Goal: Information Seeking & Learning: Learn about a topic

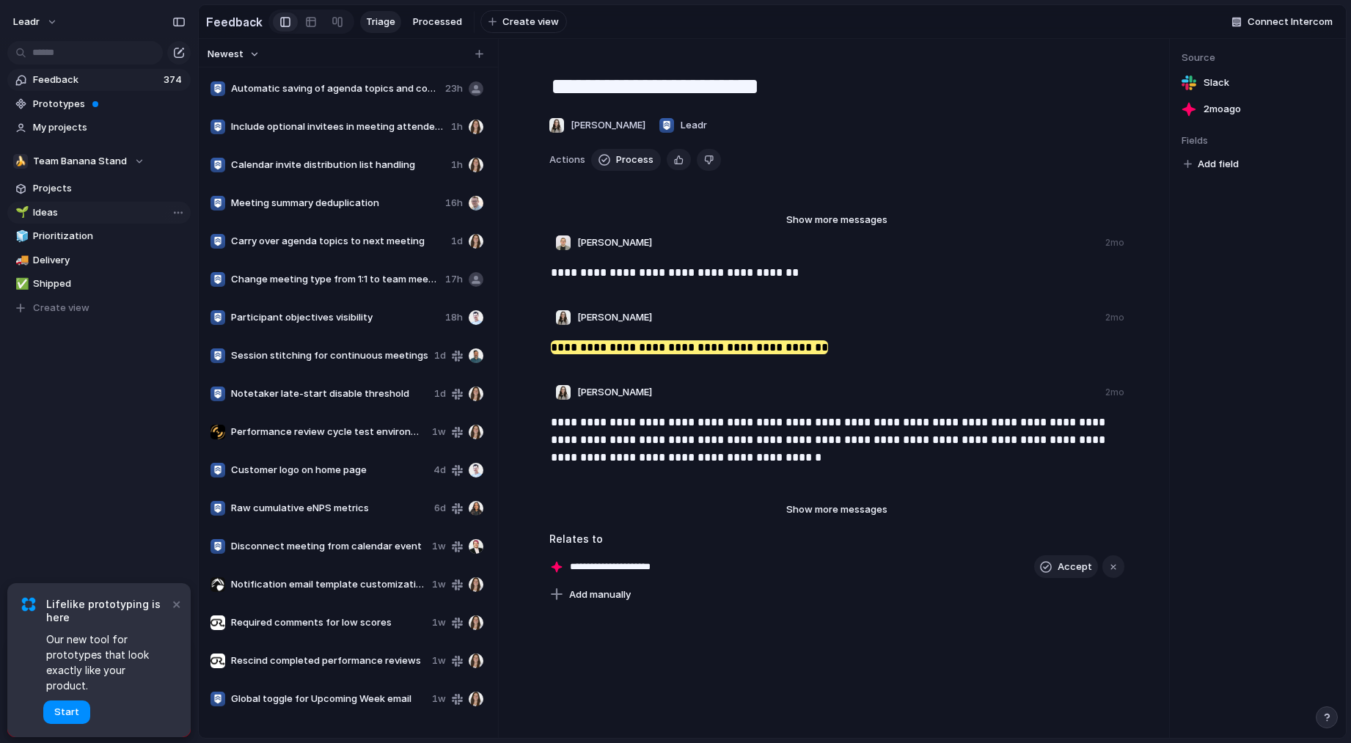
click at [51, 209] on span "Ideas" at bounding box center [109, 212] width 153 height 15
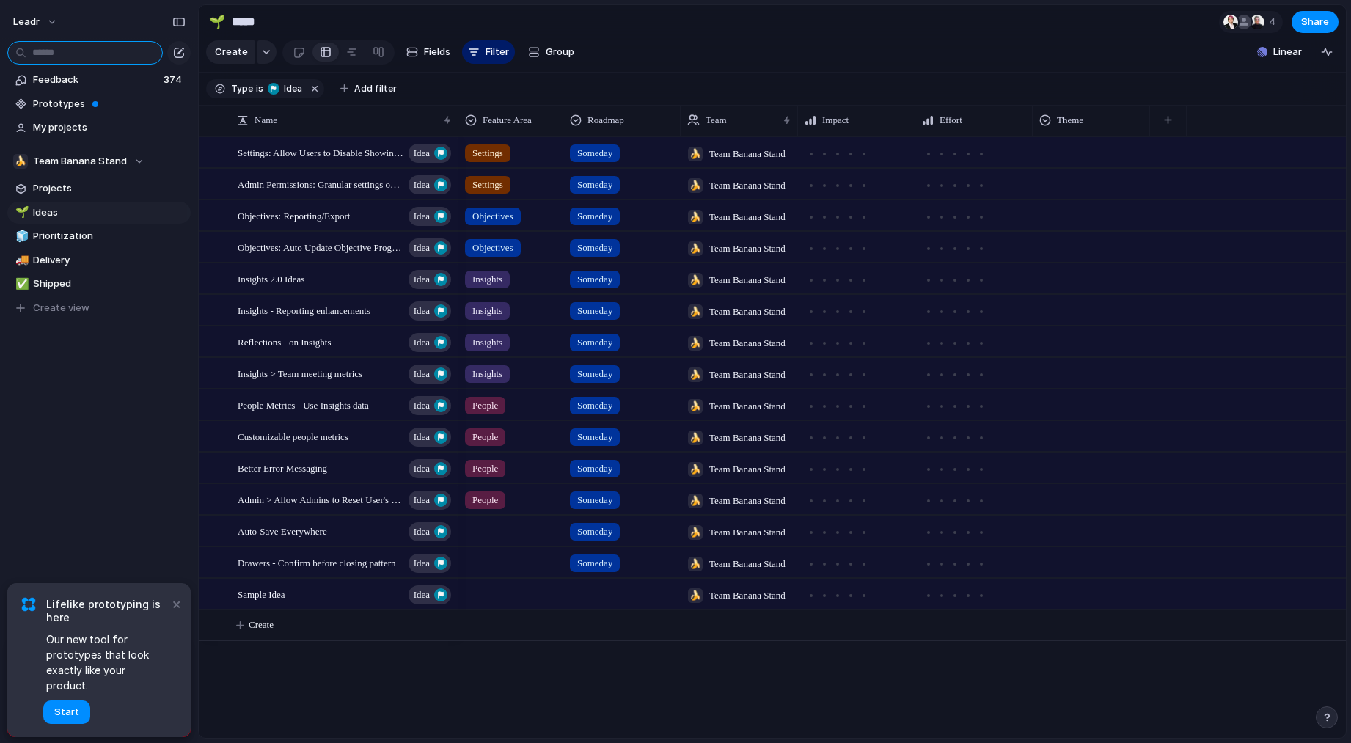
click at [109, 54] on input "text" at bounding box center [85, 52] width 156 height 23
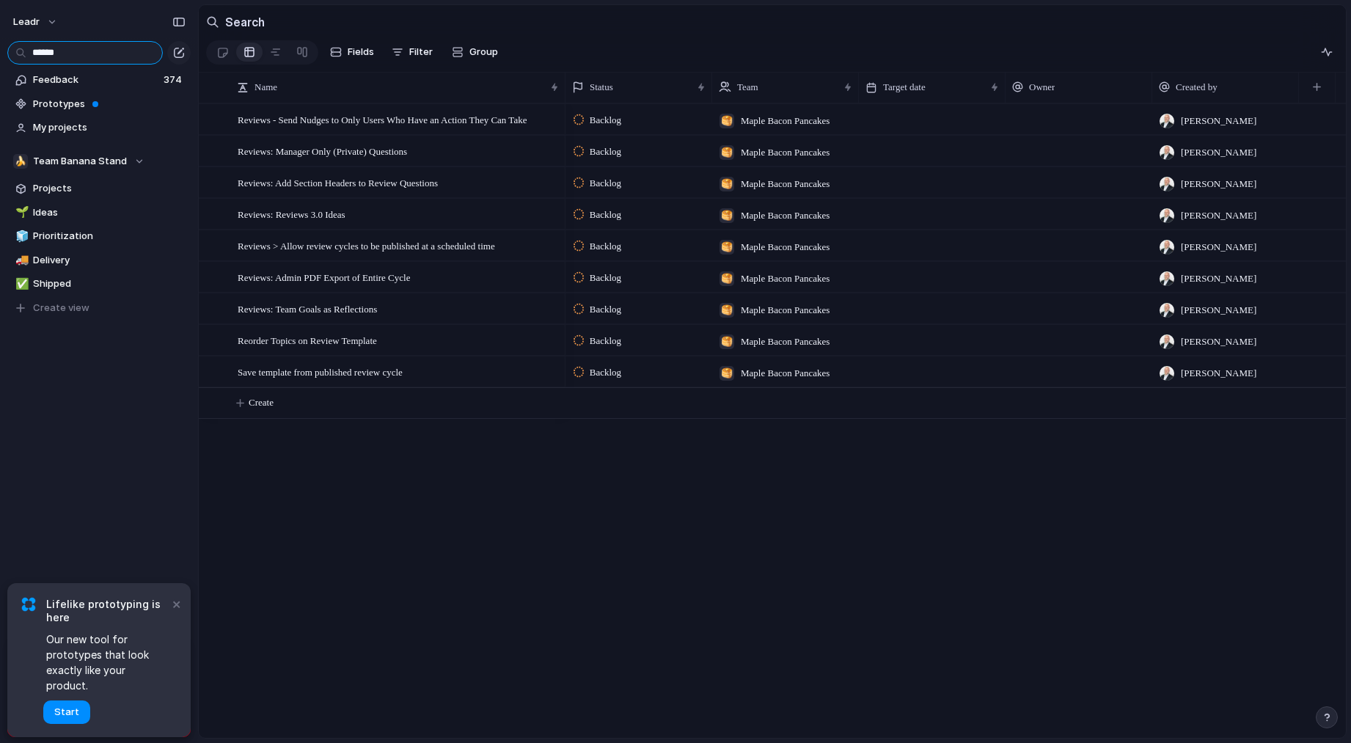
type input "******"
click at [460, 480] on div "Reviews - Send Nudges to Only Users Who Have an Action They Can Take Reviews: M…" at bounding box center [772, 420] width 1147 height 634
click at [65, 81] on span "Feedback" at bounding box center [96, 80] width 126 height 15
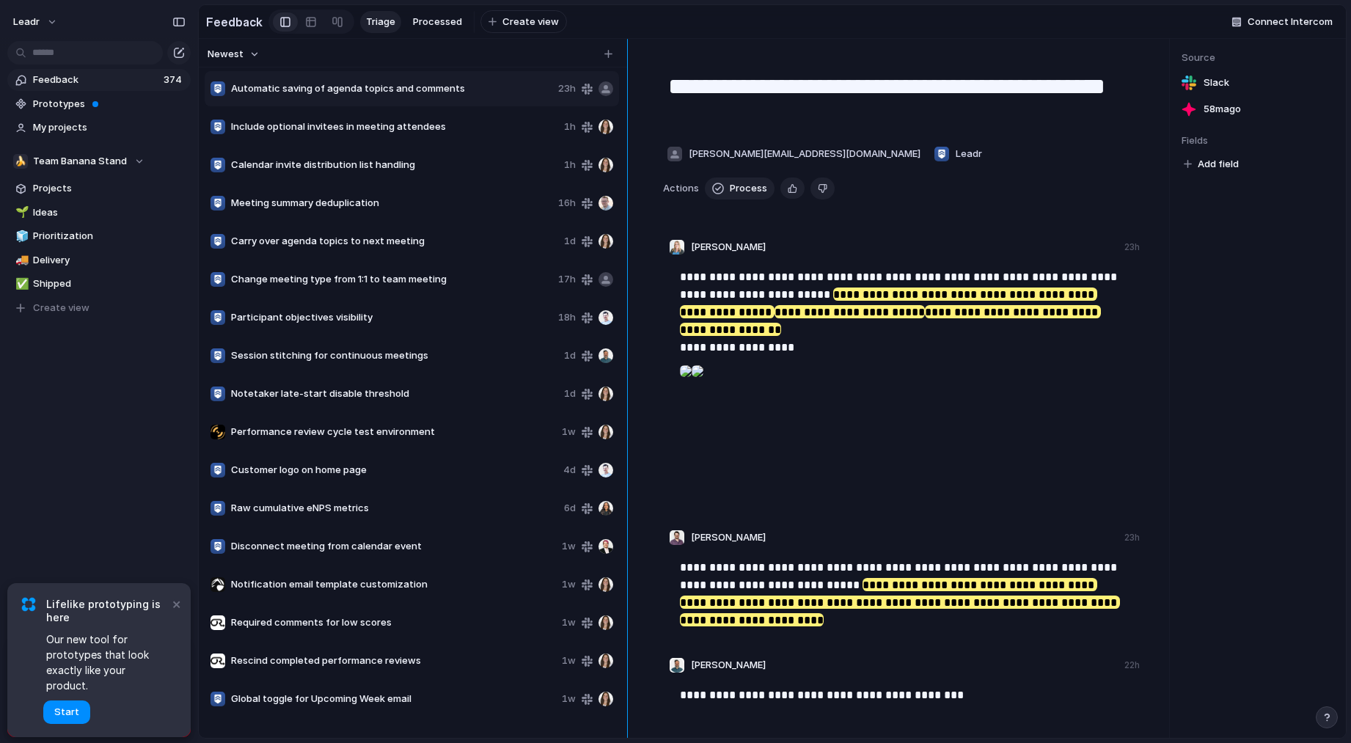
drag, startPoint x: 500, startPoint y: 189, endPoint x: 626, endPoint y: 180, distance: 127.2
click at [626, 180] on div at bounding box center [628, 388] width 12 height 699
click at [178, 612] on button "×" at bounding box center [176, 604] width 18 height 18
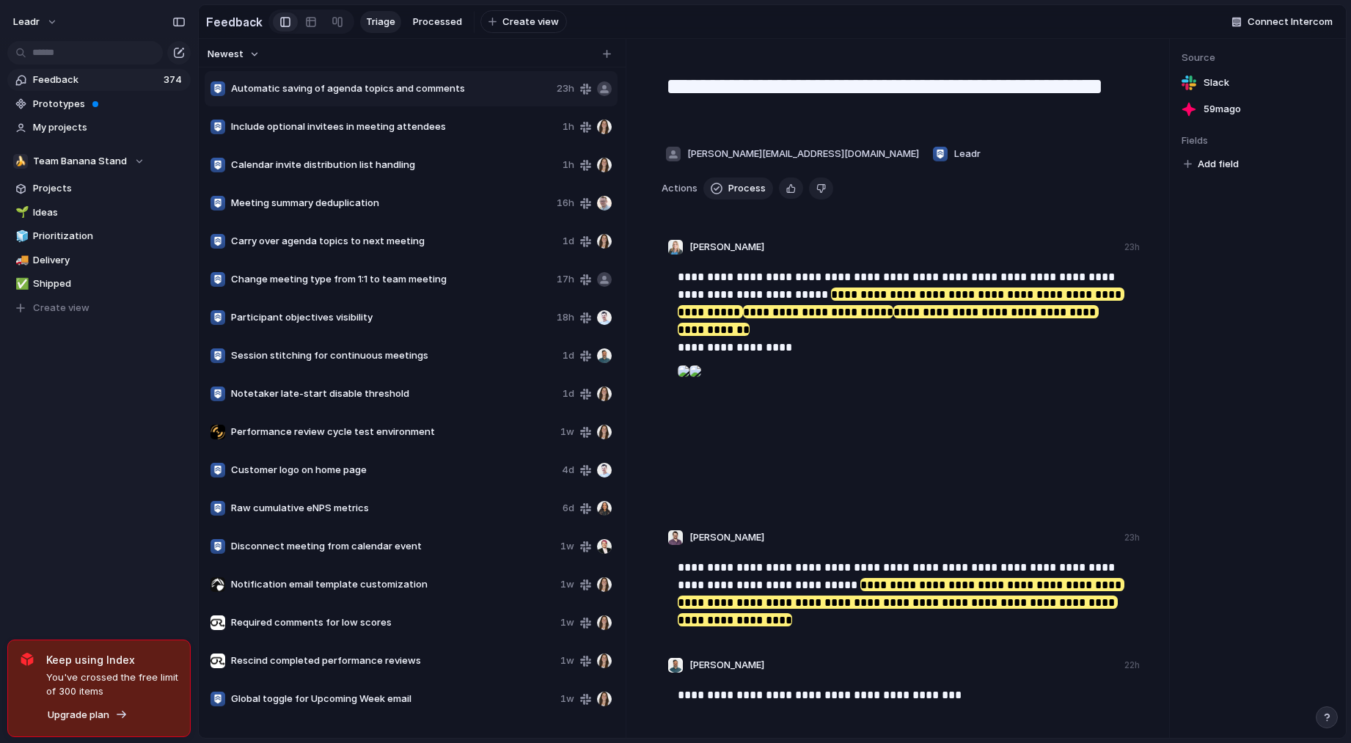
click at [407, 475] on span "Customer logo on home page" at bounding box center [393, 470] width 325 height 15
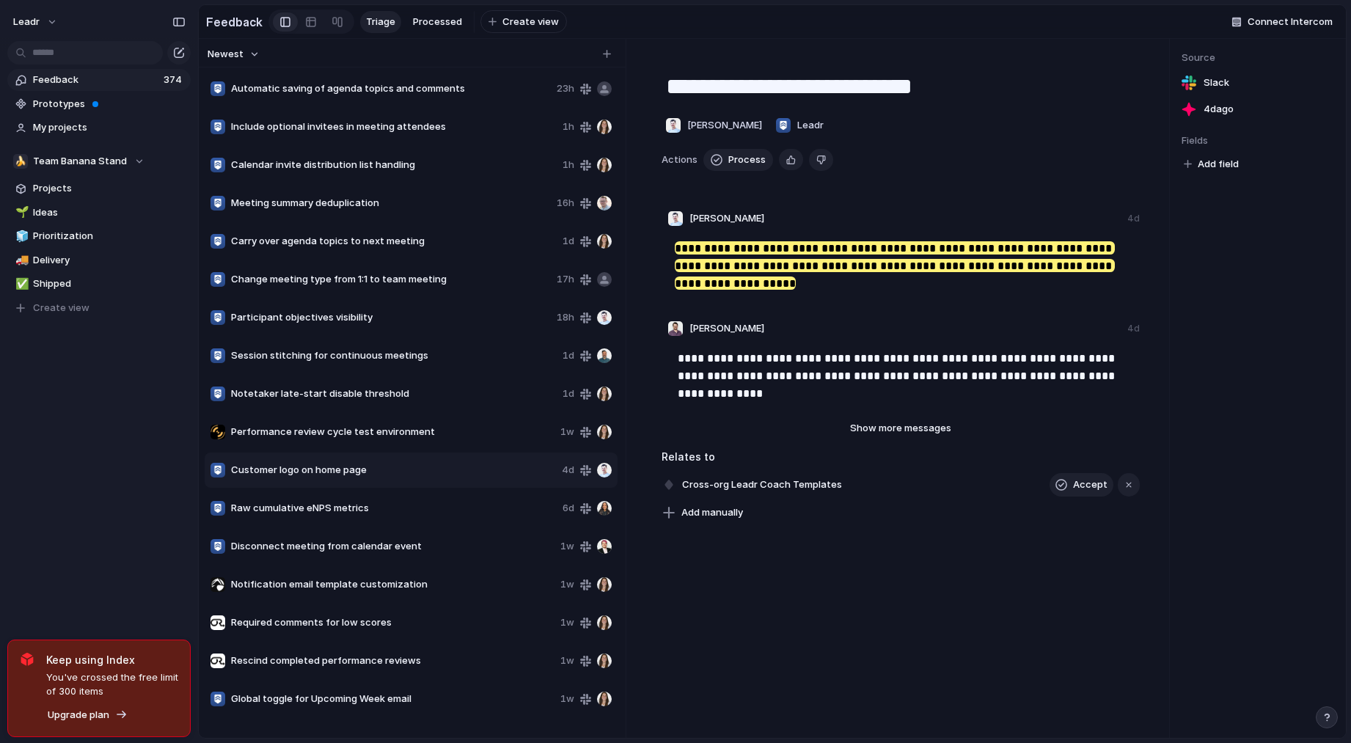
click at [329, 626] on span "Required comments for low scores" at bounding box center [392, 622] width 323 height 15
type textarea "**********"
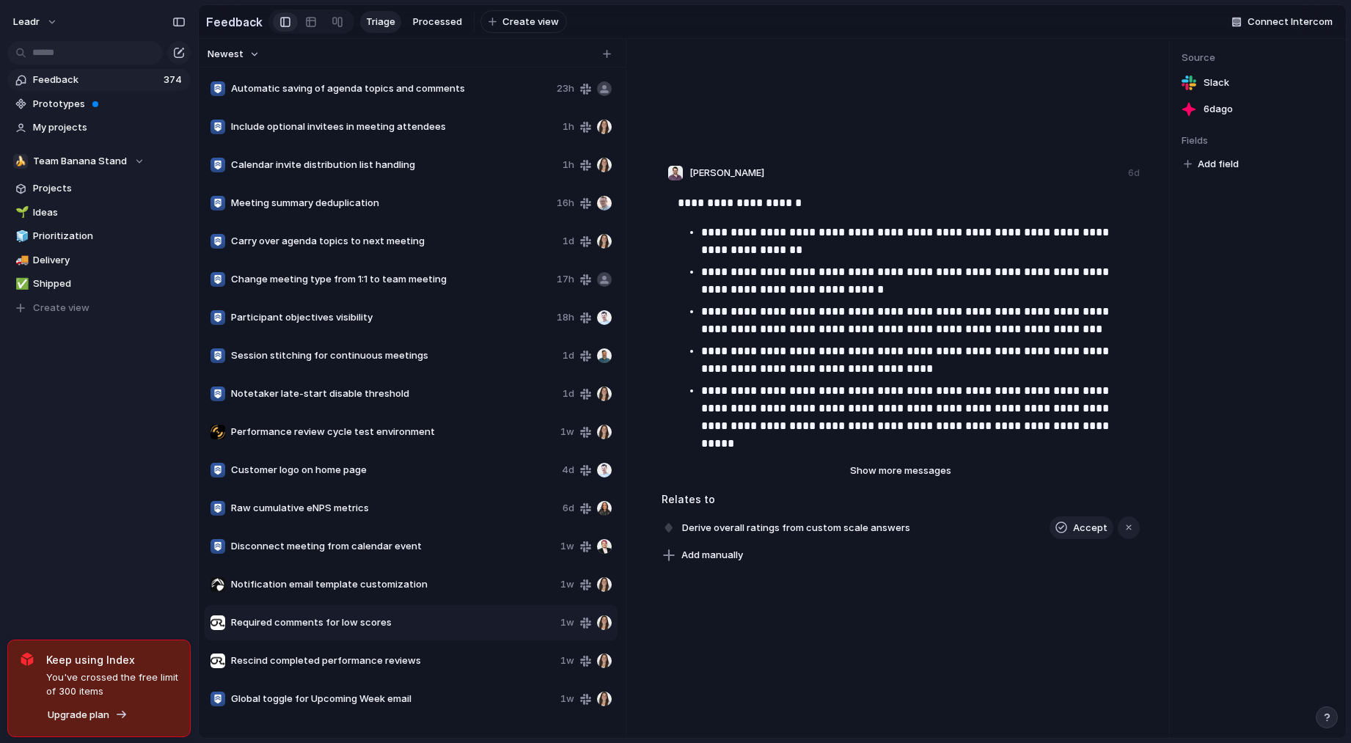
scroll to position [1262, 0]
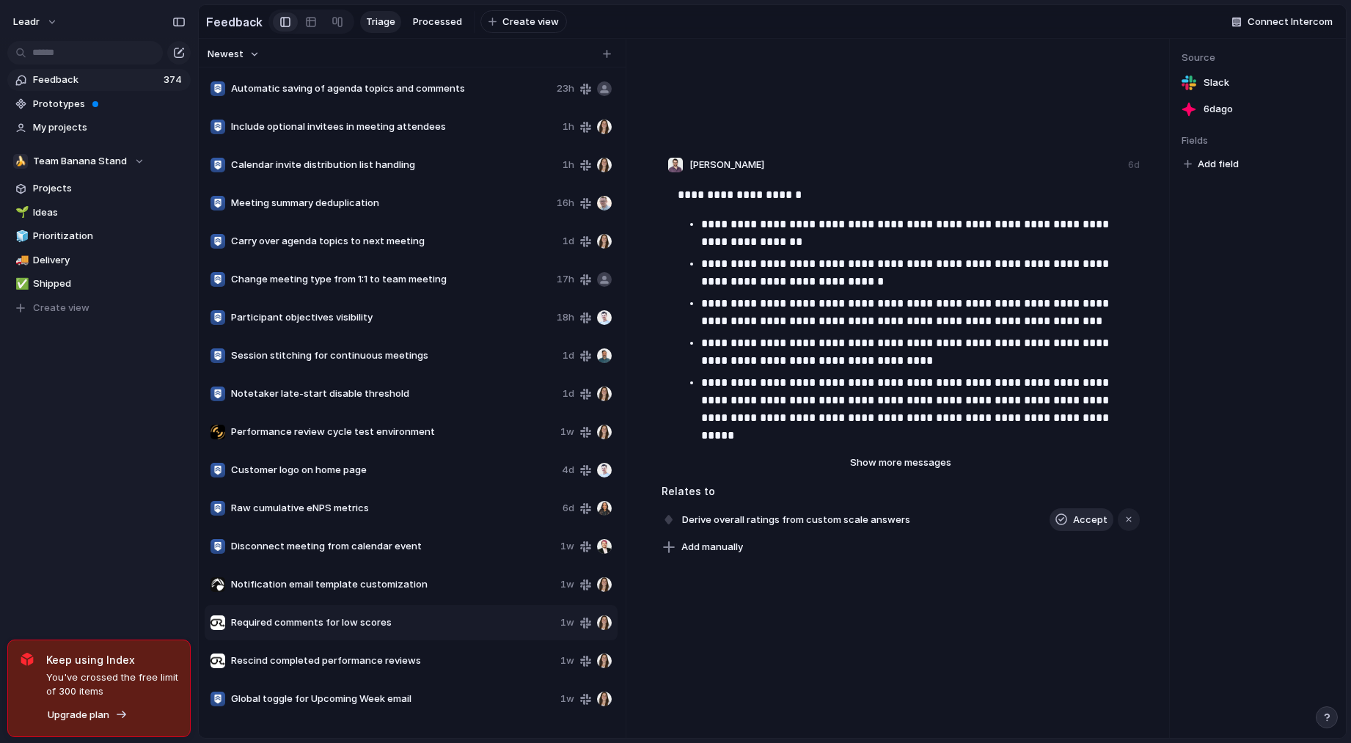
click at [1084, 524] on span "Accept" at bounding box center [1090, 520] width 34 height 15
click at [1234, 172] on span "Add field" at bounding box center [1218, 164] width 41 height 15
drag, startPoint x: 1310, startPoint y: 321, endPoint x: 1273, endPoint y: 224, distance: 103.5
click at [1310, 321] on div "No results found" at bounding box center [675, 371] width 1351 height 743
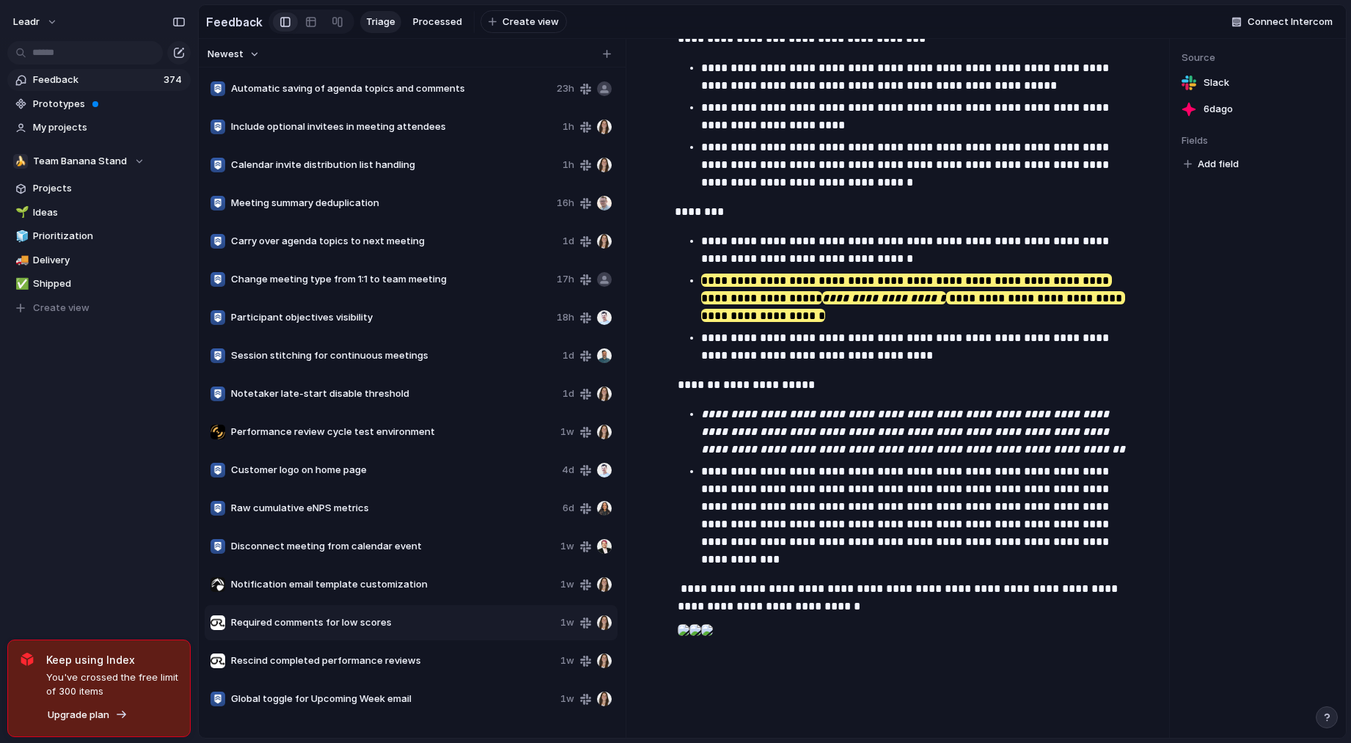
scroll to position [703, 0]
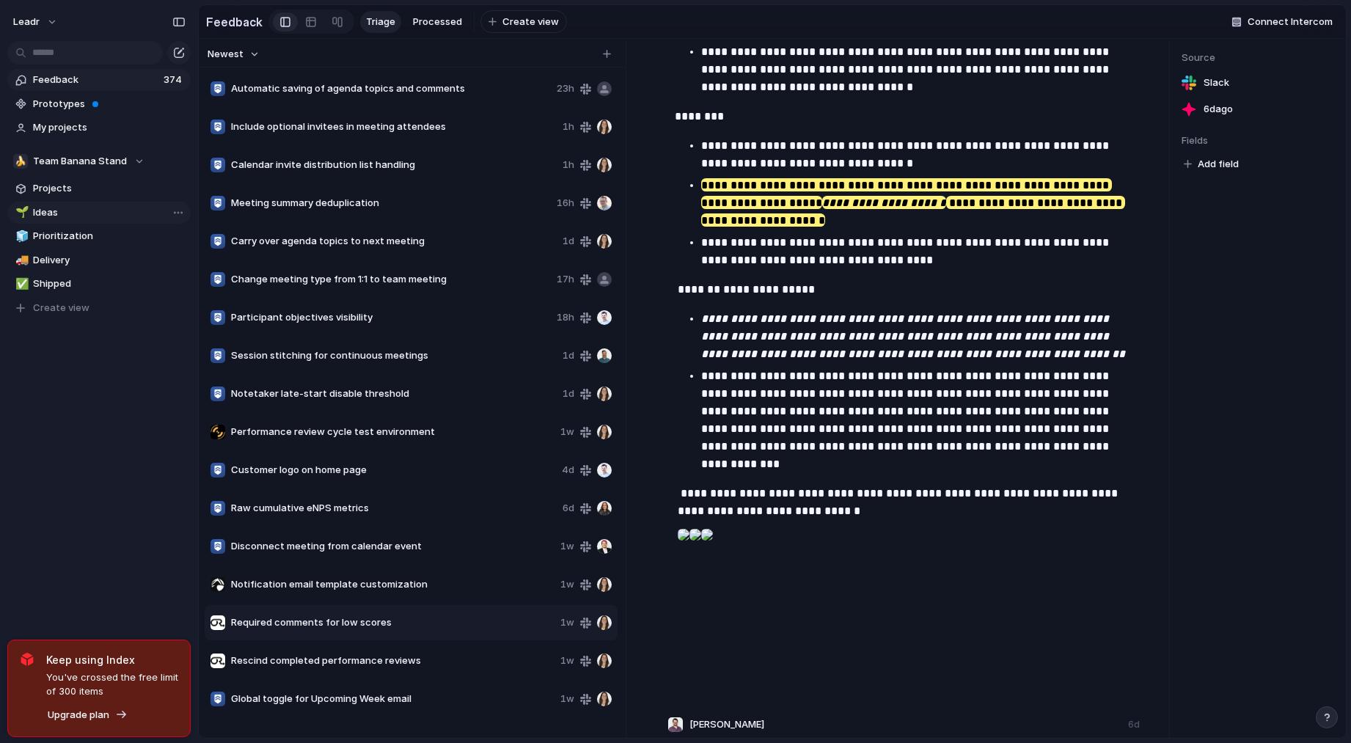
click at [76, 210] on span "Ideas" at bounding box center [109, 212] width 153 height 15
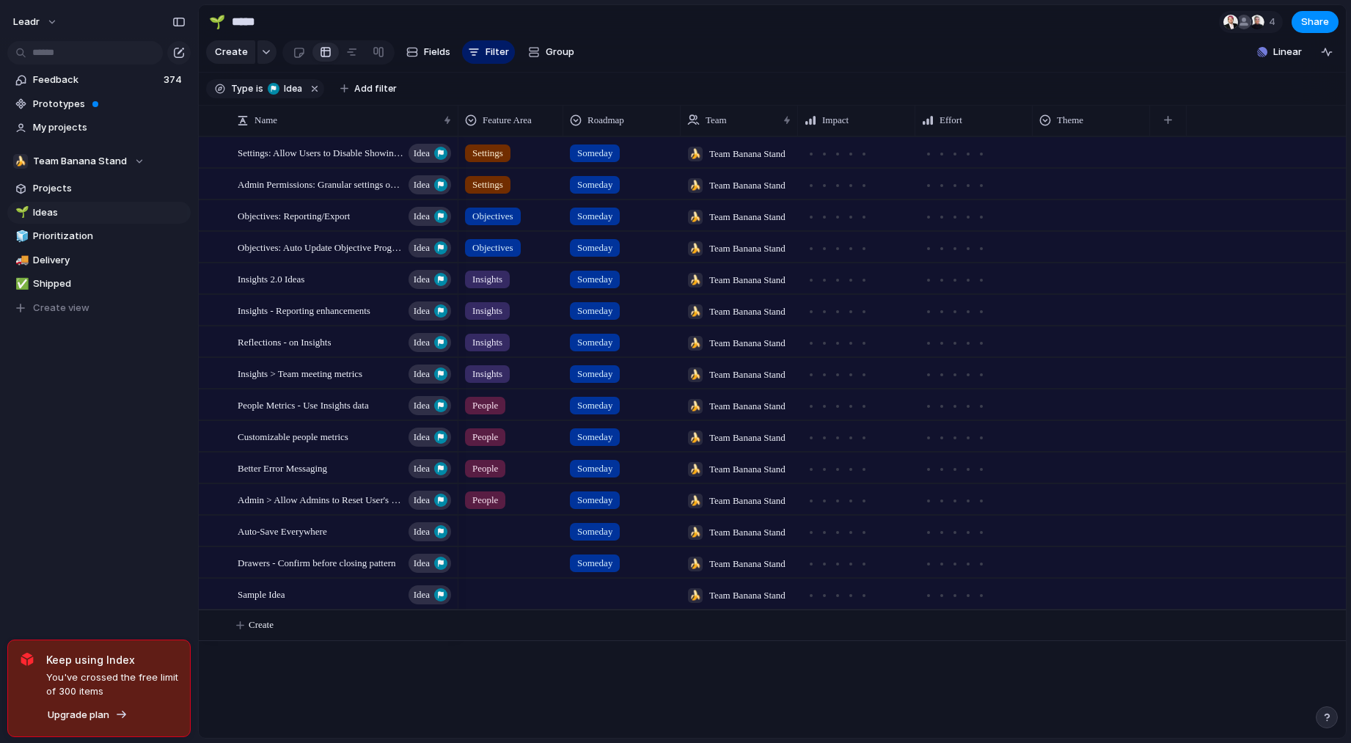
click at [169, 655] on span "Keep using Index" at bounding box center [112, 659] width 132 height 15
click at [610, 73] on section "Create Fields Filter Group Zoom Collapse Linear" at bounding box center [772, 54] width 1147 height 35
click at [311, 96] on button "button" at bounding box center [314, 88] width 19 height 19
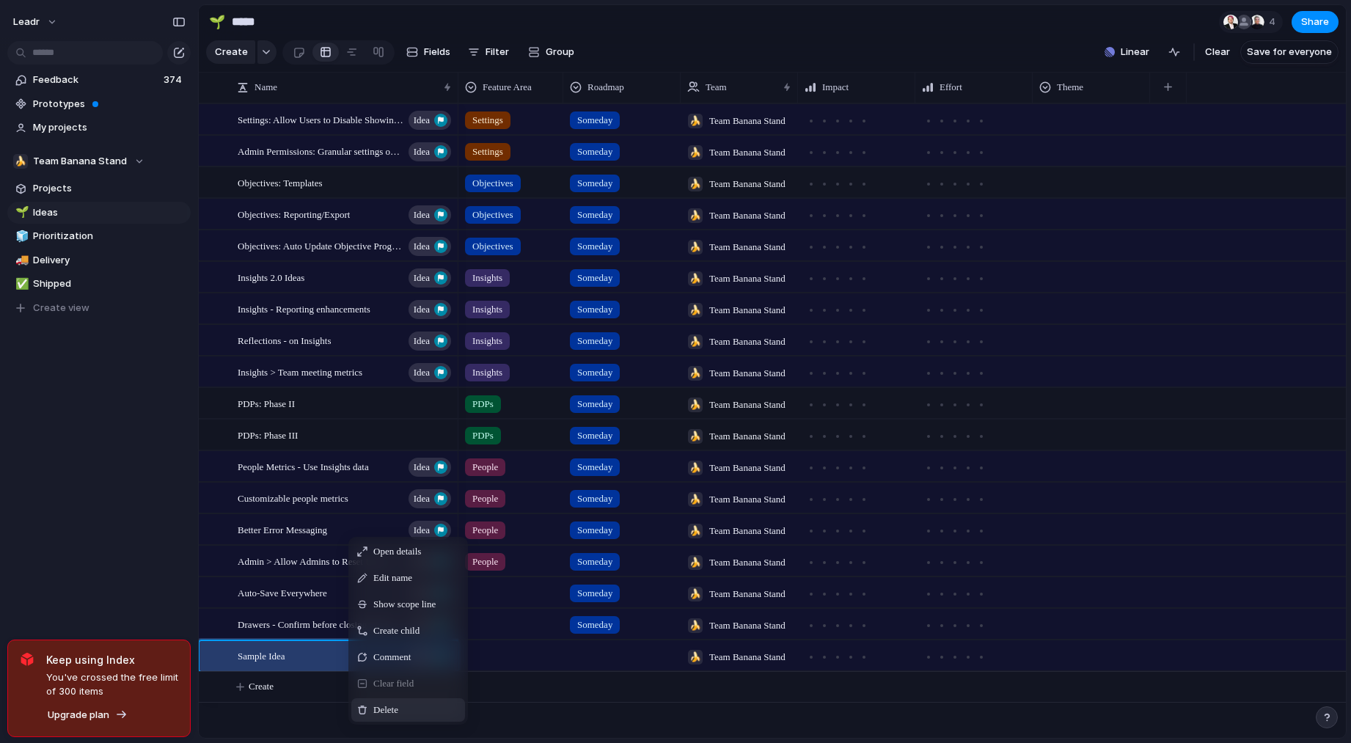
click at [379, 717] on span "Delete" at bounding box center [385, 710] width 25 height 15
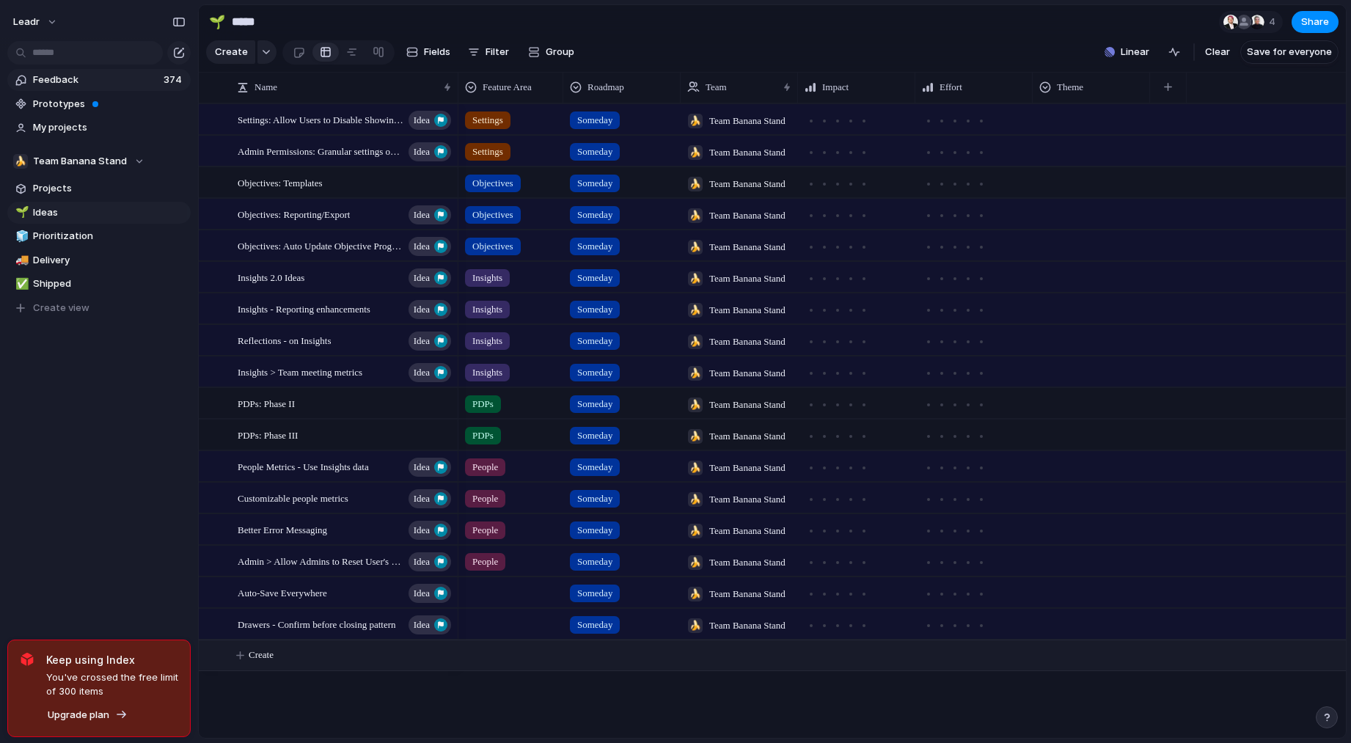
click at [61, 76] on span "Feedback" at bounding box center [96, 80] width 126 height 15
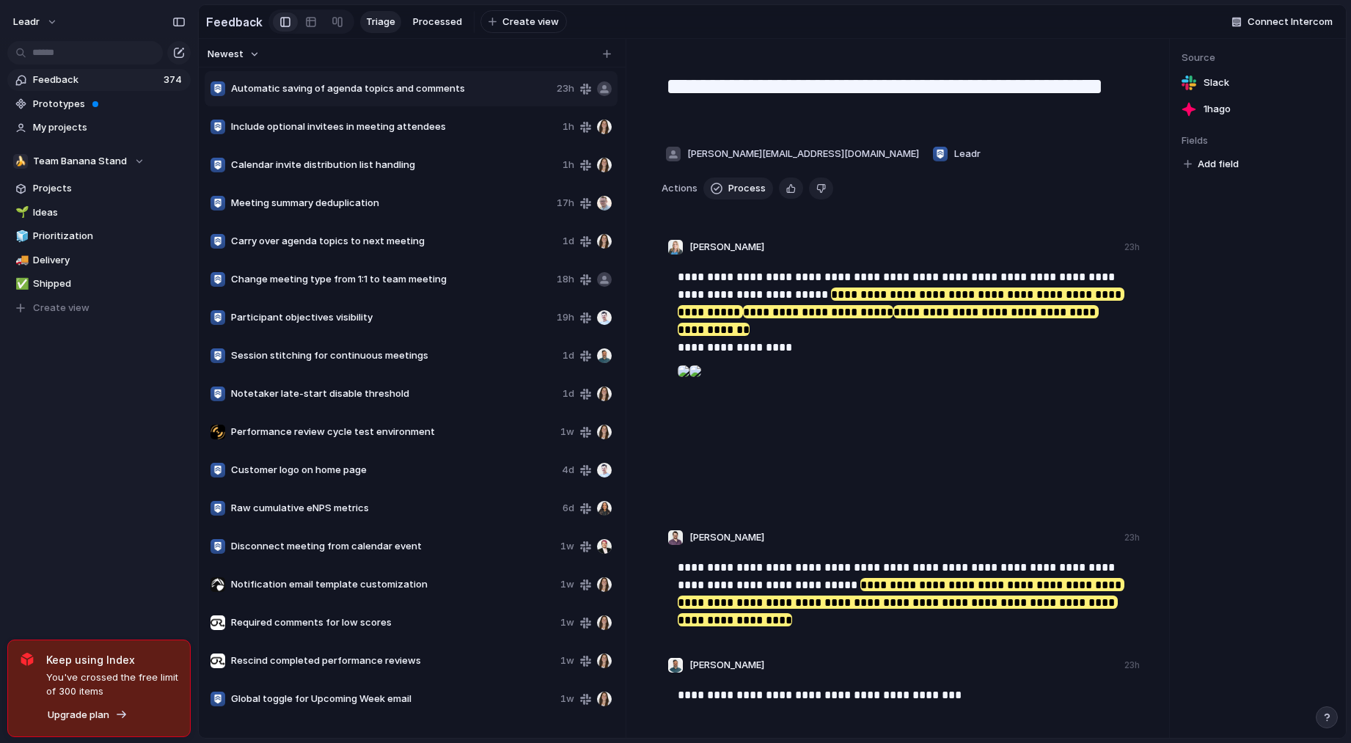
click at [365, 281] on span "Change meeting type from 1:1 to team meeting" at bounding box center [391, 279] width 320 height 15
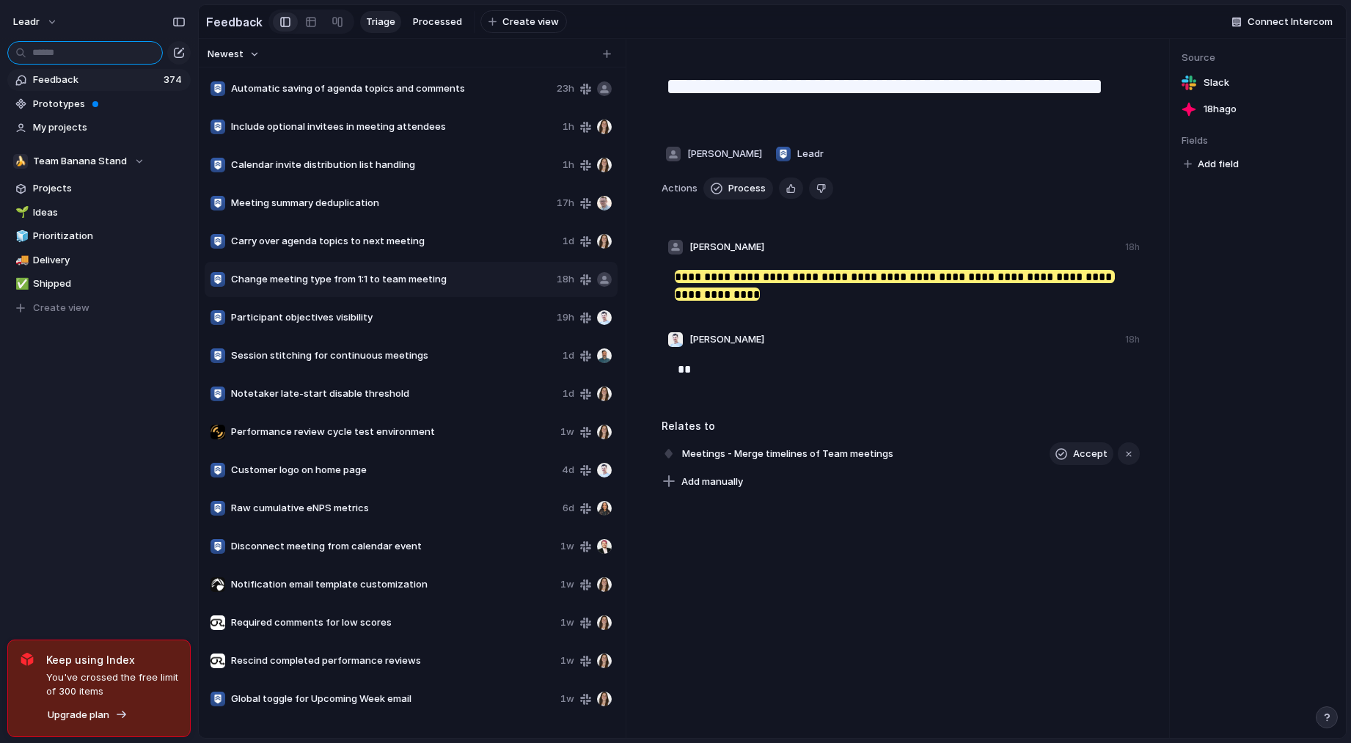
click at [101, 56] on input "text" at bounding box center [85, 52] width 156 height 23
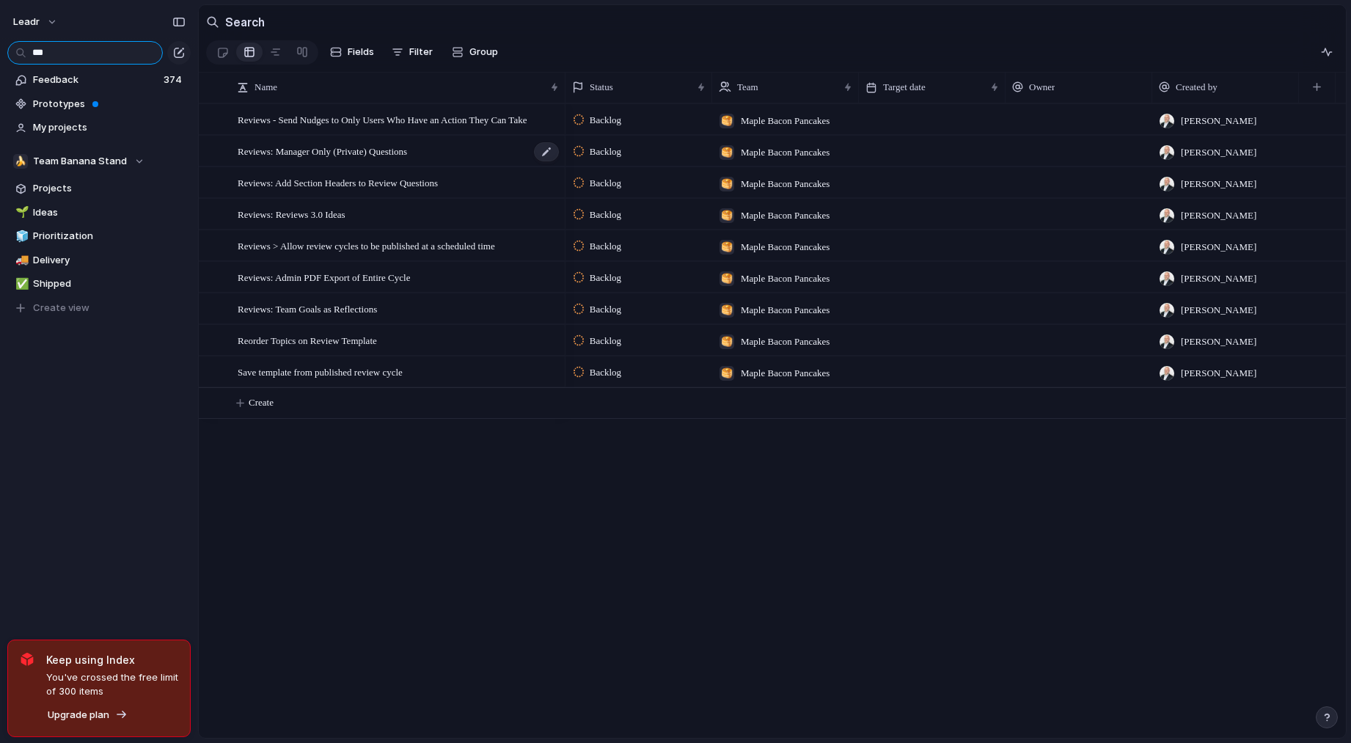
type input "***"
click at [343, 159] on span "Reviews: Manager Only (Private) Questions" at bounding box center [322, 150] width 169 height 17
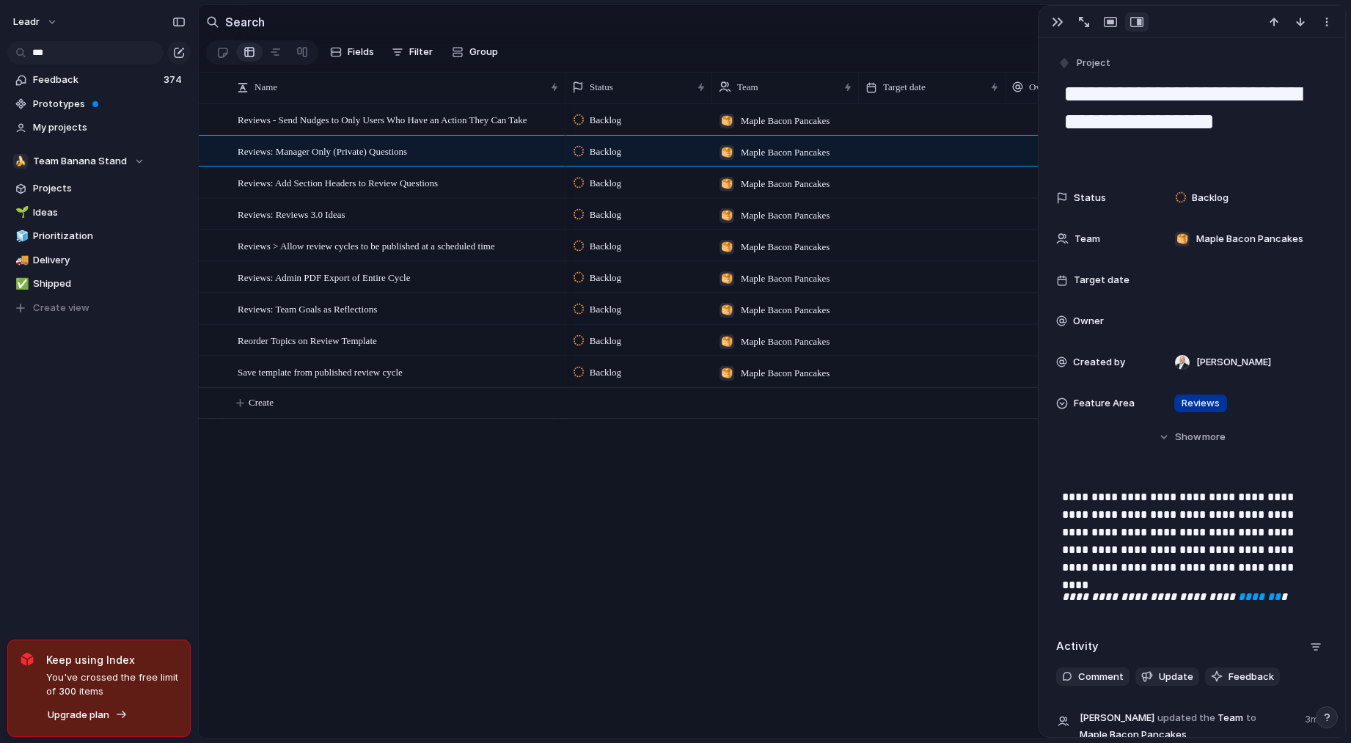
scroll to position [167, 0]
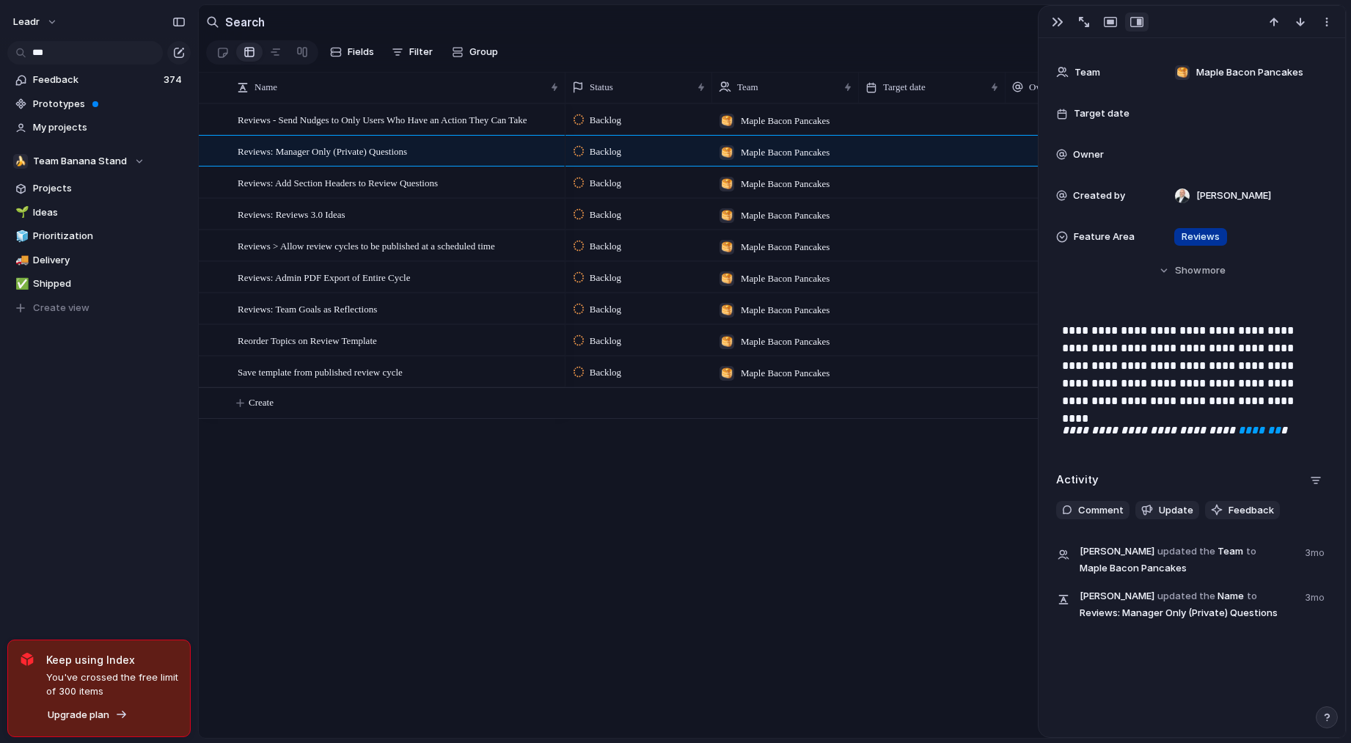
click at [458, 469] on div "Reviews - Send Nudges to Only Users Who Have an Action They Can Take Reviews: M…" at bounding box center [772, 420] width 1147 height 634
click at [1059, 26] on div "button" at bounding box center [1058, 22] width 12 height 12
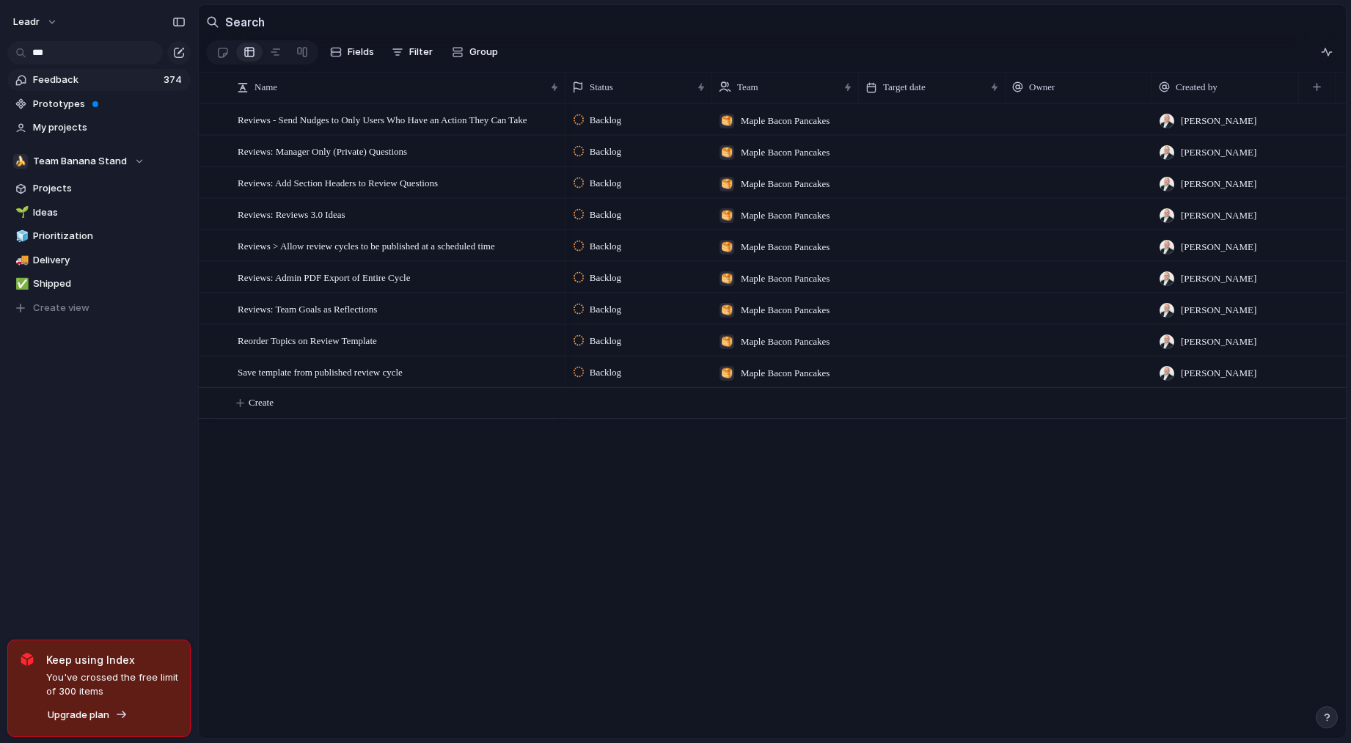
click at [64, 80] on span "Feedback" at bounding box center [96, 80] width 126 height 15
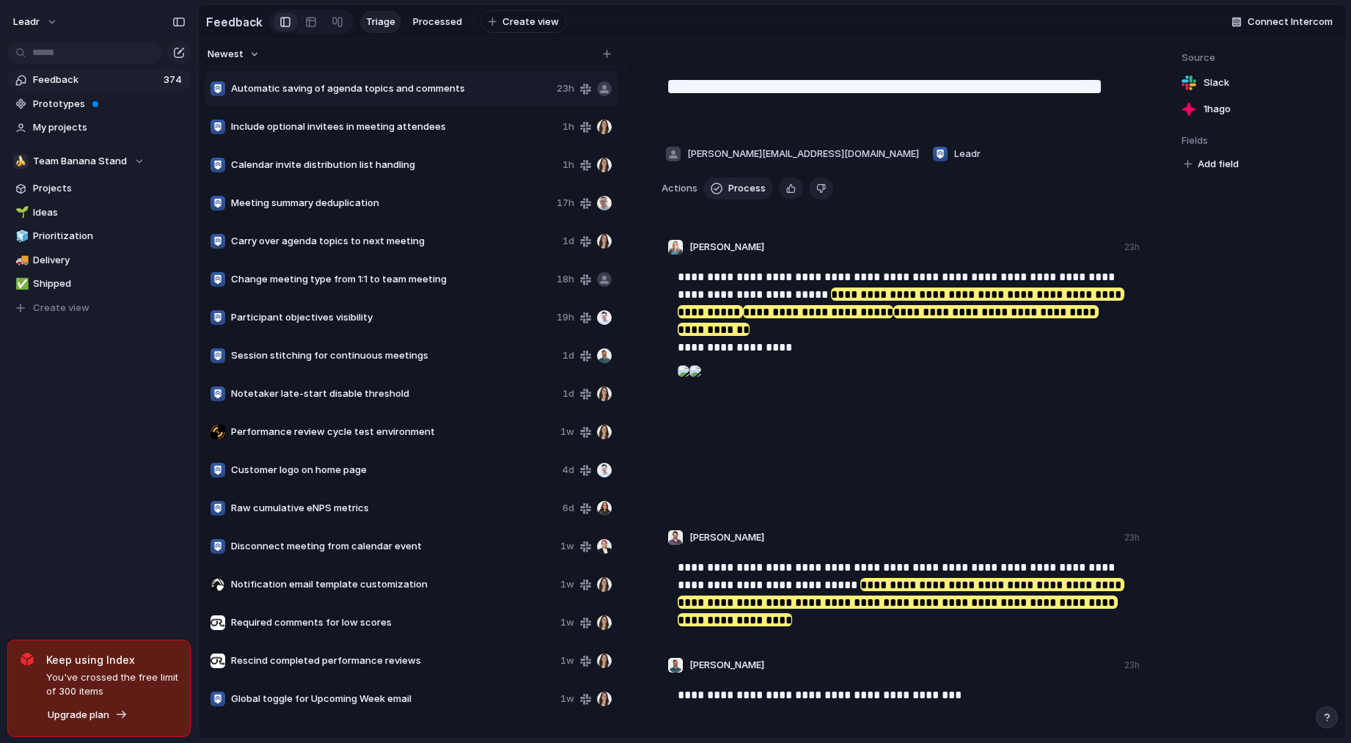
click at [235, 59] on span "Newest" at bounding box center [226, 54] width 36 height 15
click at [371, 20] on span "Triage" at bounding box center [380, 22] width 29 height 15
click at [446, 16] on span "Processed" at bounding box center [437, 22] width 49 height 15
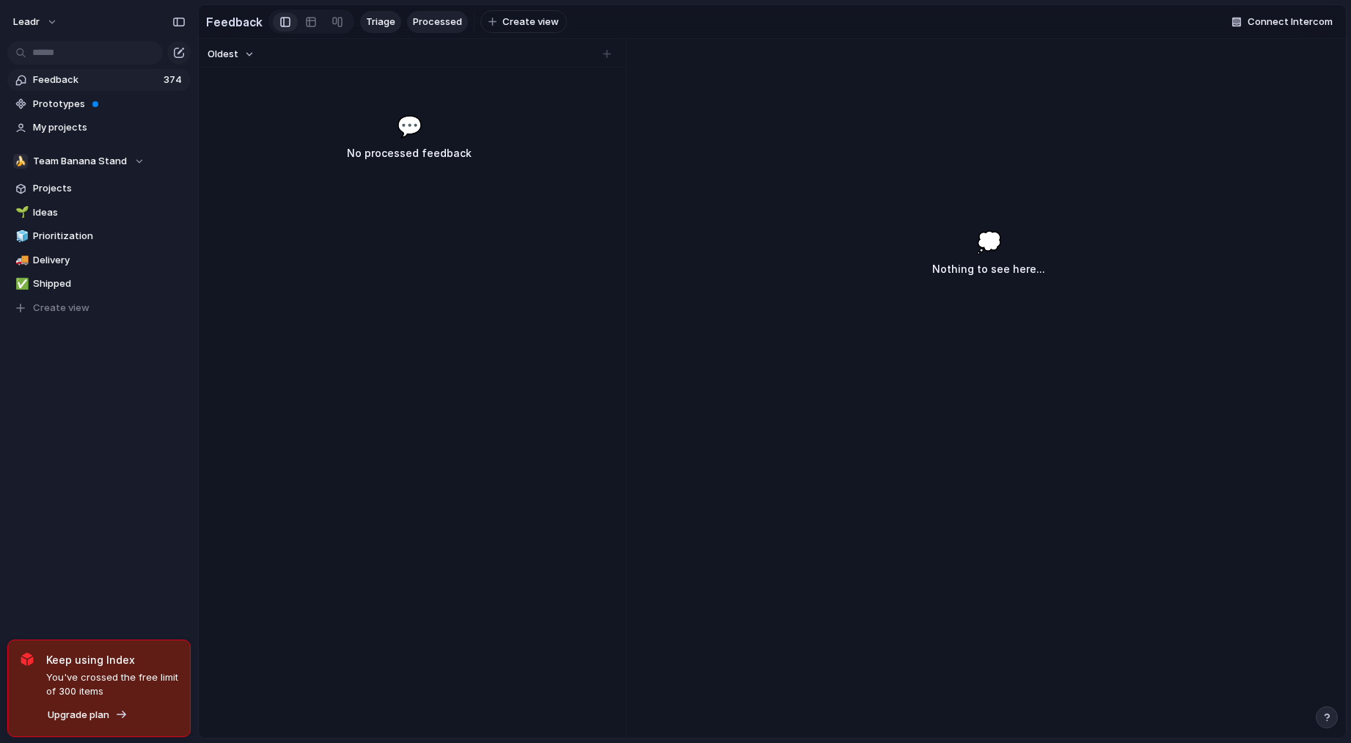
click at [382, 19] on span "Triage" at bounding box center [380, 22] width 29 height 15
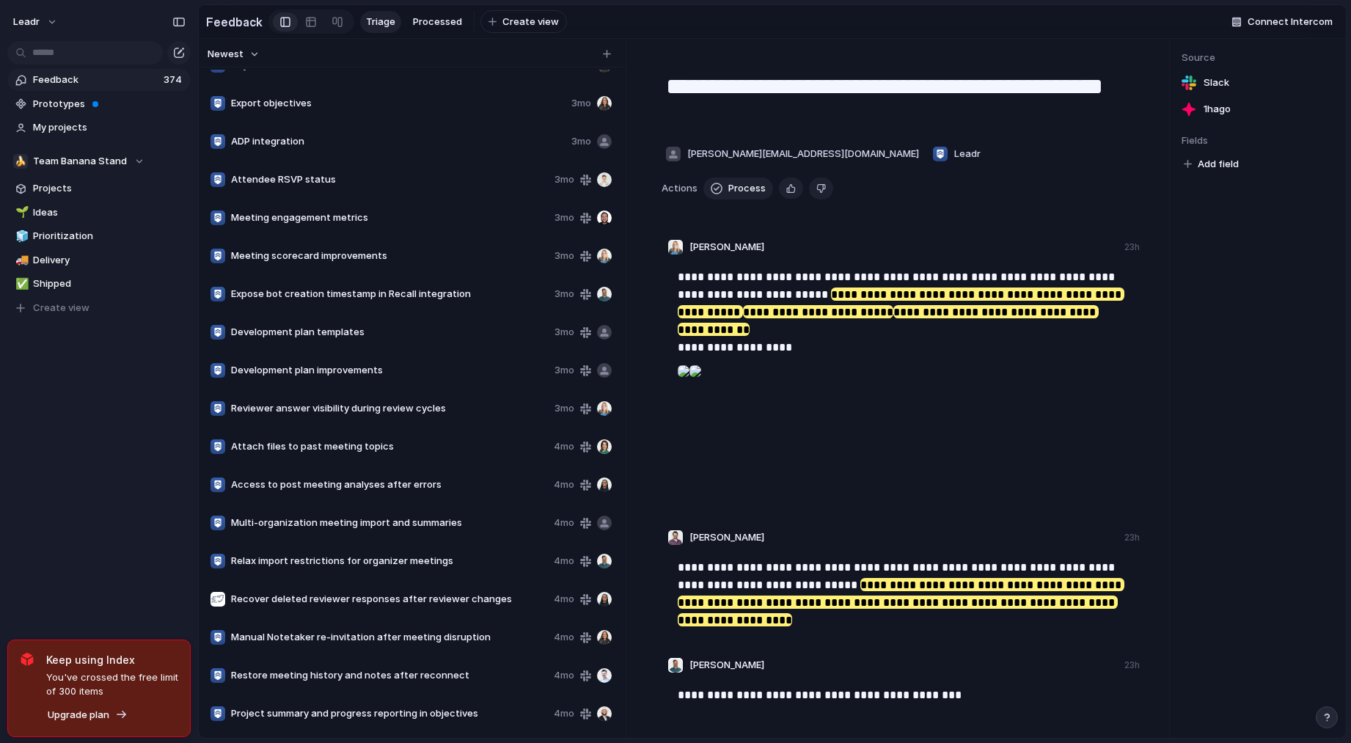
scroll to position [13607, 0]
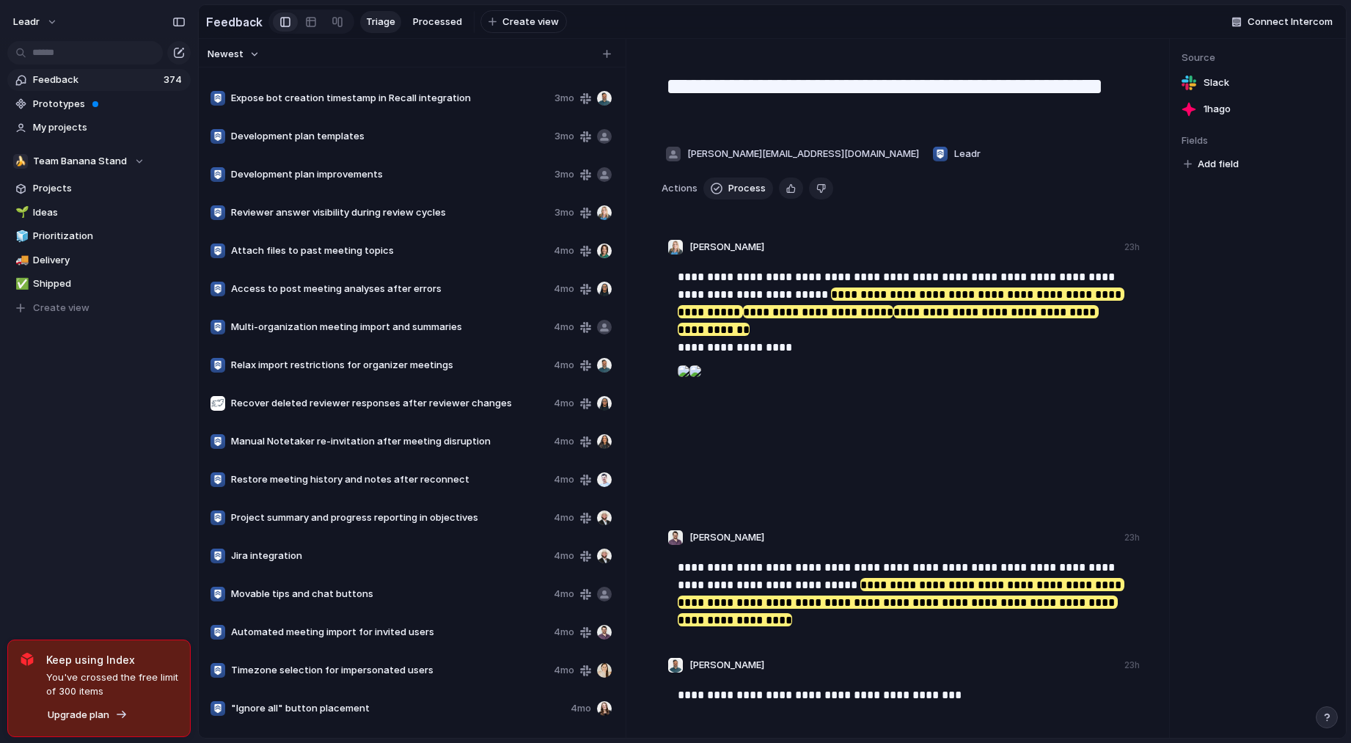
click at [400, 714] on span ""Ignore all" button placement" at bounding box center [398, 708] width 334 height 15
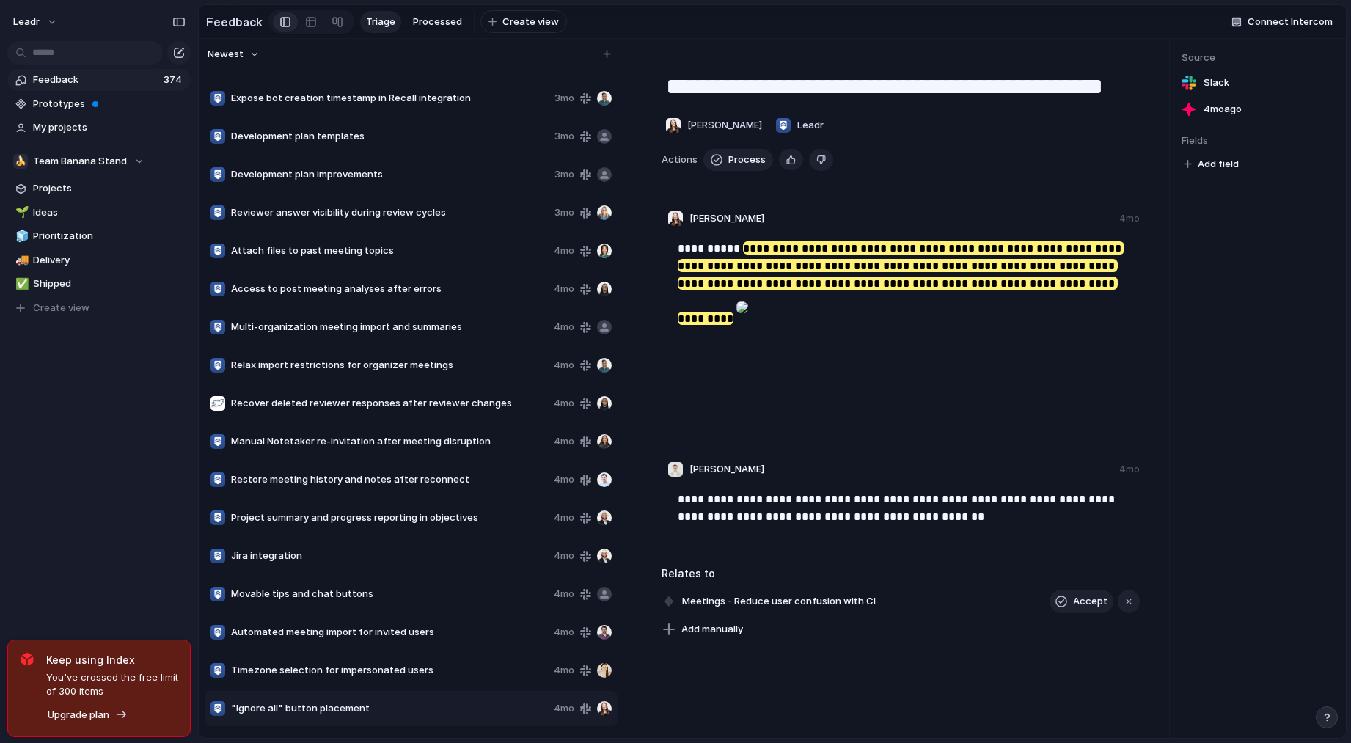
click at [381, 716] on span ""Ignore all" button placement" at bounding box center [389, 708] width 317 height 15
click at [306, 563] on span "Jira integration" at bounding box center [389, 556] width 317 height 15
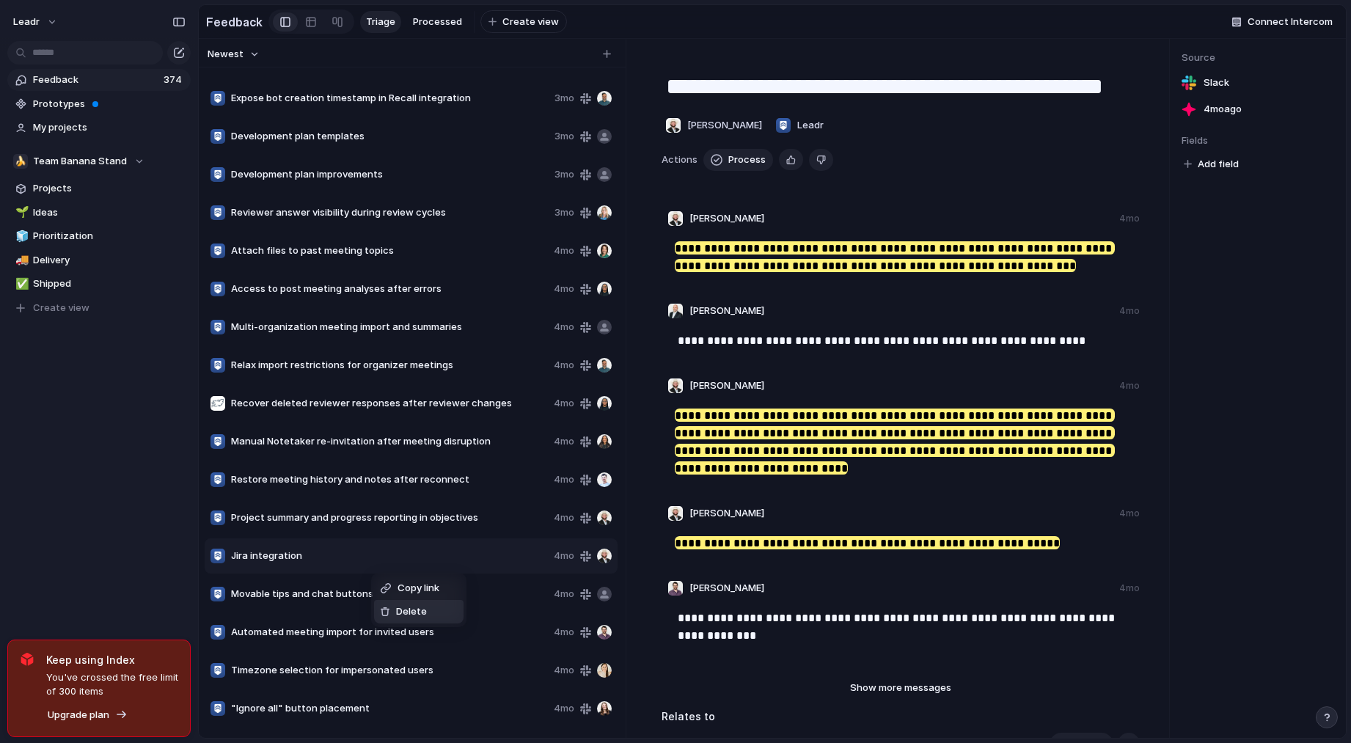
click at [398, 612] on span "Delete" at bounding box center [411, 611] width 31 height 15
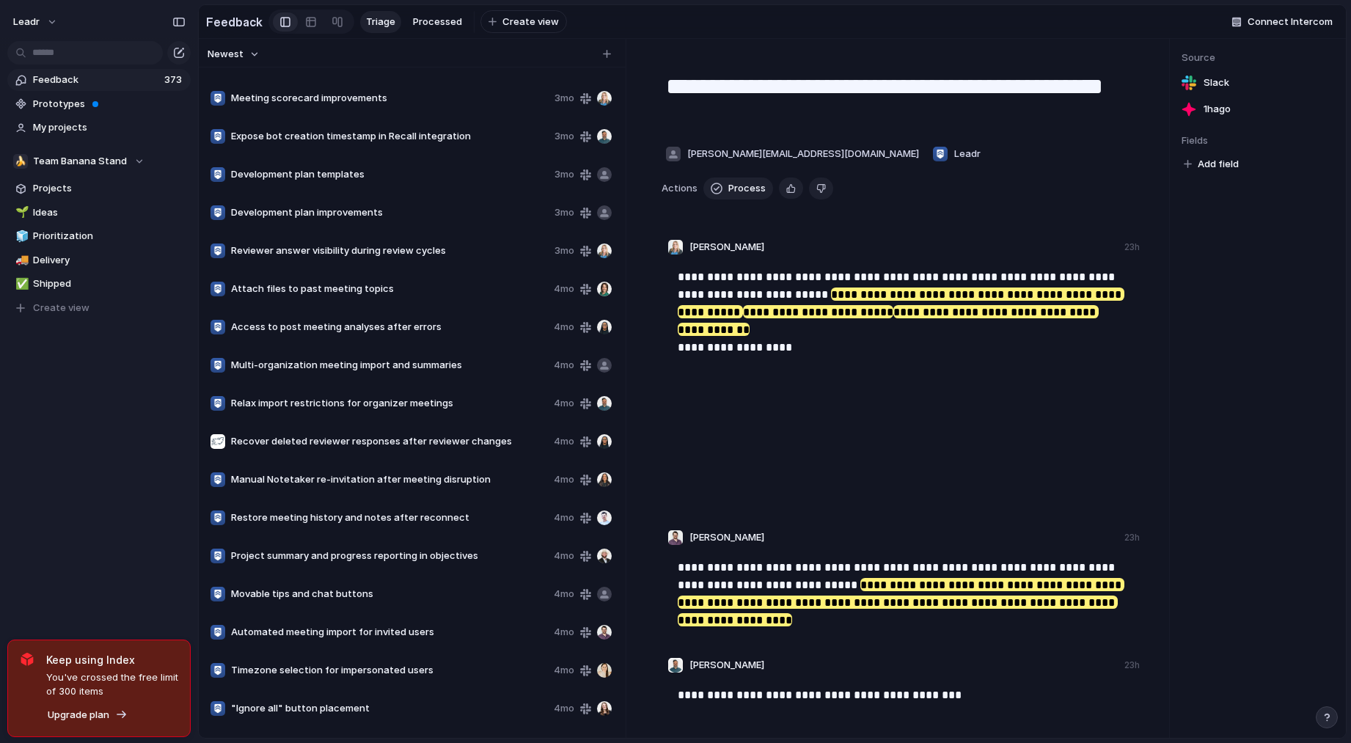
scroll to position [13569, 0]
click at [342, 525] on span "Restore meeting history and notes after reconnect" at bounding box center [389, 518] width 317 height 15
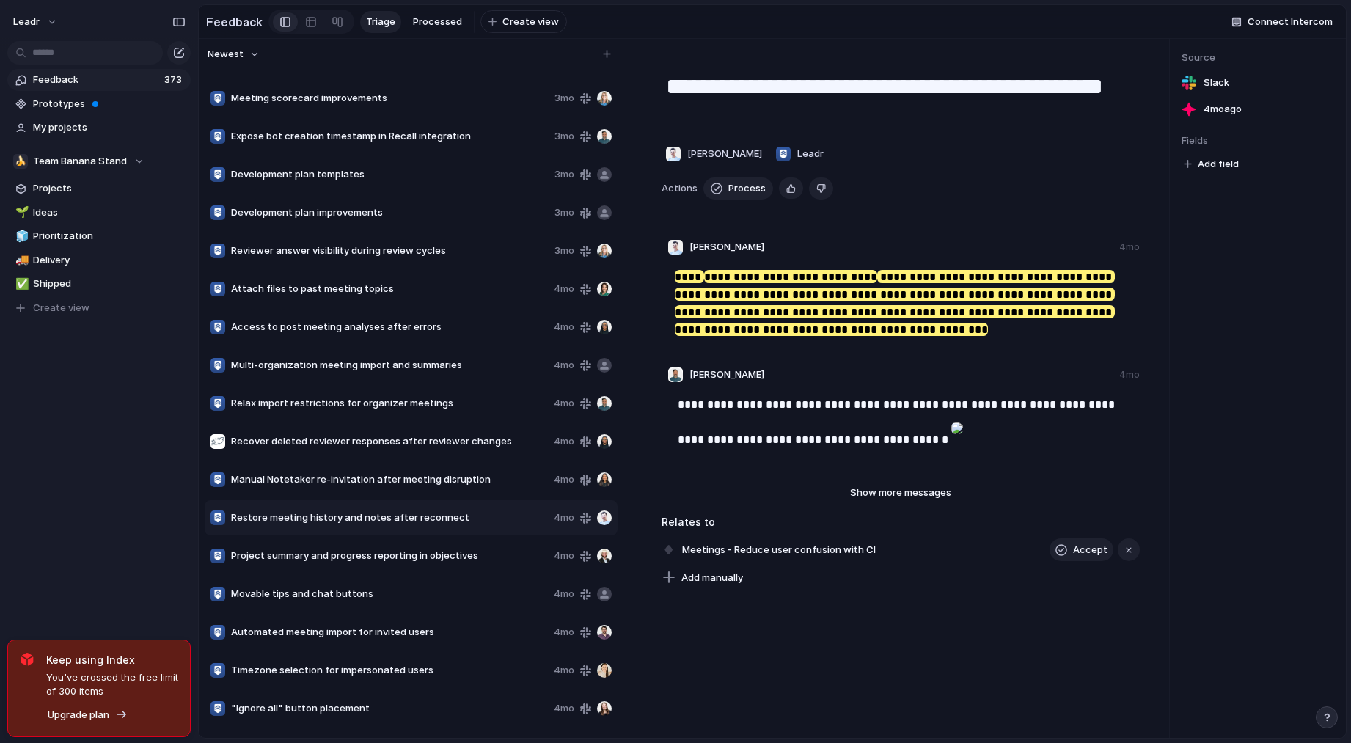
click at [423, 449] on span "Recover deleted reviewer responses after reviewer changes" at bounding box center [389, 441] width 317 height 15
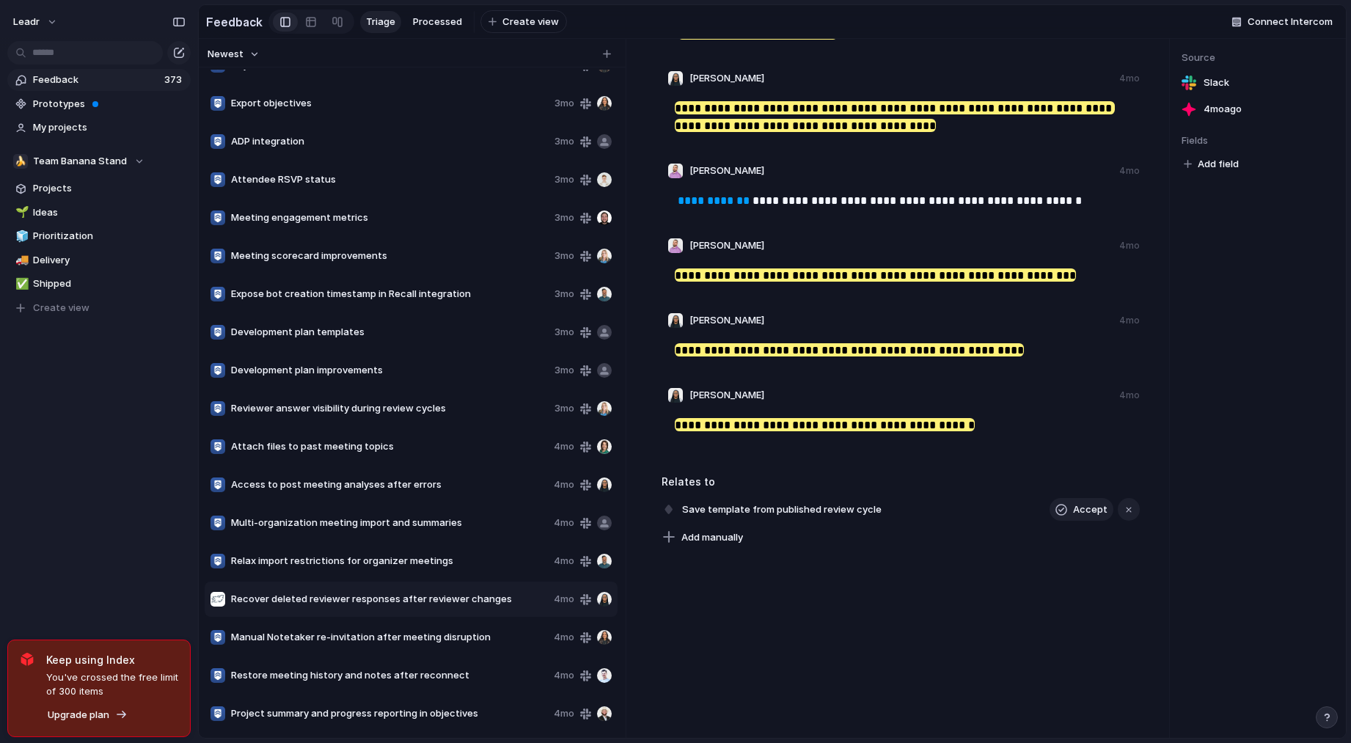
scroll to position [13365, 0]
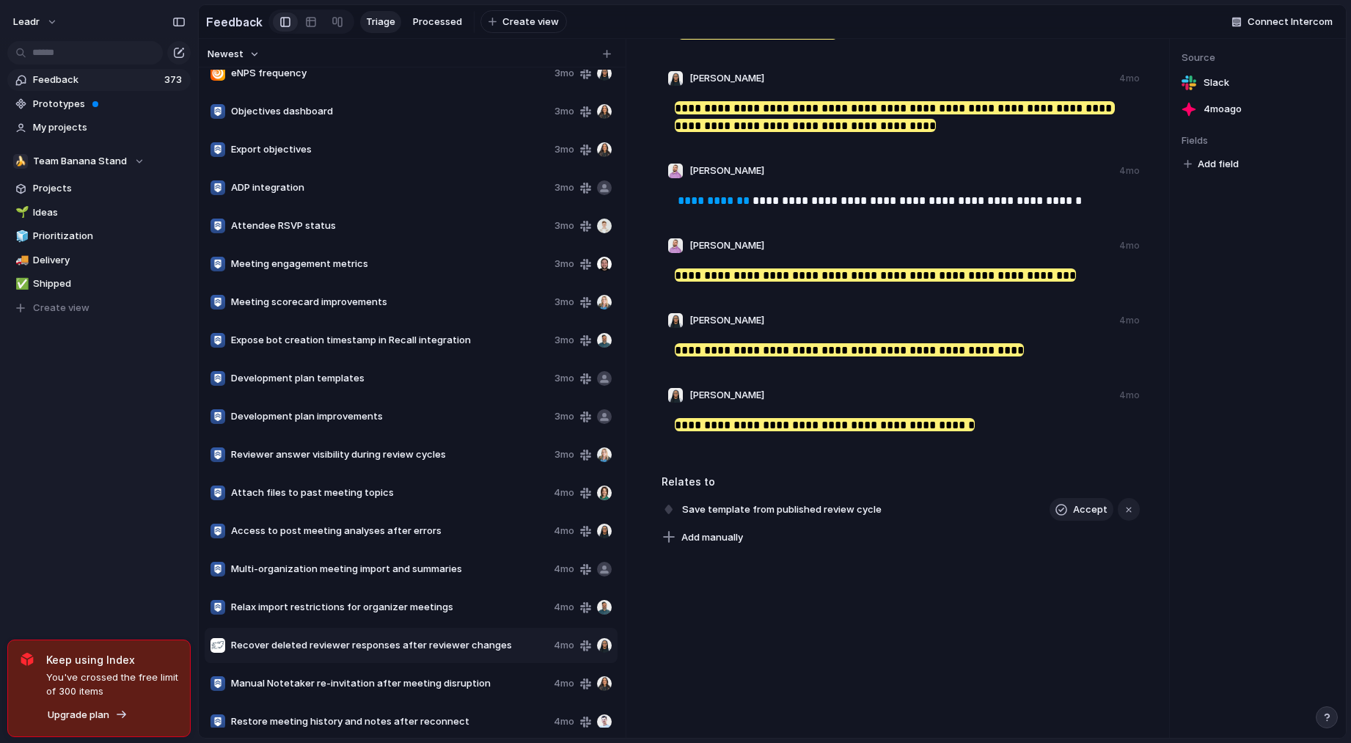
click at [332, 462] on span "Reviewer answer visibility during review cycles" at bounding box center [390, 454] width 318 height 15
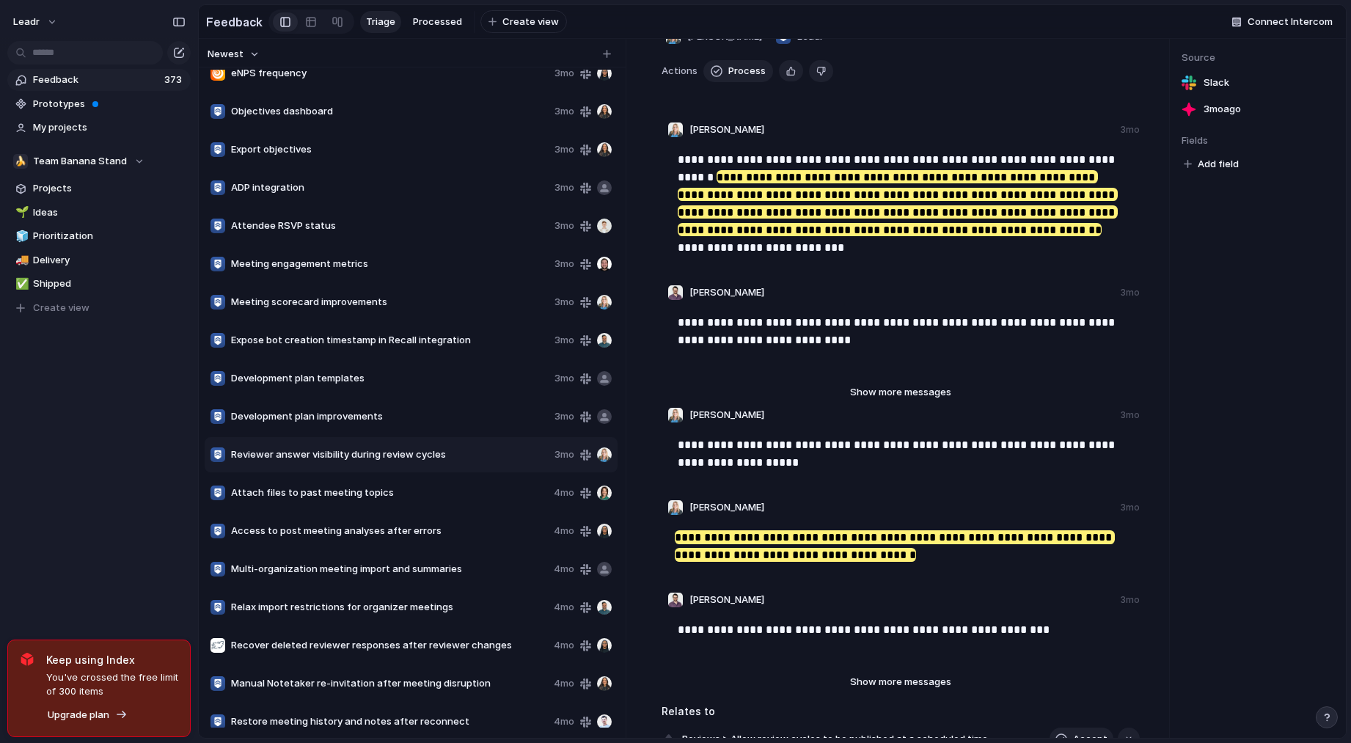
scroll to position [354, 0]
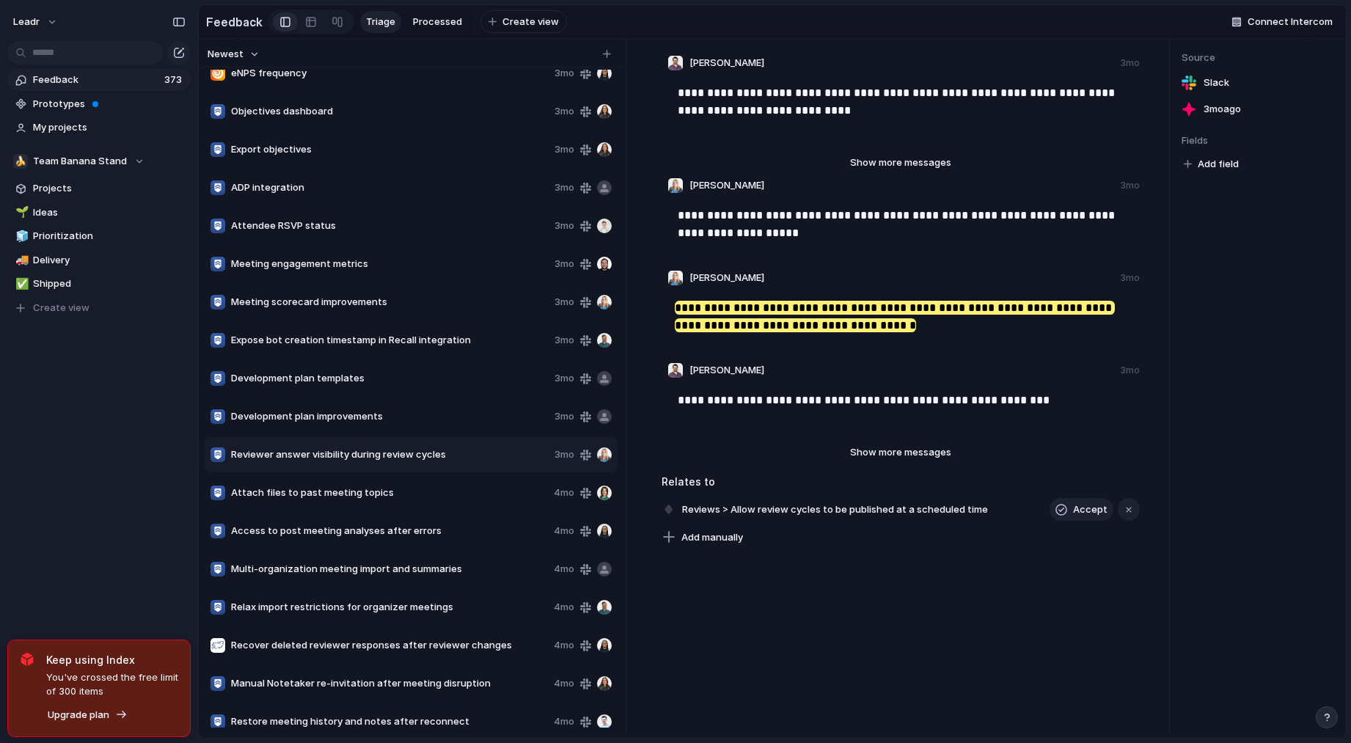
click at [331, 304] on span "Meeting scorecard improvements" at bounding box center [390, 302] width 318 height 15
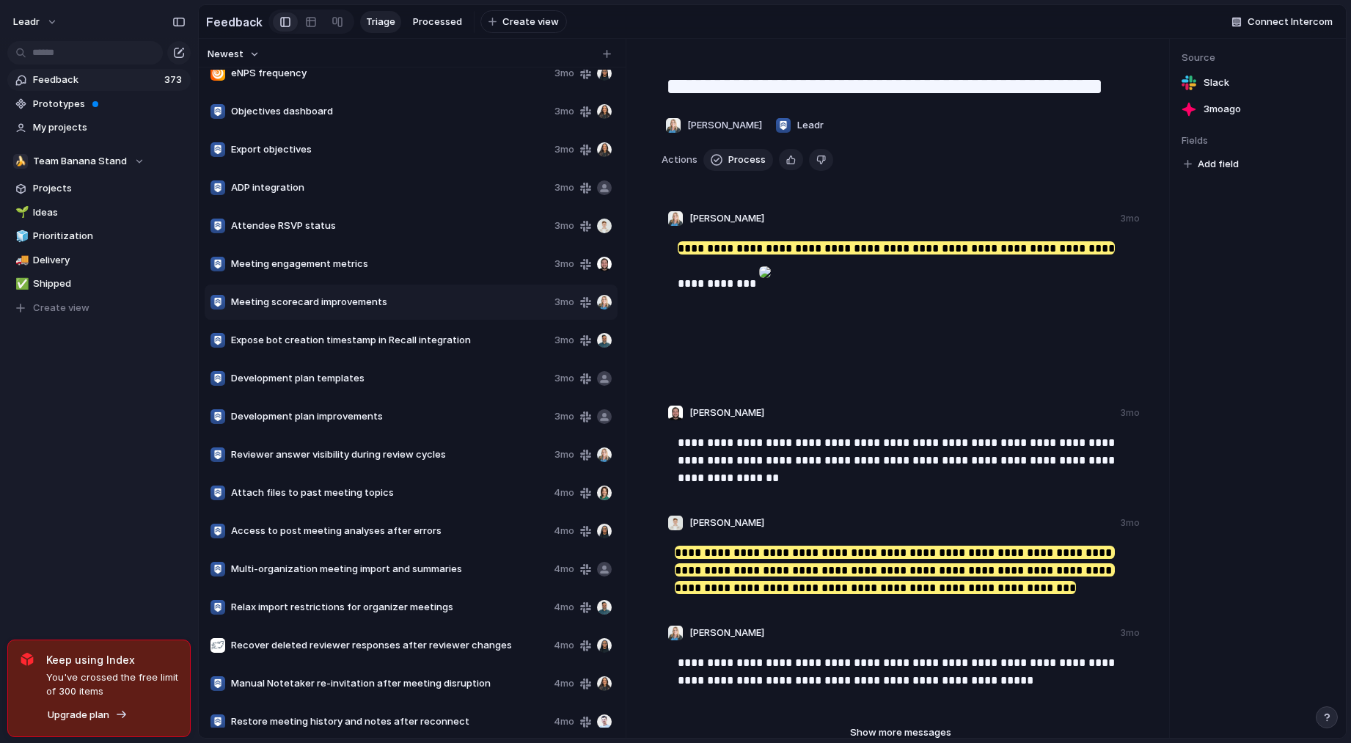
click at [282, 266] on span "Meeting engagement metrics" at bounding box center [390, 264] width 318 height 15
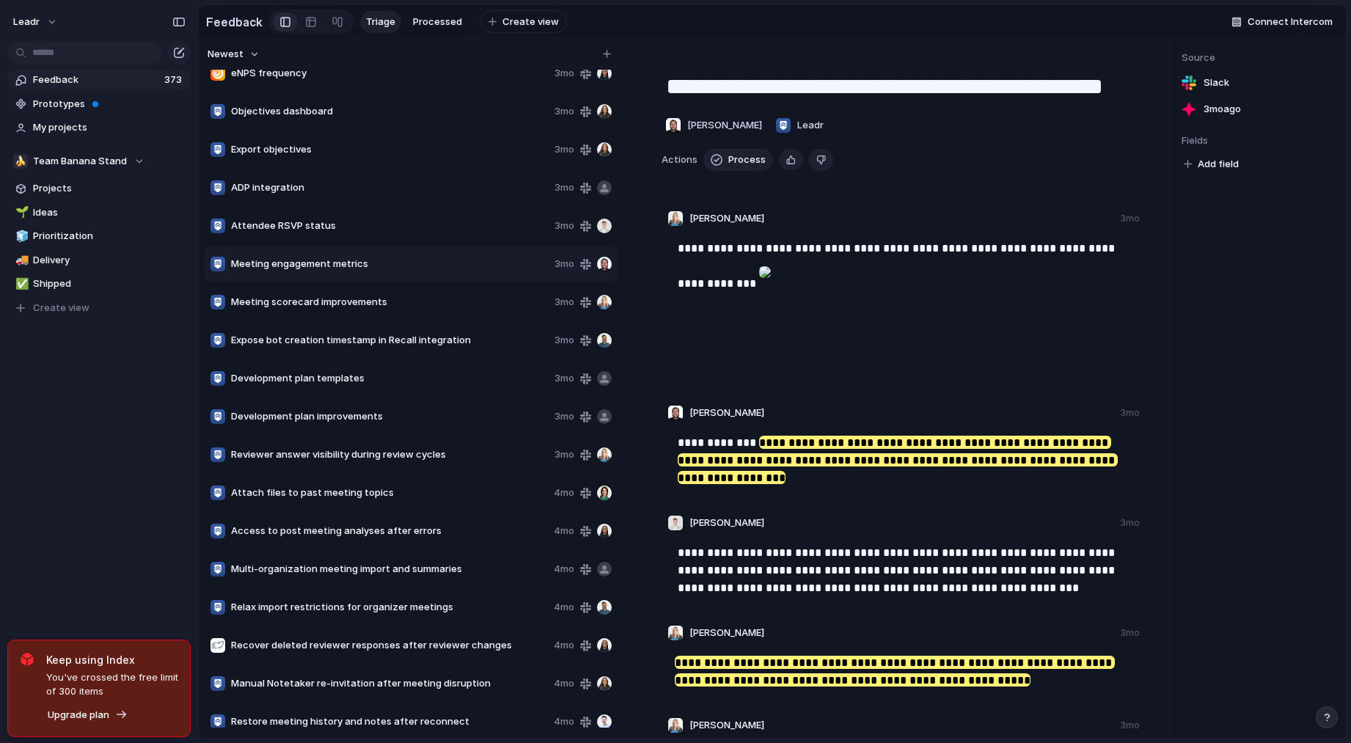
click at [287, 233] on span "Attendee RSVP status" at bounding box center [390, 226] width 318 height 15
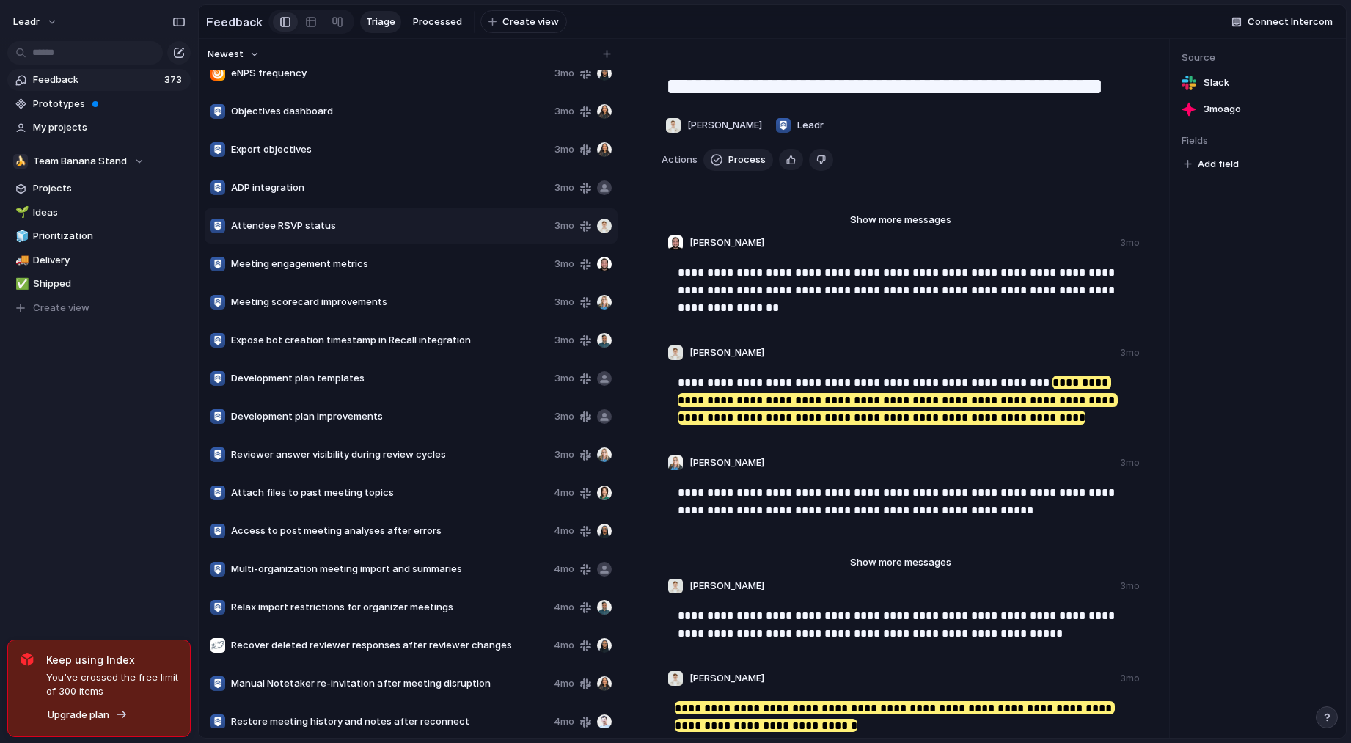
click at [292, 194] on span "ADP integration" at bounding box center [390, 187] width 318 height 15
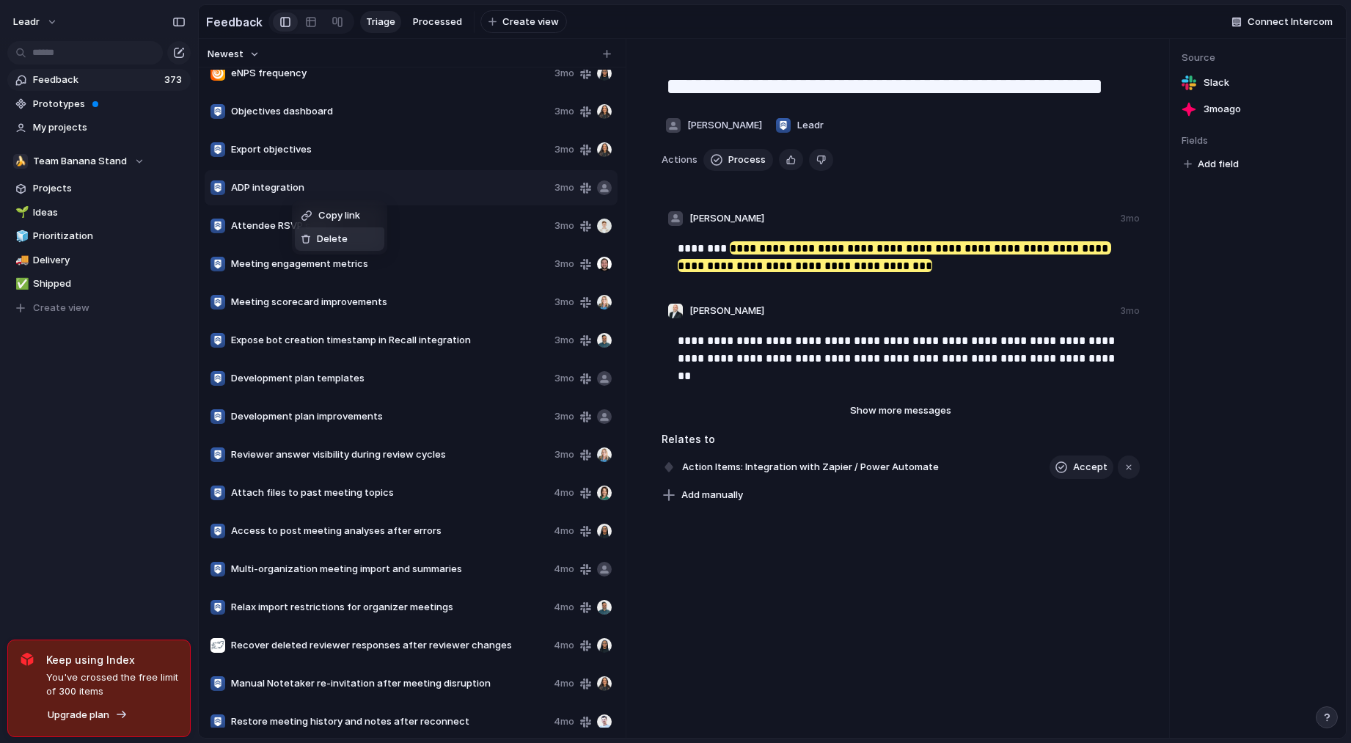
click at [317, 241] on span "Delete" at bounding box center [332, 239] width 31 height 15
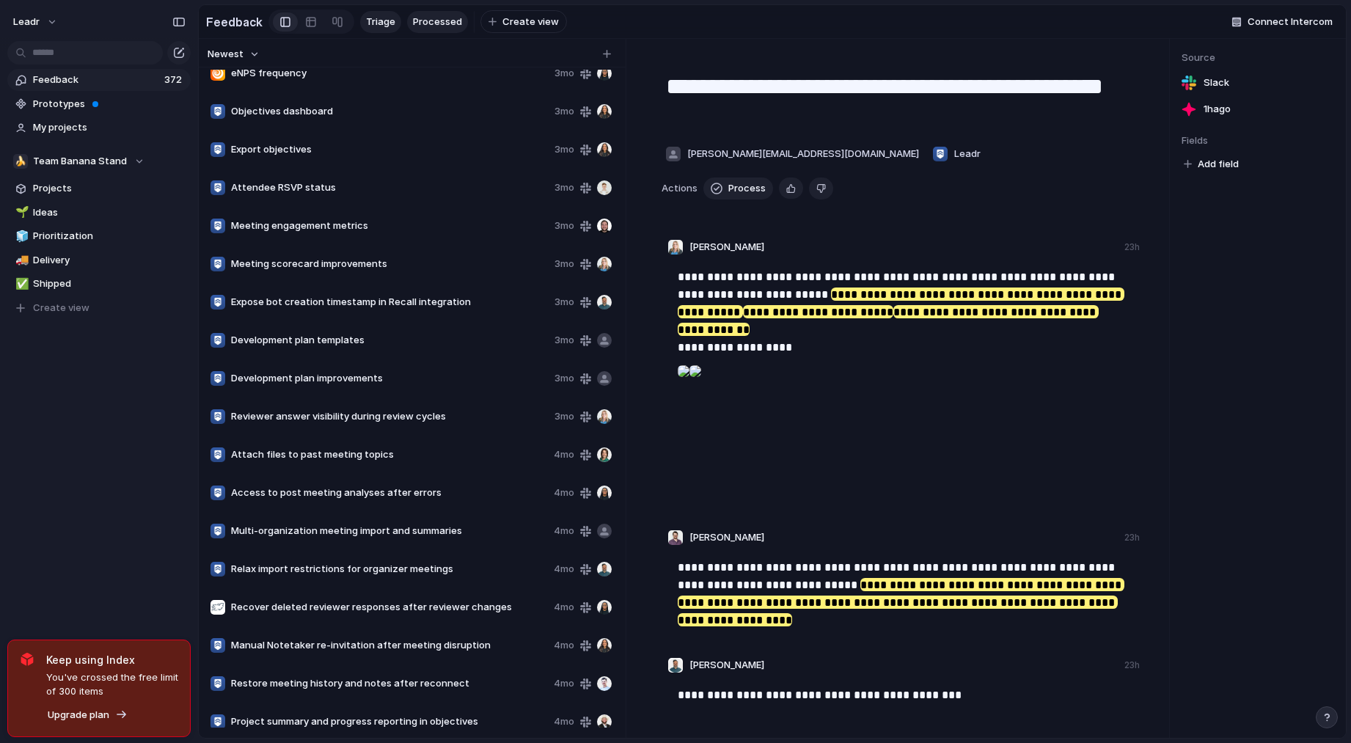
click at [431, 15] on span "Processed" at bounding box center [437, 22] width 49 height 15
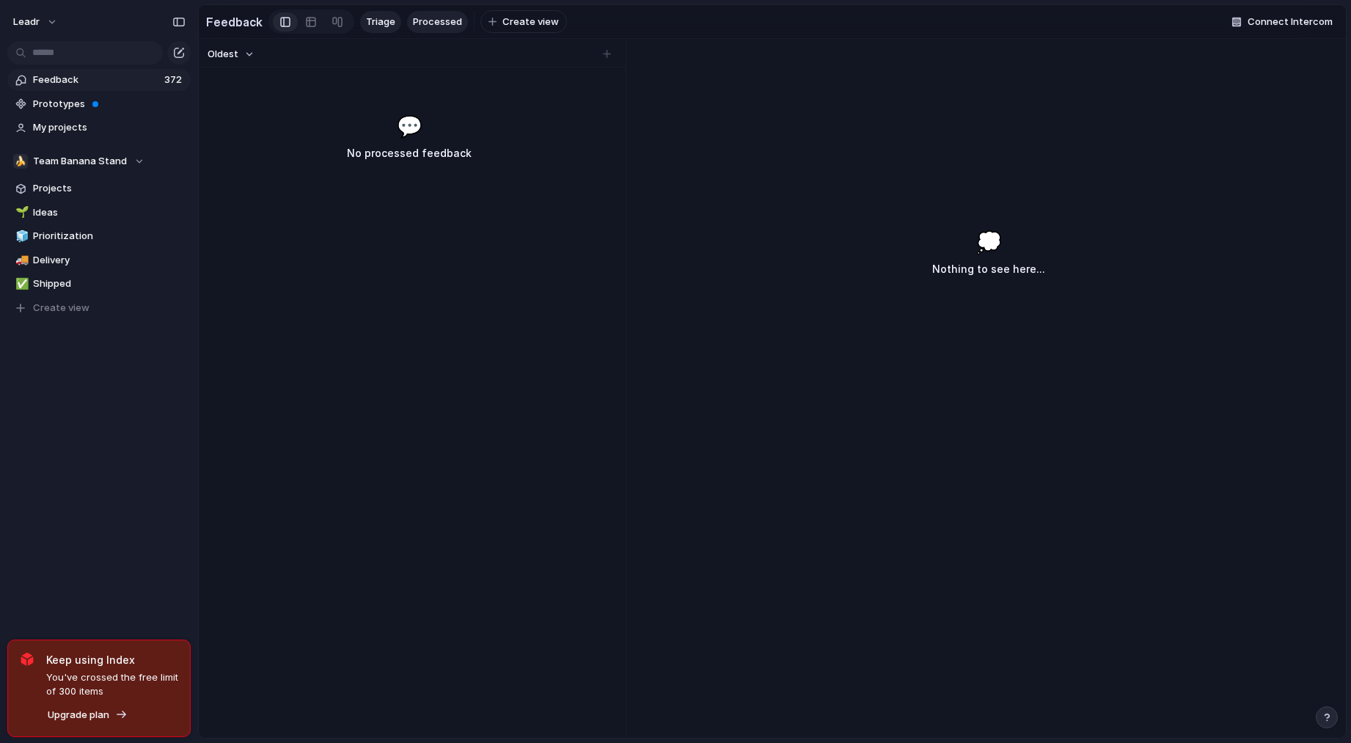
click at [369, 23] on span "Triage" at bounding box center [380, 22] width 29 height 15
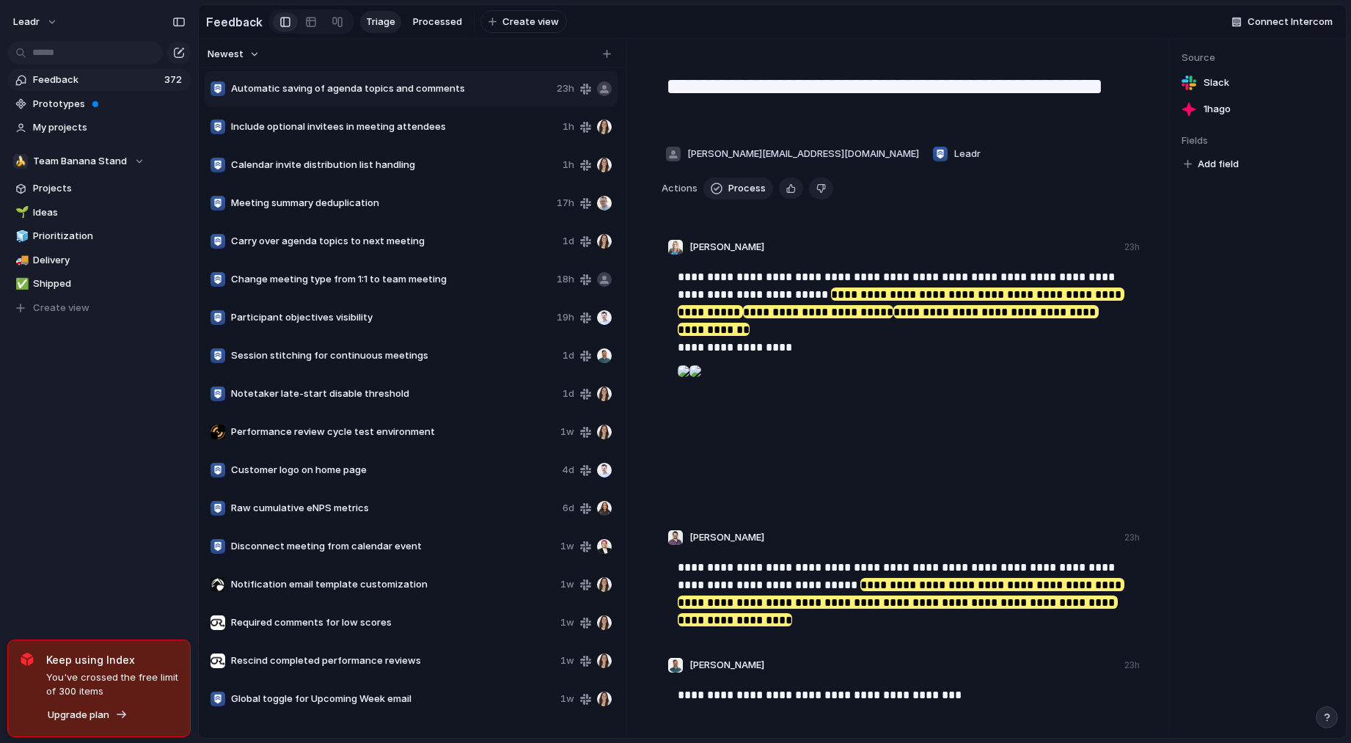
click at [350, 219] on div "Meeting summary deduplication 17h" at bounding box center [411, 203] width 413 height 35
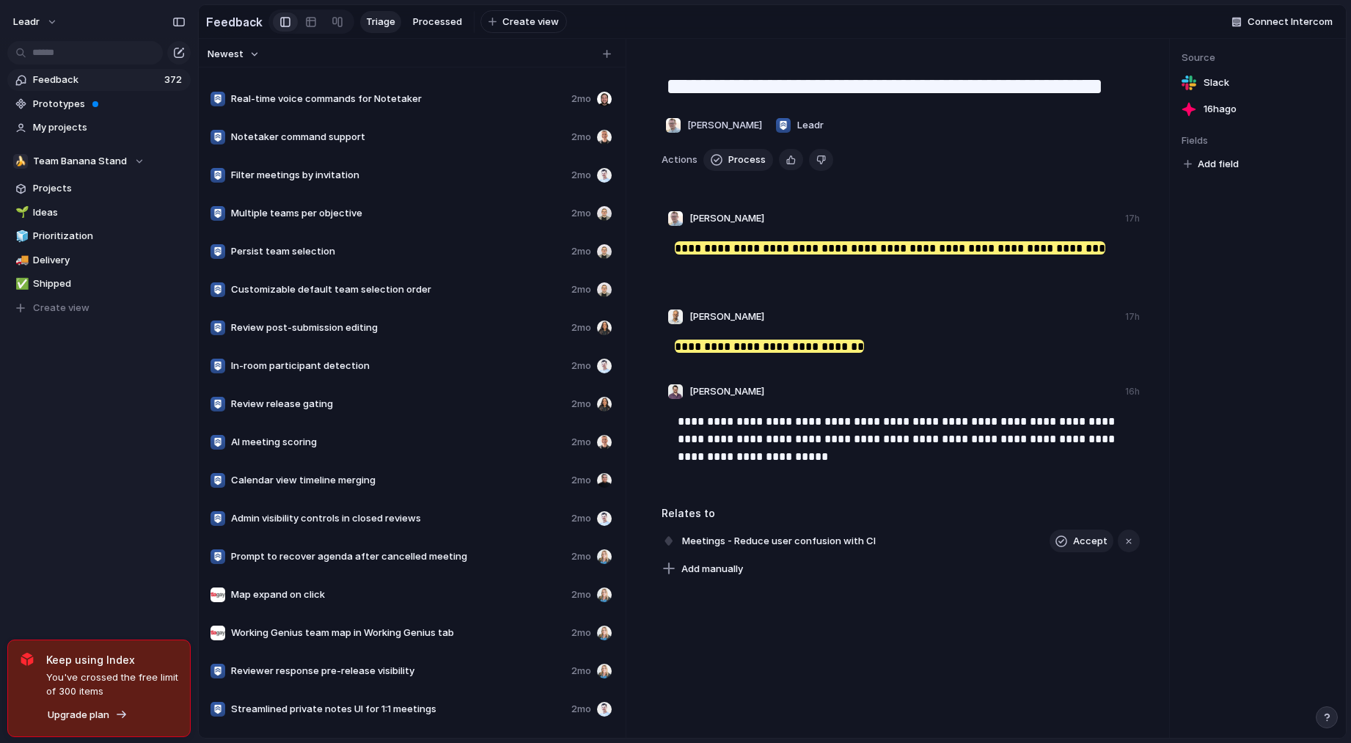
scroll to position [7770, 0]
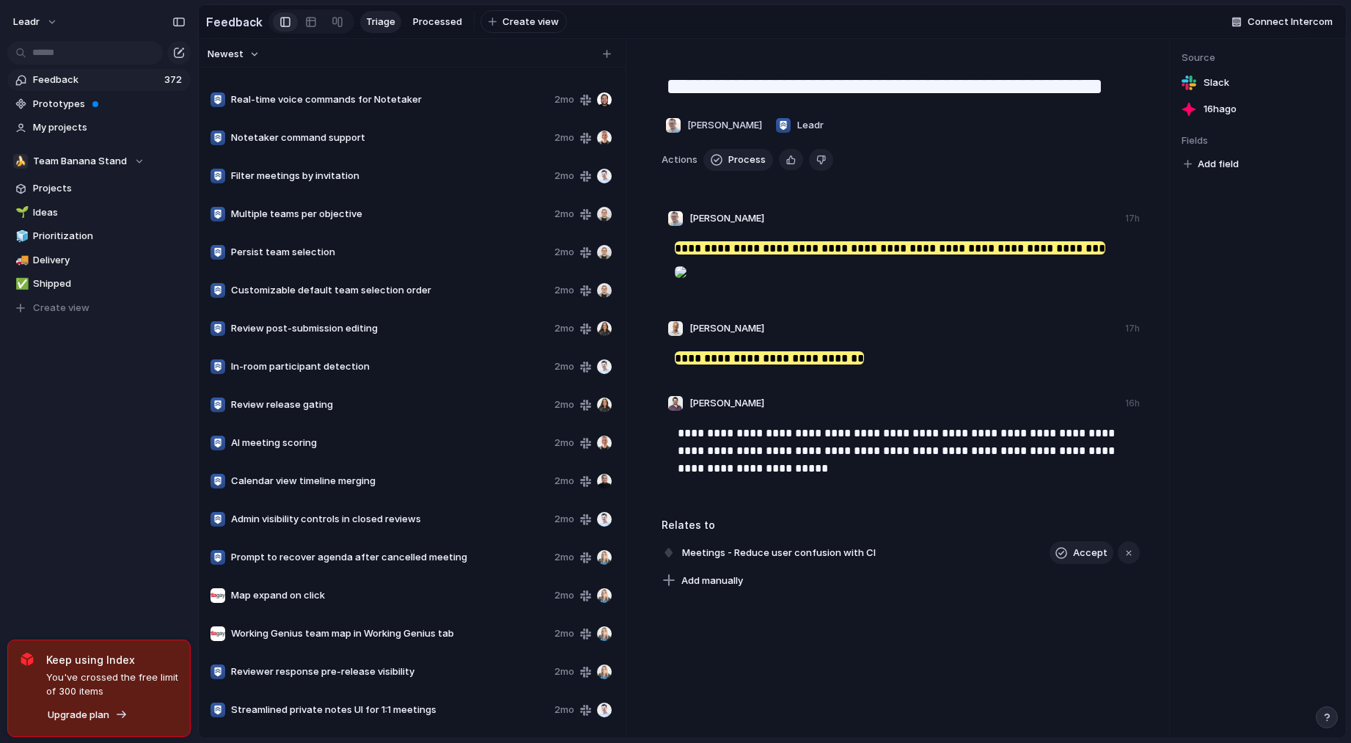
click at [323, 412] on span "Review release gating" at bounding box center [390, 405] width 318 height 15
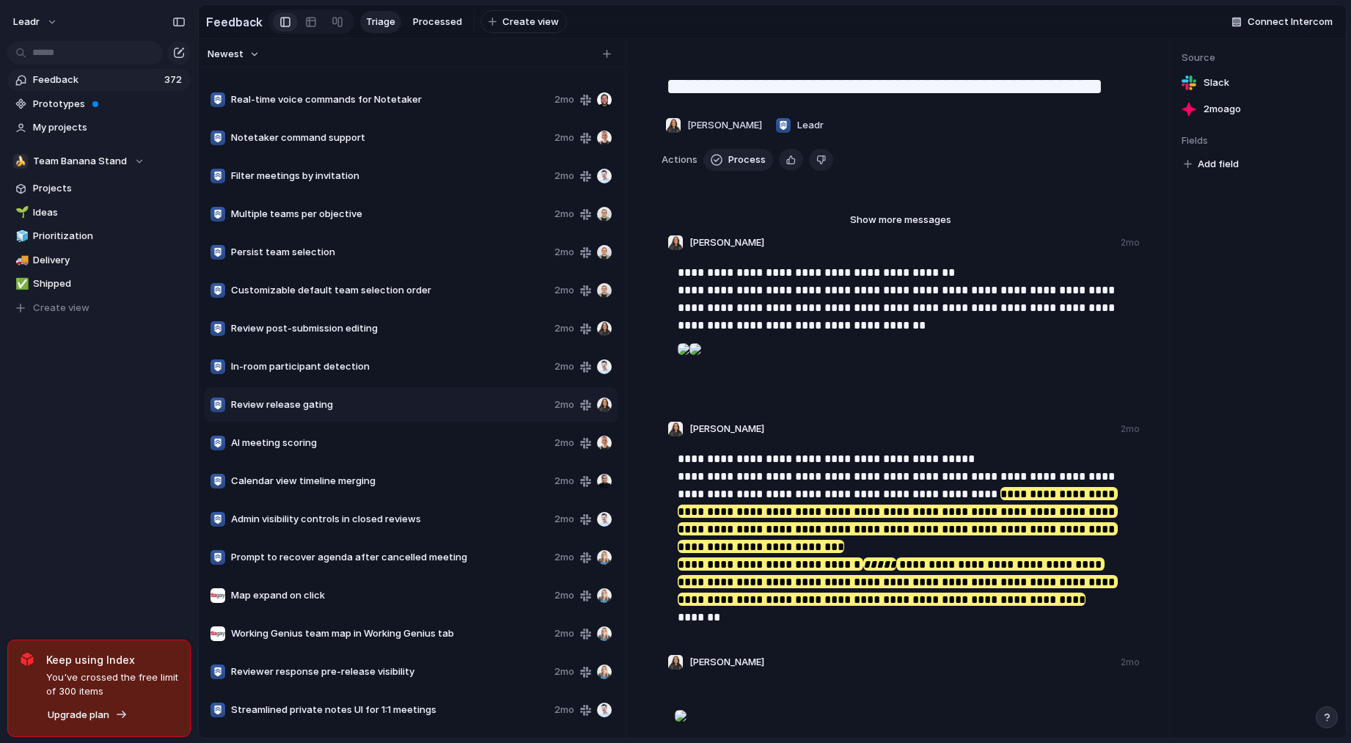
click at [339, 365] on div "In-room participant detection 2mo" at bounding box center [411, 366] width 413 height 35
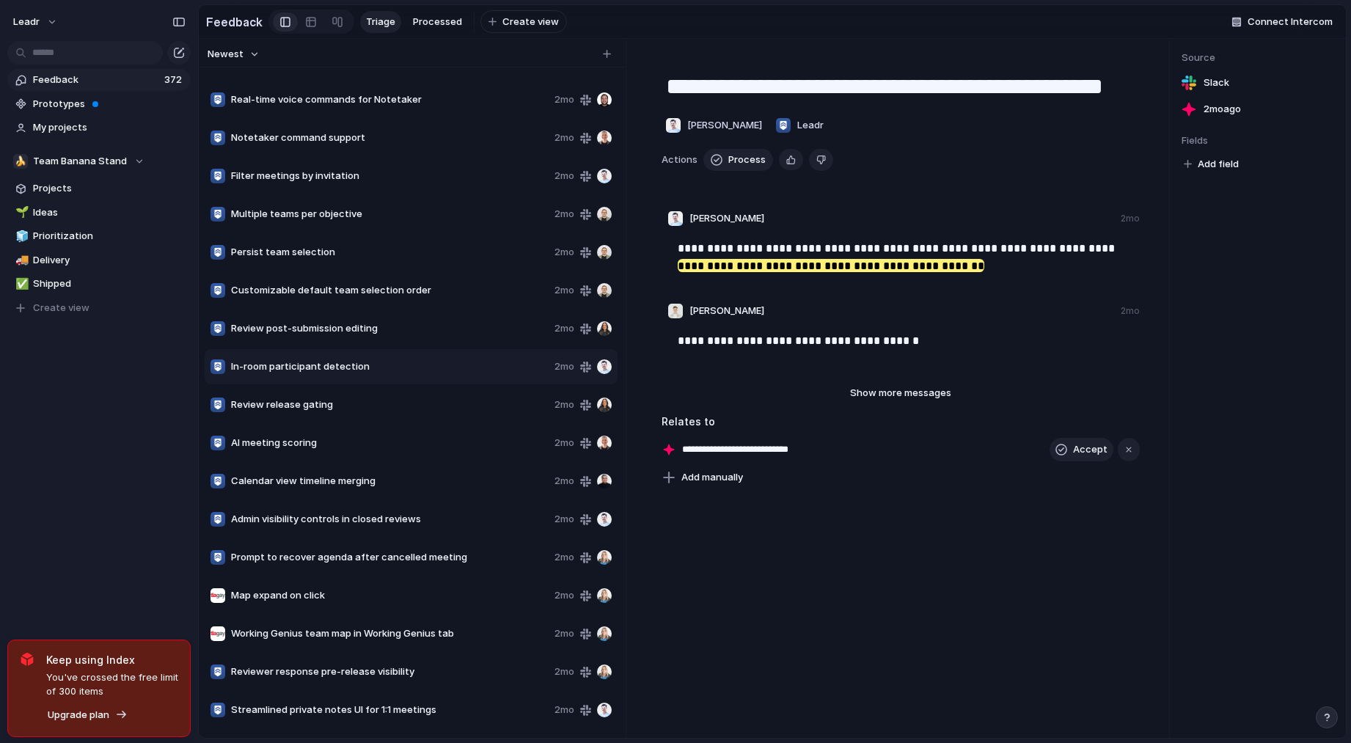
click at [346, 343] on div "Review post-submission editing 2mo" at bounding box center [411, 328] width 413 height 35
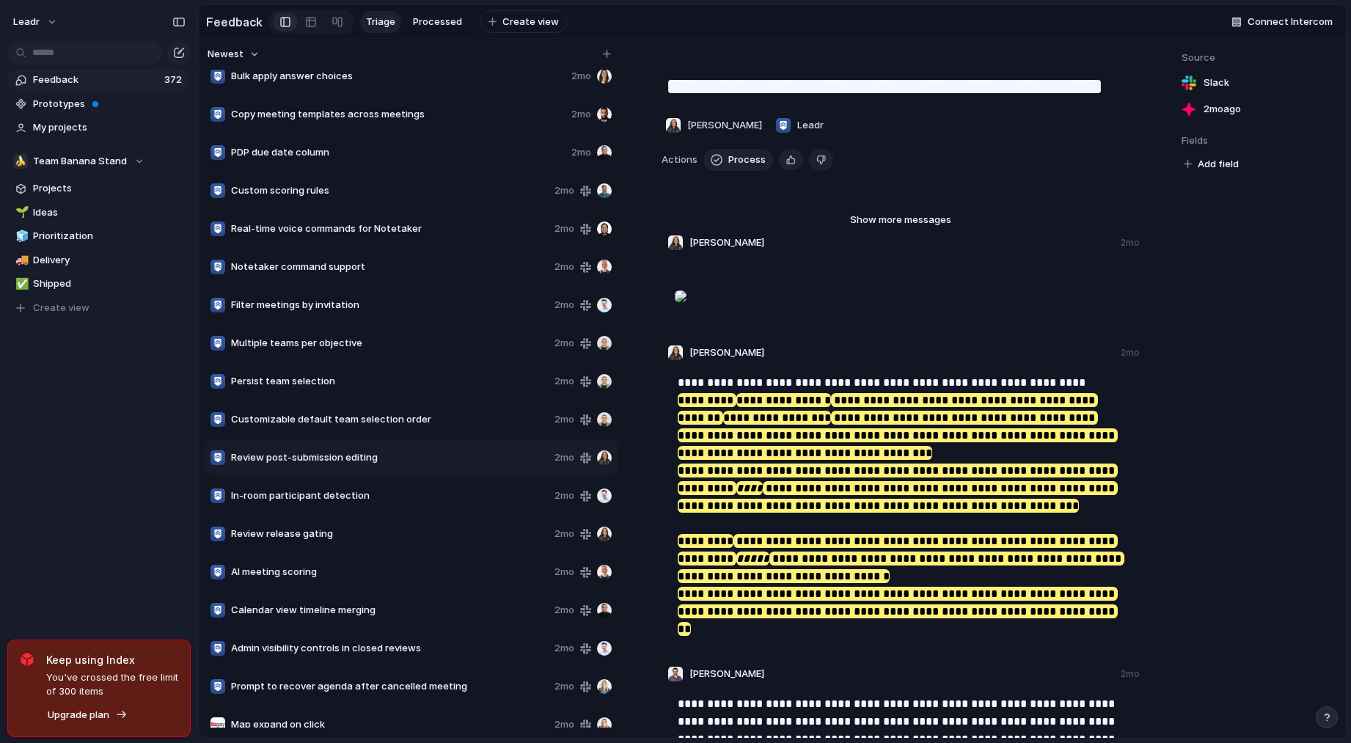
scroll to position [7632, 0]
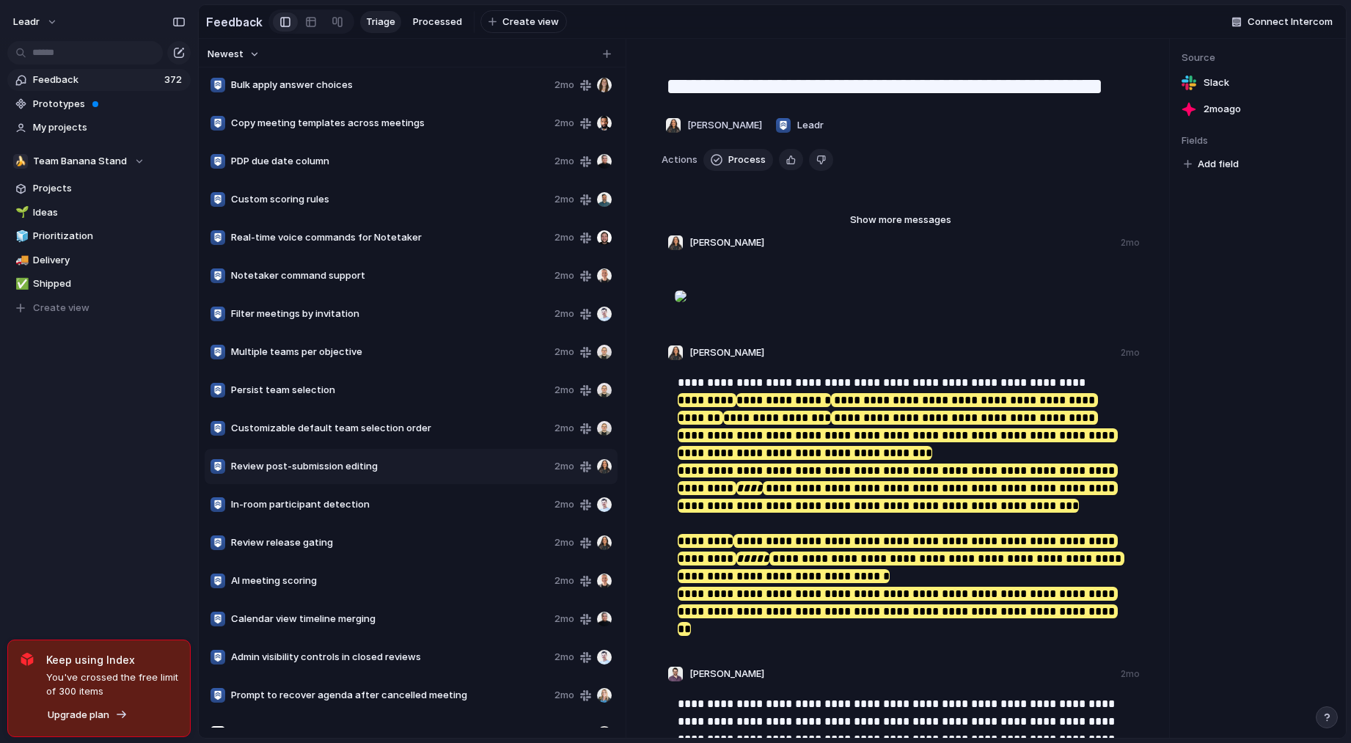
click at [362, 359] on span "Multiple teams per objective" at bounding box center [390, 352] width 318 height 15
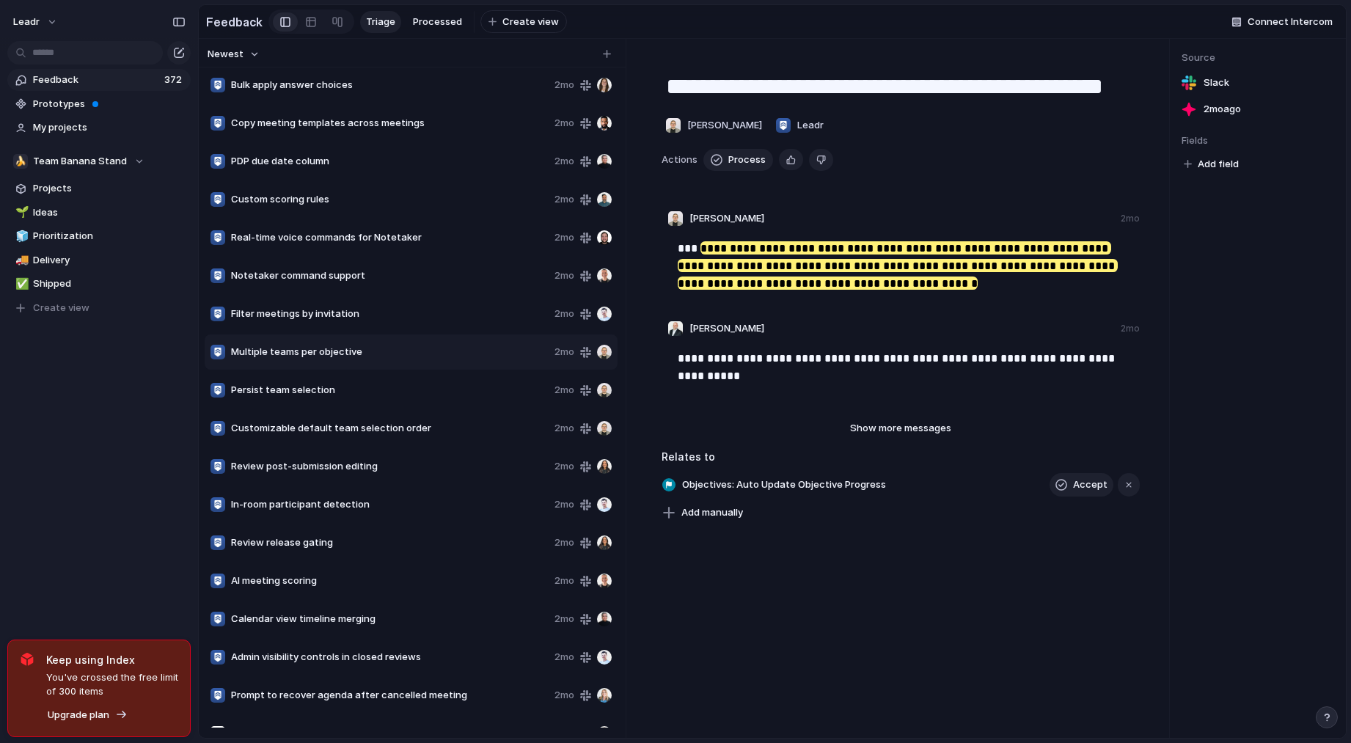
click at [362, 318] on span "Filter meetings by invitation" at bounding box center [390, 314] width 318 height 15
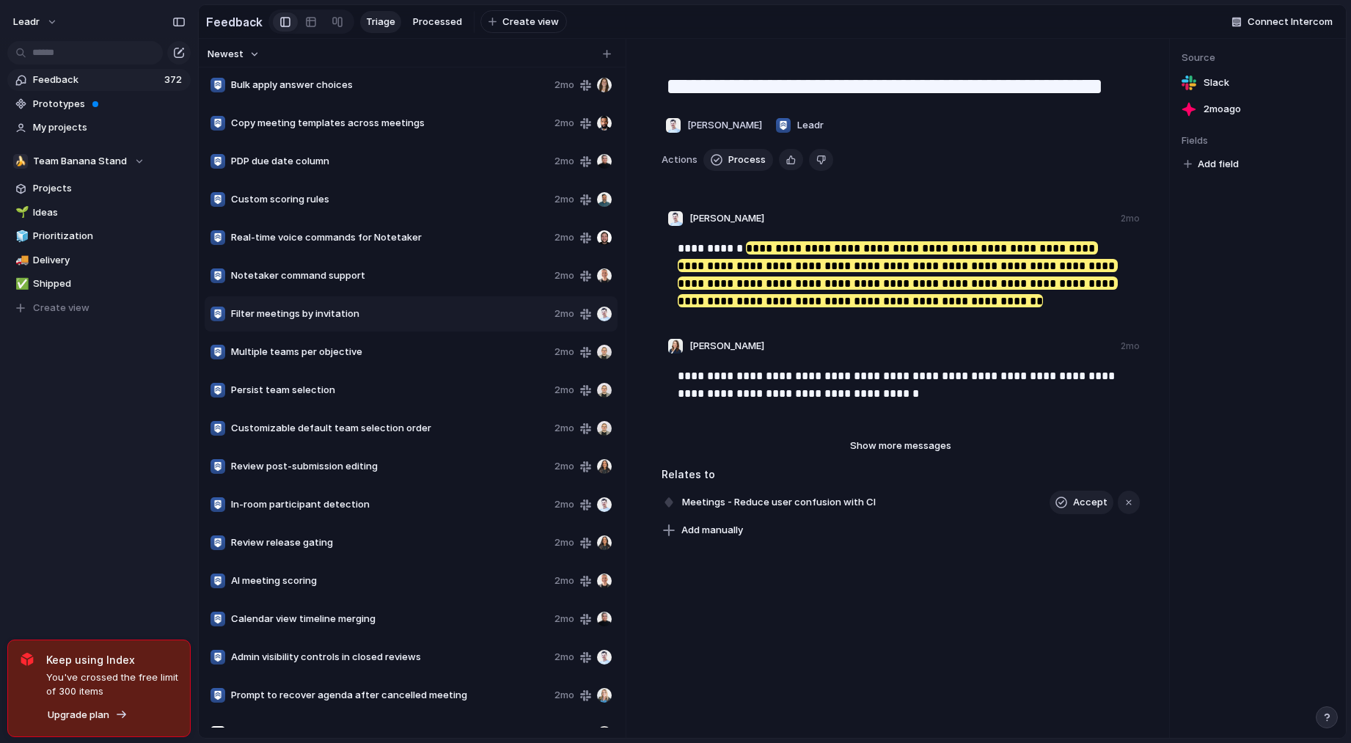
click at [347, 245] on span "Real-time voice commands for Notetaker" at bounding box center [390, 237] width 318 height 15
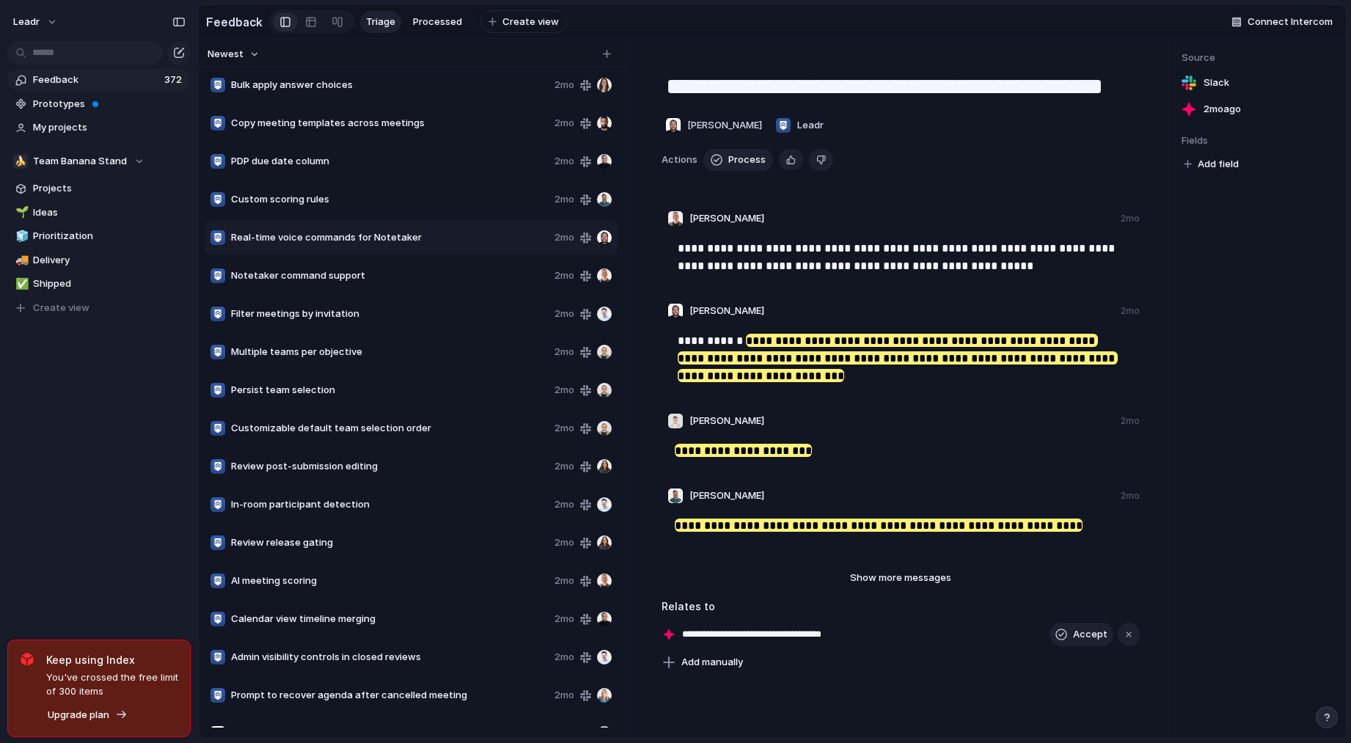
click at [311, 207] on span "Custom scoring rules" at bounding box center [390, 199] width 318 height 15
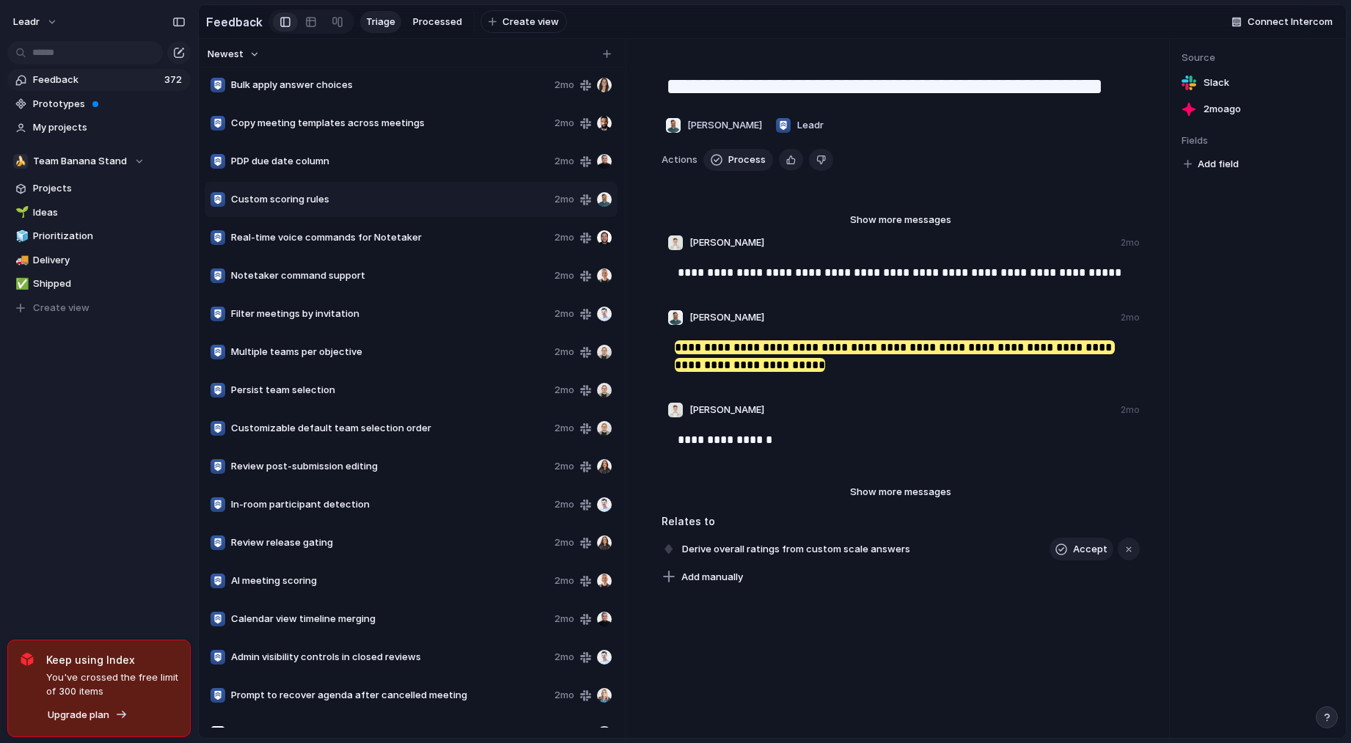
click at [309, 175] on div "PDP due date column 2mo" at bounding box center [411, 161] width 413 height 35
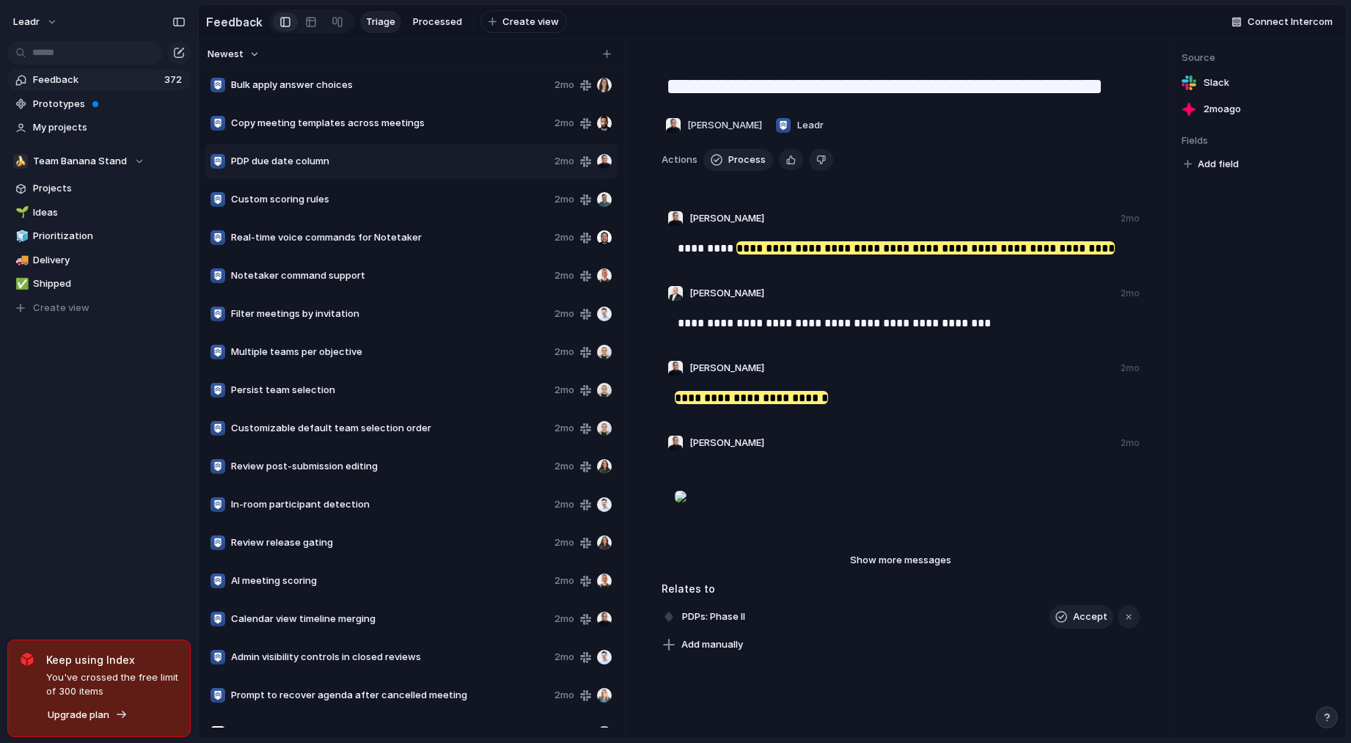
click at [311, 217] on div "Custom scoring rules 2mo" at bounding box center [411, 199] width 413 height 35
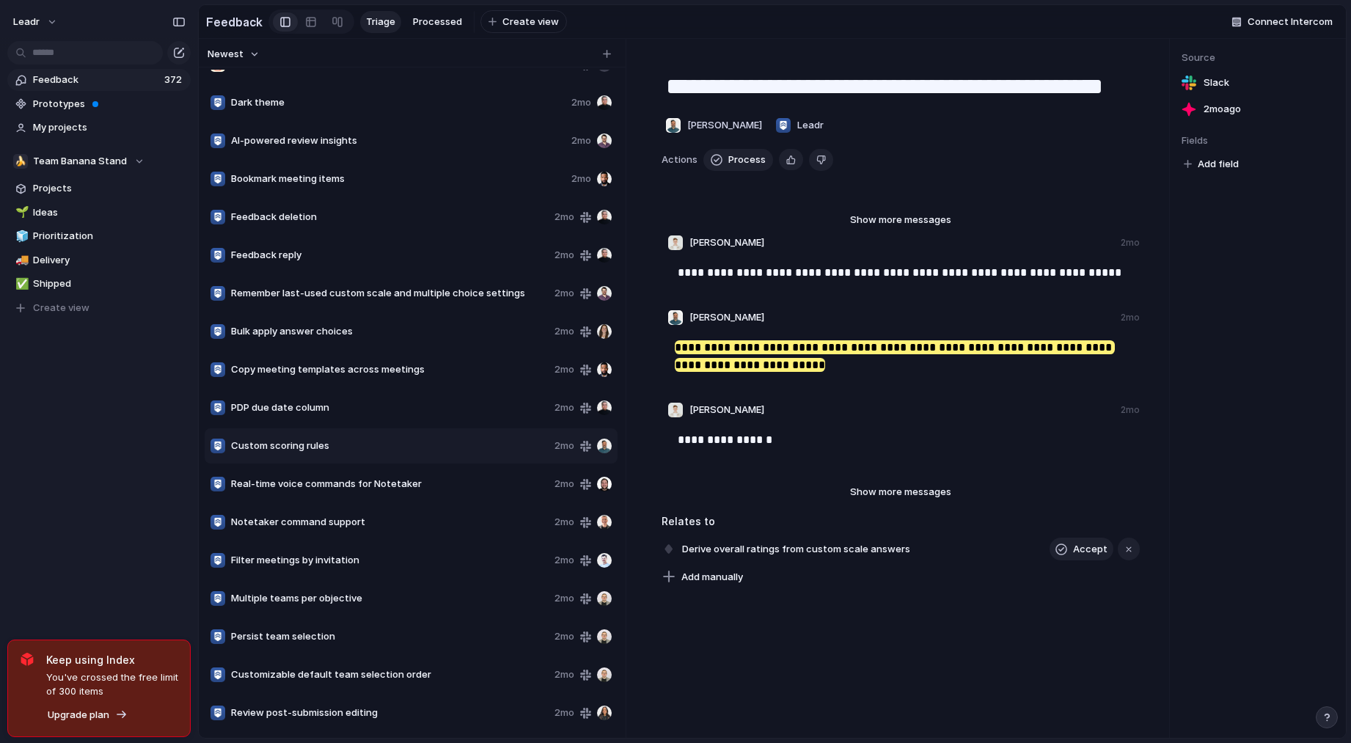
scroll to position [7383, 0]
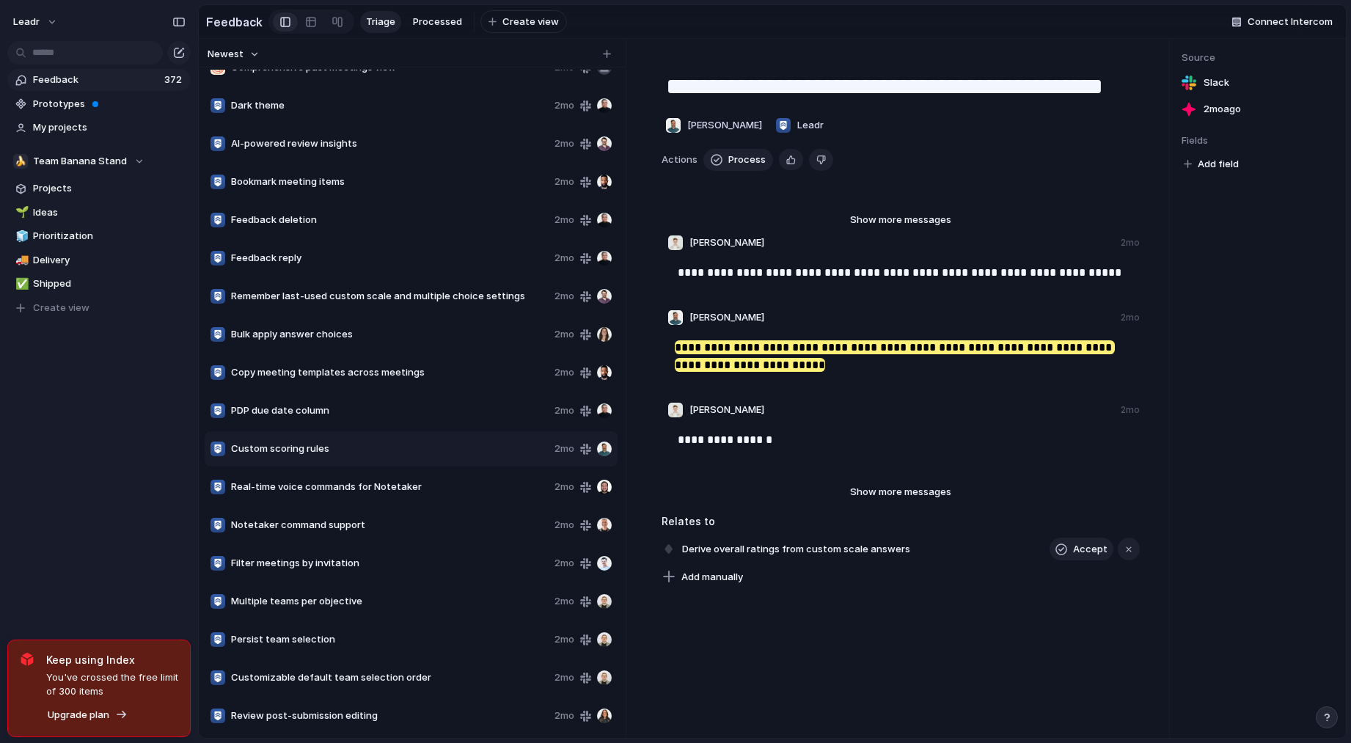
click at [287, 340] on span "Bulk apply answer choices" at bounding box center [390, 334] width 318 height 15
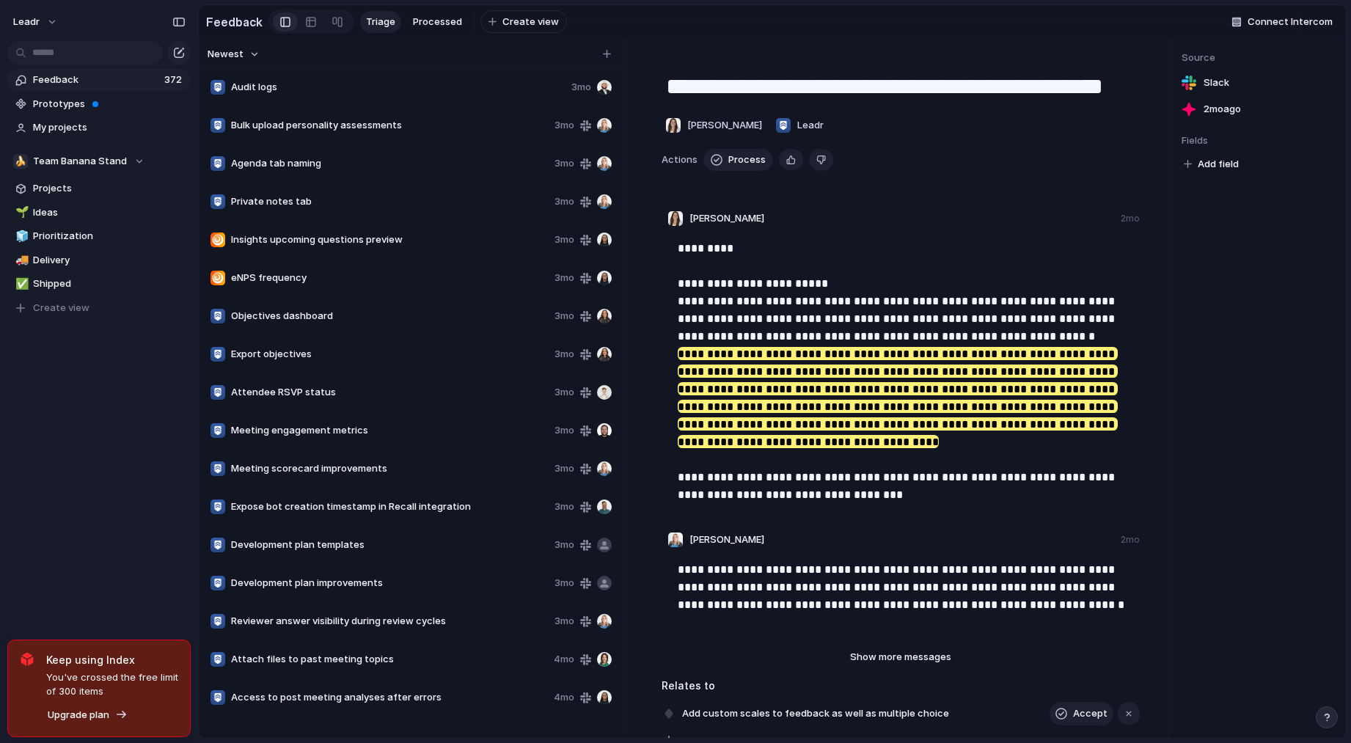
scroll to position [13531, 0]
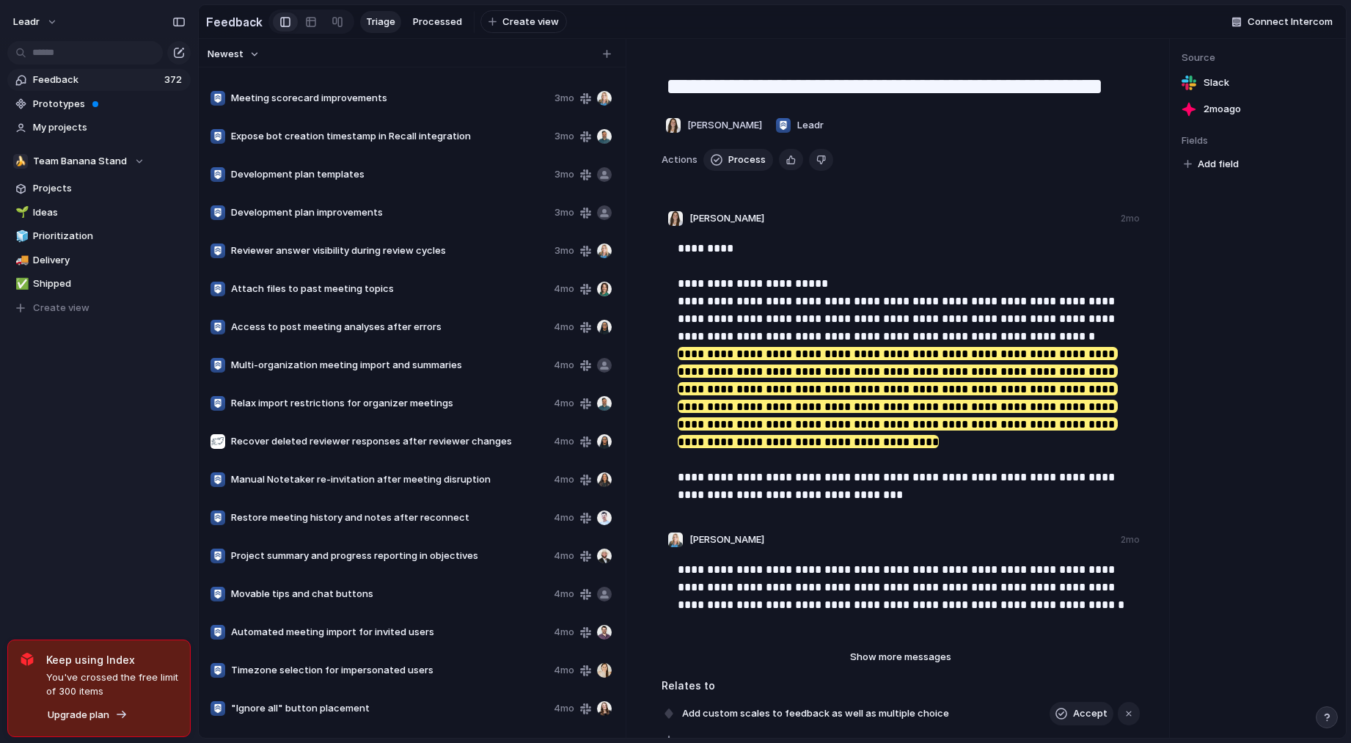
click at [302, 482] on span "Manual Notetaker re-invitation after meeting disruption" at bounding box center [389, 479] width 317 height 15
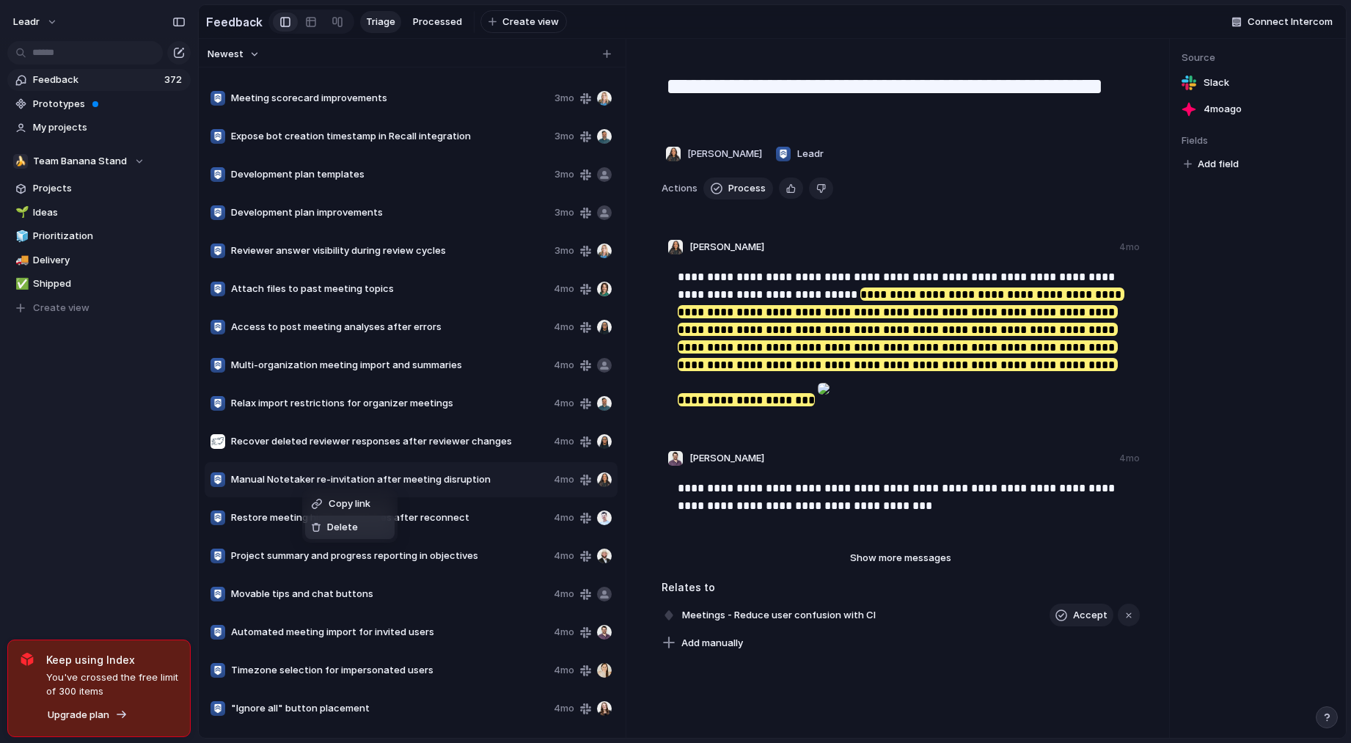
click at [326, 529] on div "Delete" at bounding box center [334, 527] width 47 height 15
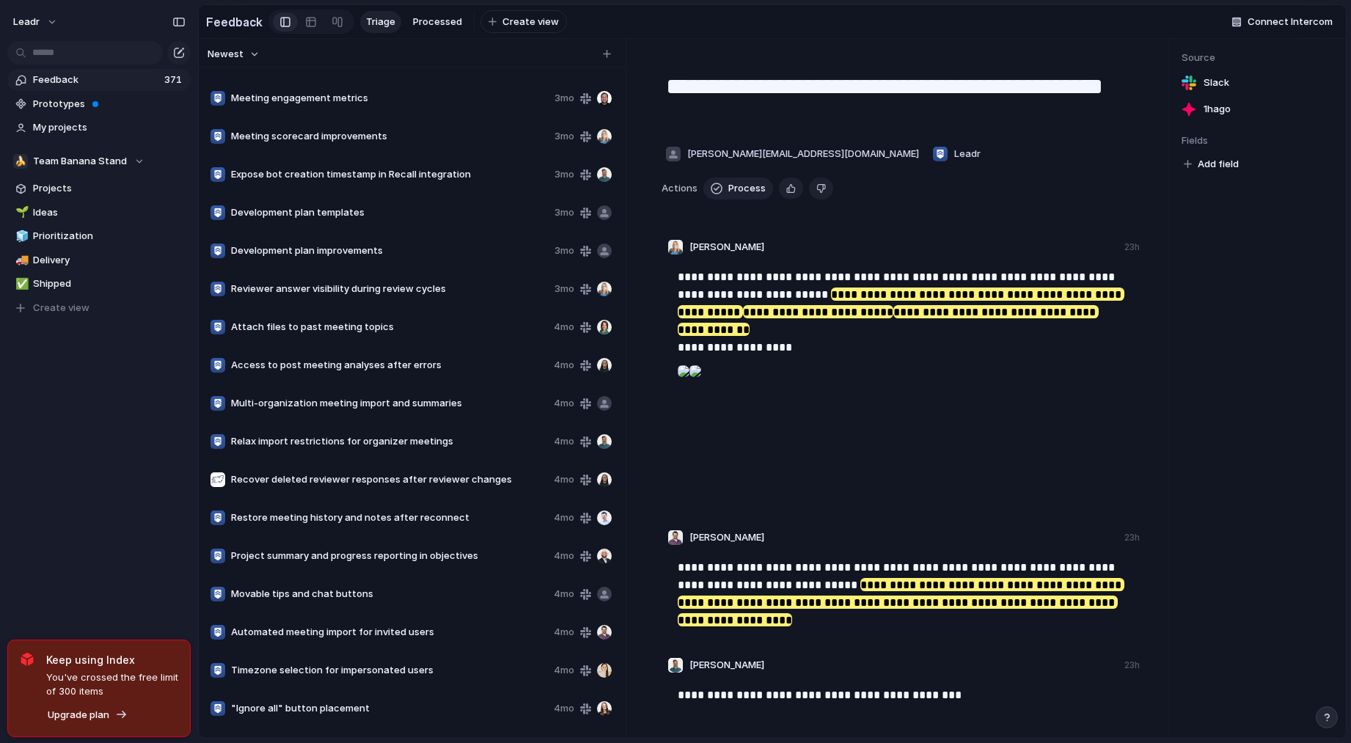
scroll to position [13493, 0]
click at [299, 411] on span "Multi-organization meeting import and summaries" at bounding box center [389, 403] width 317 height 15
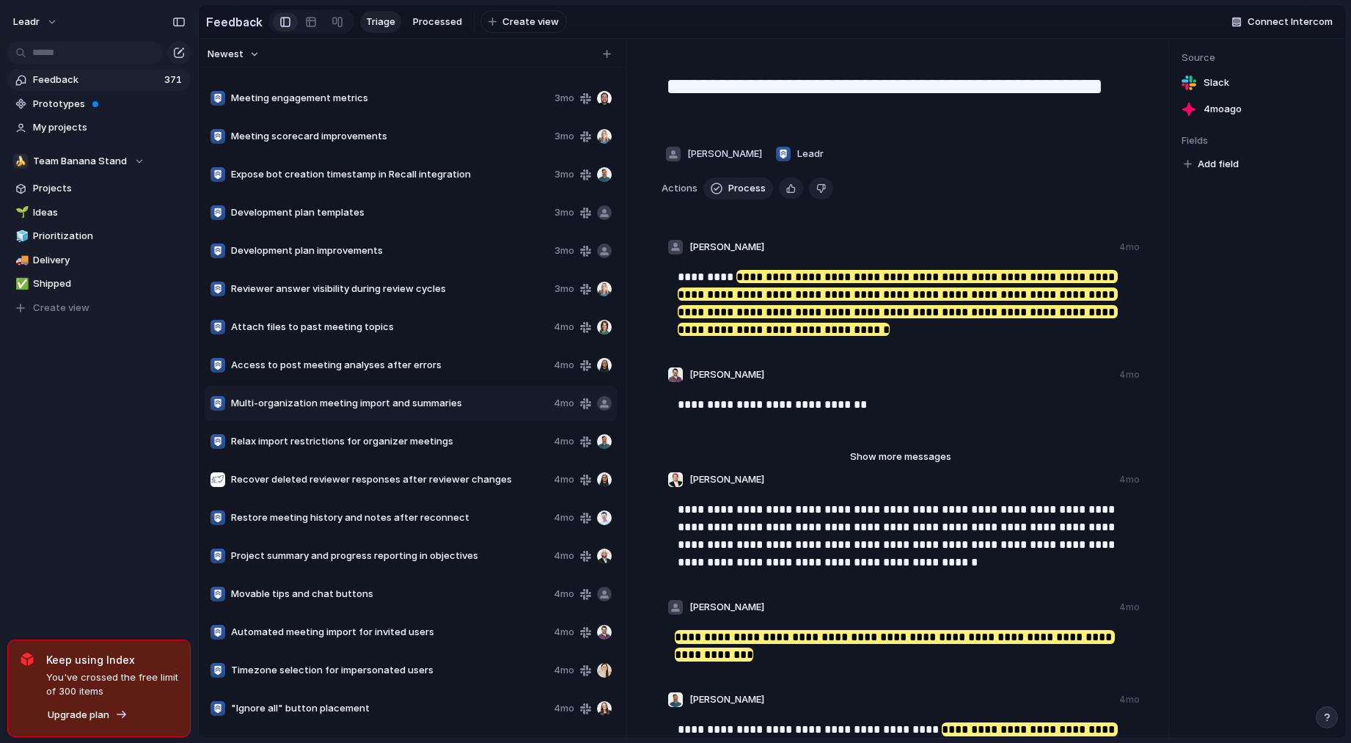
click at [354, 601] on span "Movable tips and chat buttons" at bounding box center [389, 594] width 317 height 15
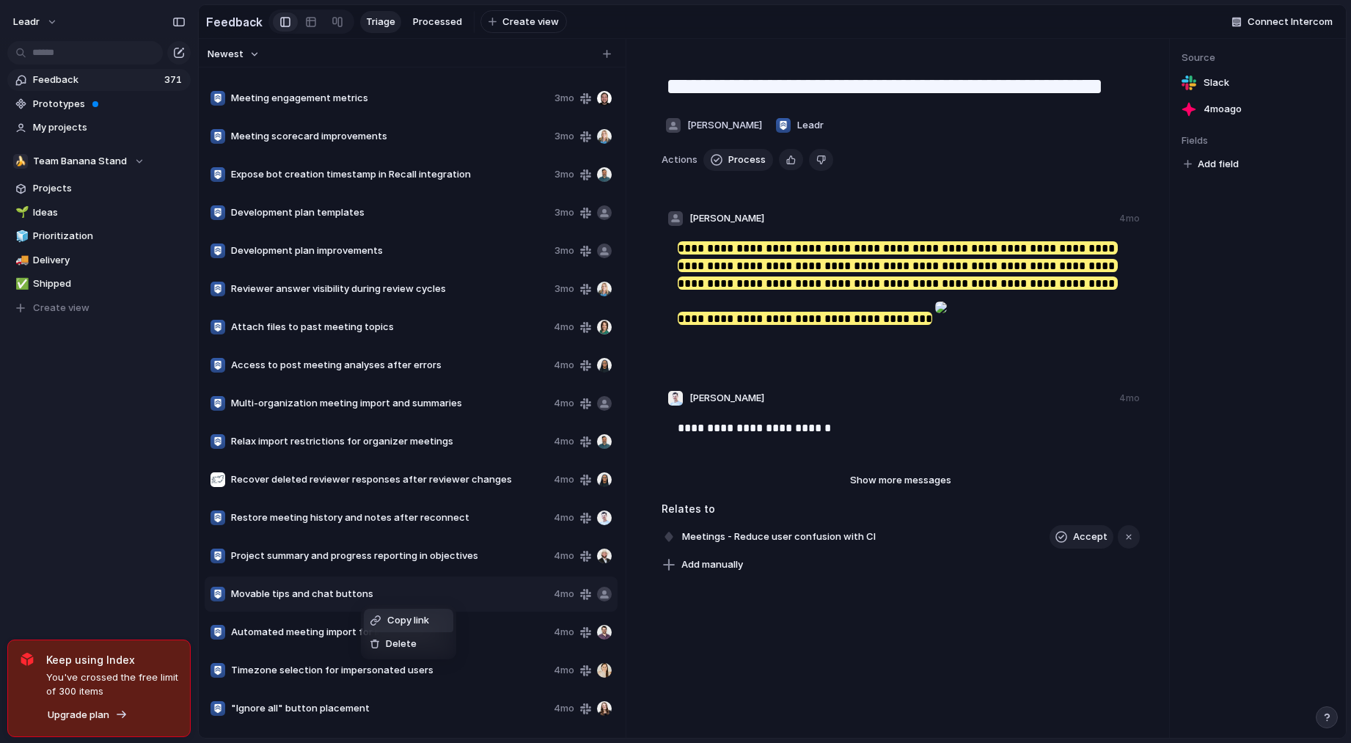
click at [351, 599] on div "Copy link Delete" at bounding box center [675, 371] width 1351 height 743
click at [885, 548] on div "Meetings - Reduce user confusion with CI Accept" at bounding box center [901, 536] width 479 height 23
click at [822, 543] on span "Meetings - Reduce user confusion with CI" at bounding box center [779, 537] width 202 height 21
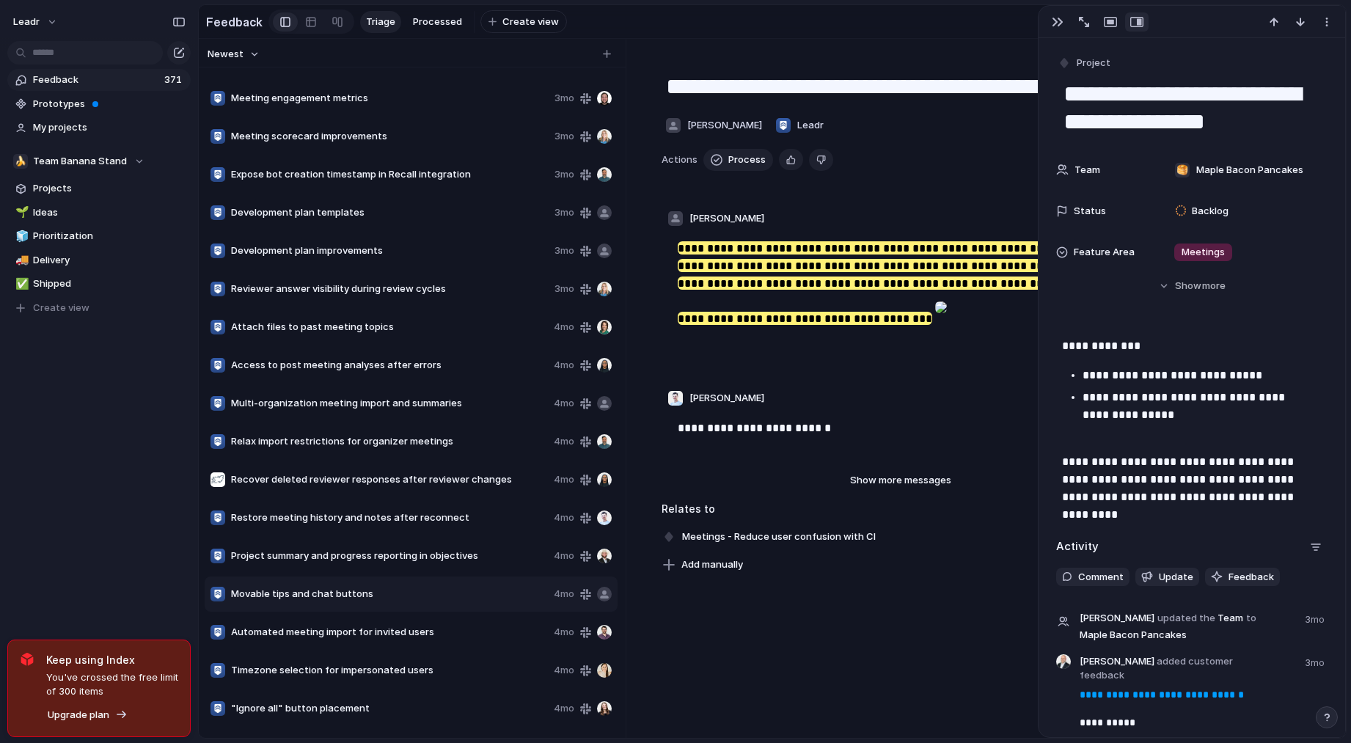
click at [955, 575] on div "Add manually" at bounding box center [901, 565] width 479 height 21
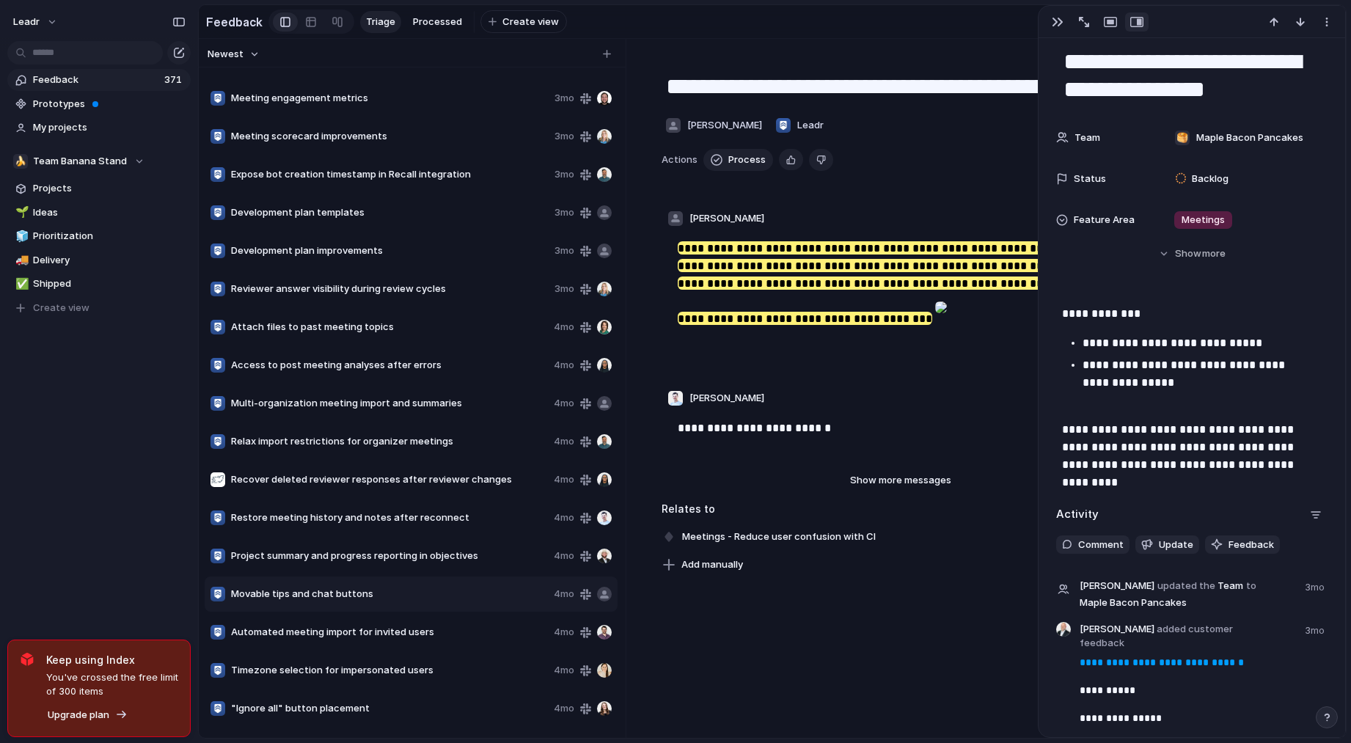
scroll to position [33, 0]
click at [1050, 24] on button "button" at bounding box center [1057, 21] width 23 height 19
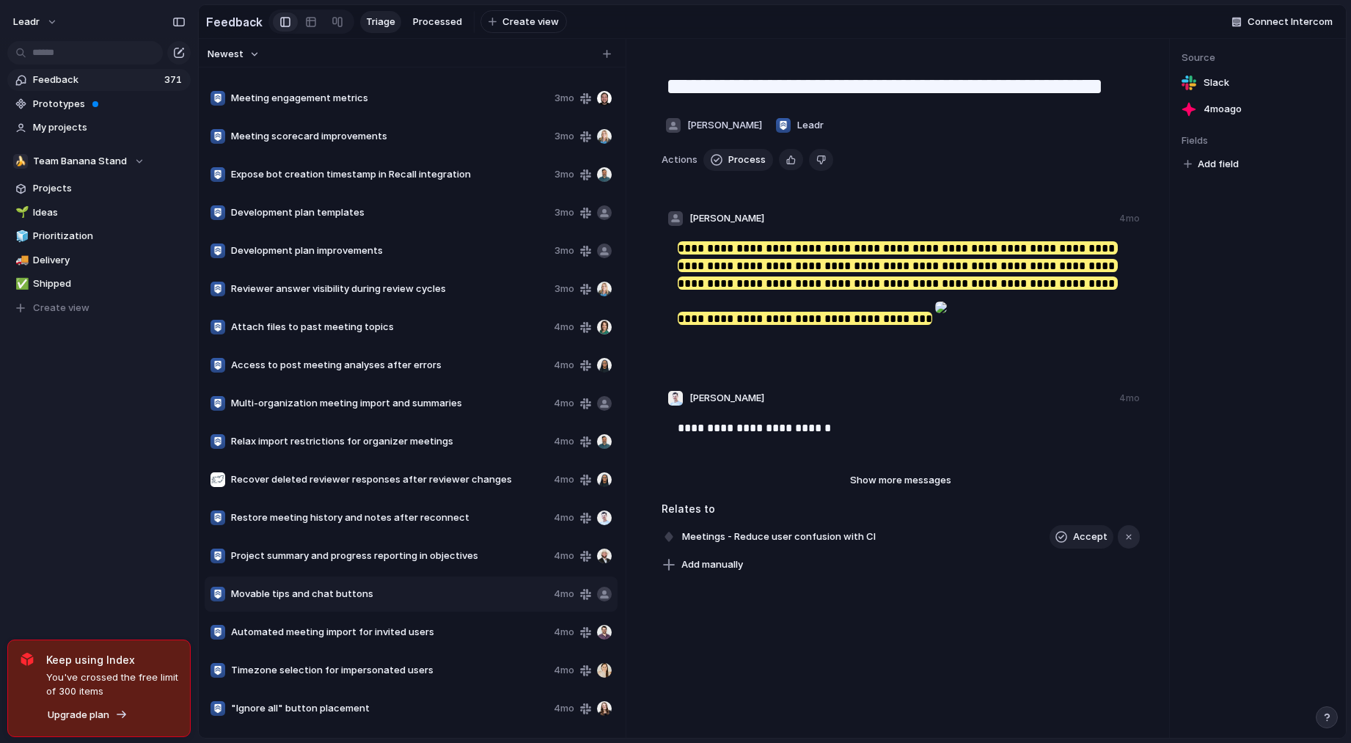
click at [1124, 542] on div "button" at bounding box center [1129, 537] width 10 height 10
click at [713, 544] on span "Add manually" at bounding box center [712, 541] width 62 height 15
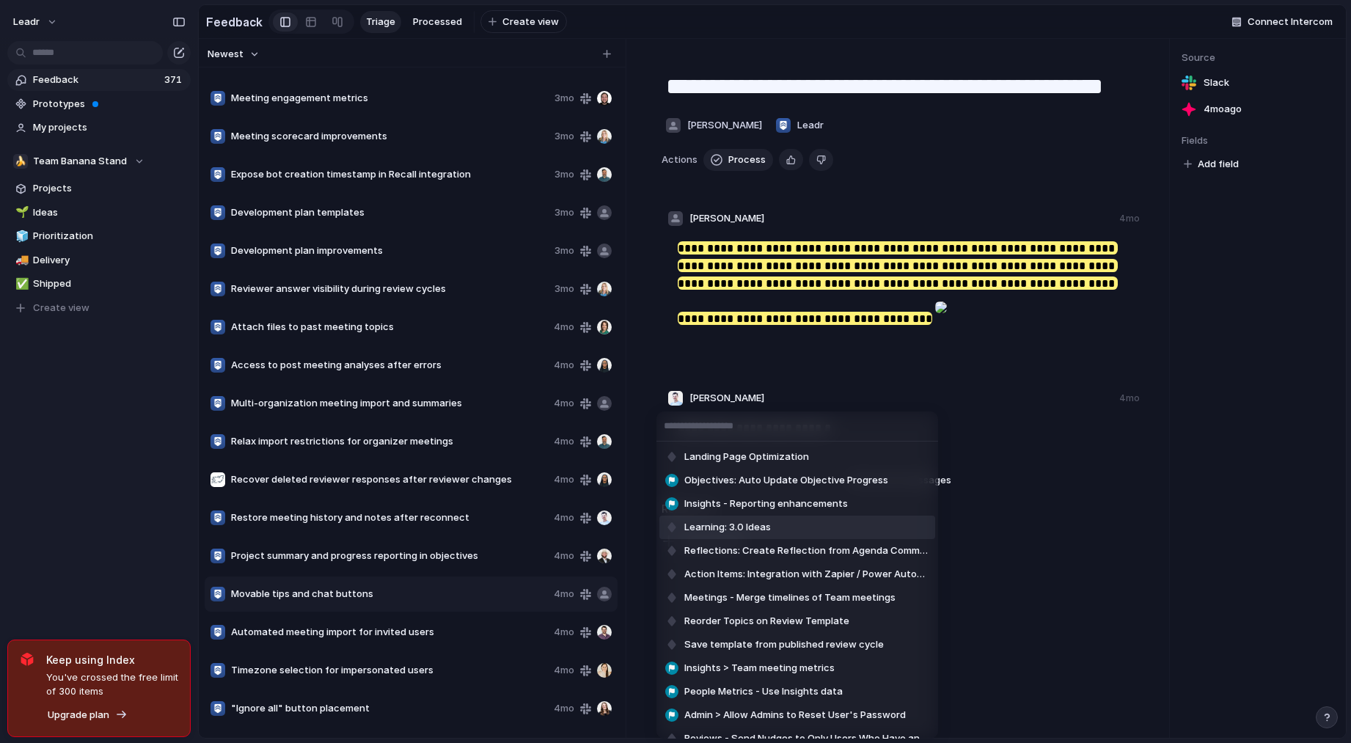
click at [784, 527] on li "Learning: 3.0 Ideas" at bounding box center [797, 527] width 276 height 23
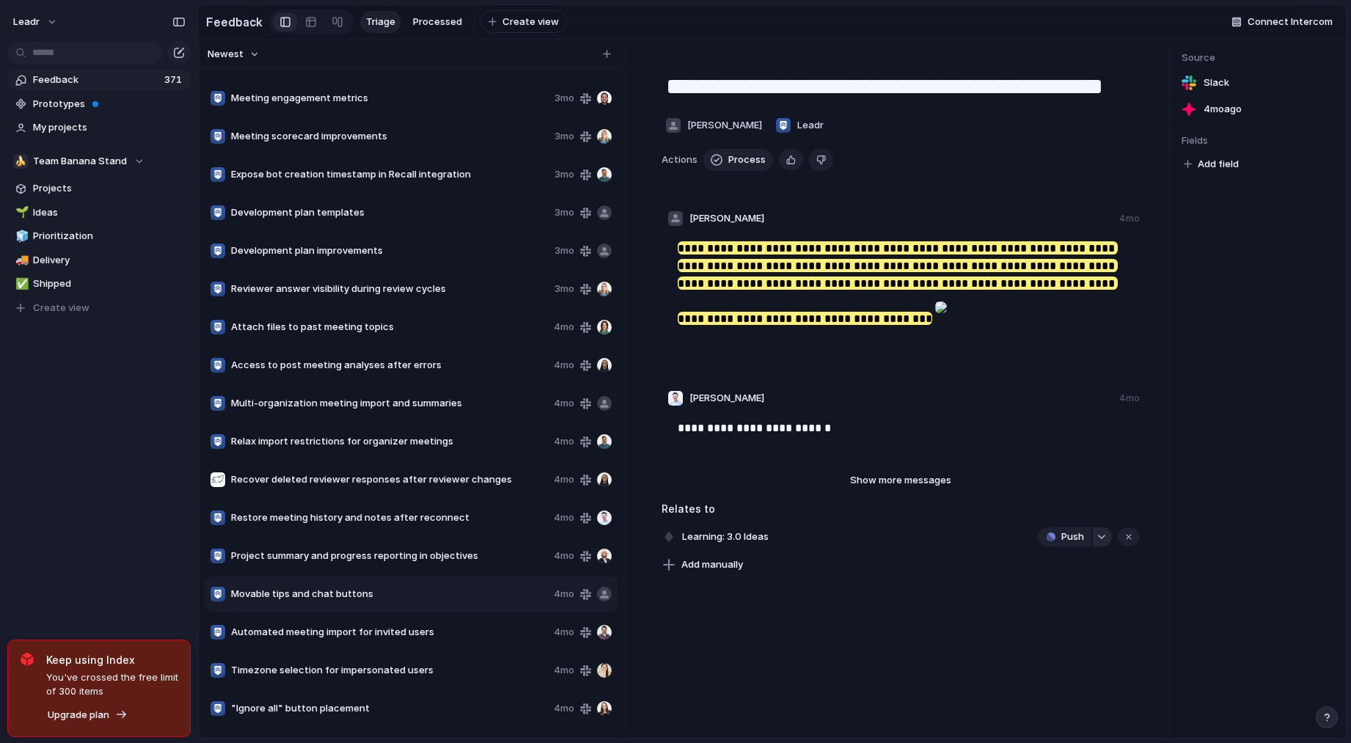
click at [1097, 540] on div "button" at bounding box center [1102, 537] width 10 height 6
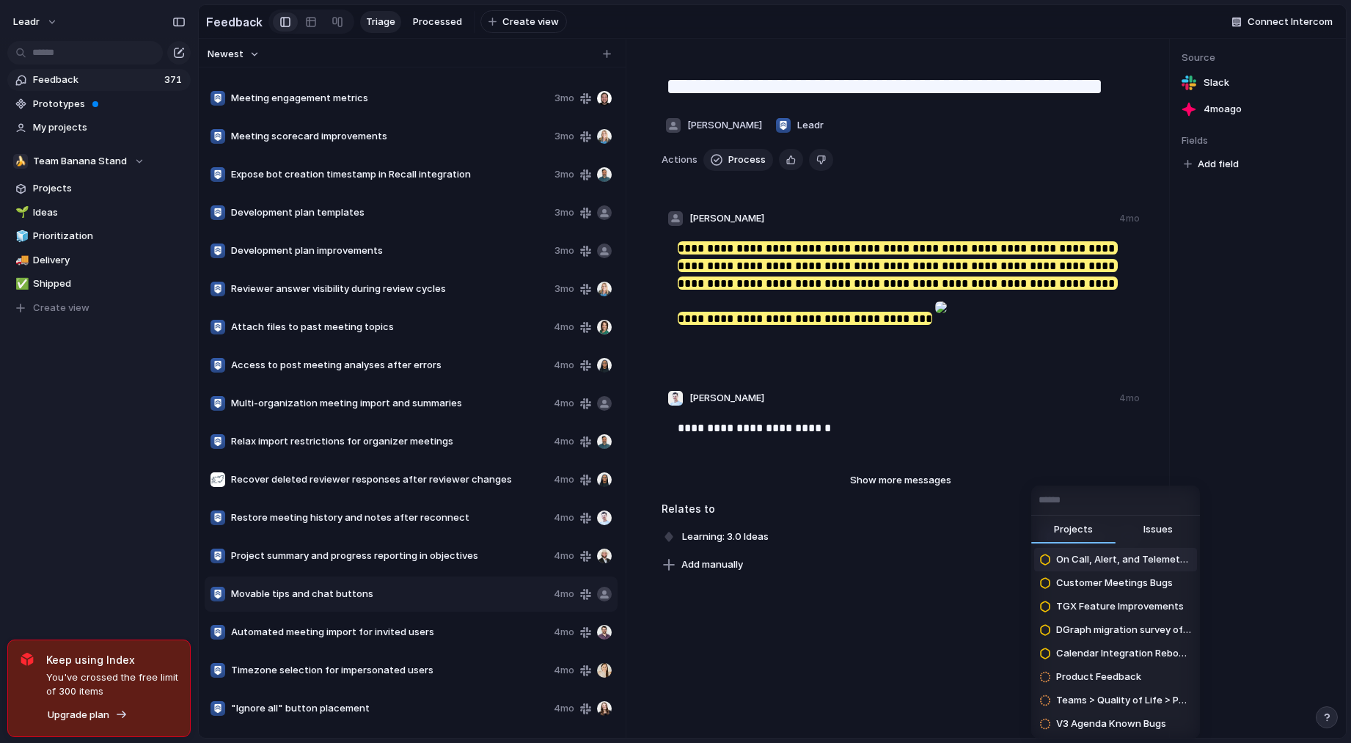
click at [928, 607] on div "Projects Issues On Call, Alert, and Telemetry Maintenance Customer Meetings Bug…" at bounding box center [675, 371] width 1351 height 743
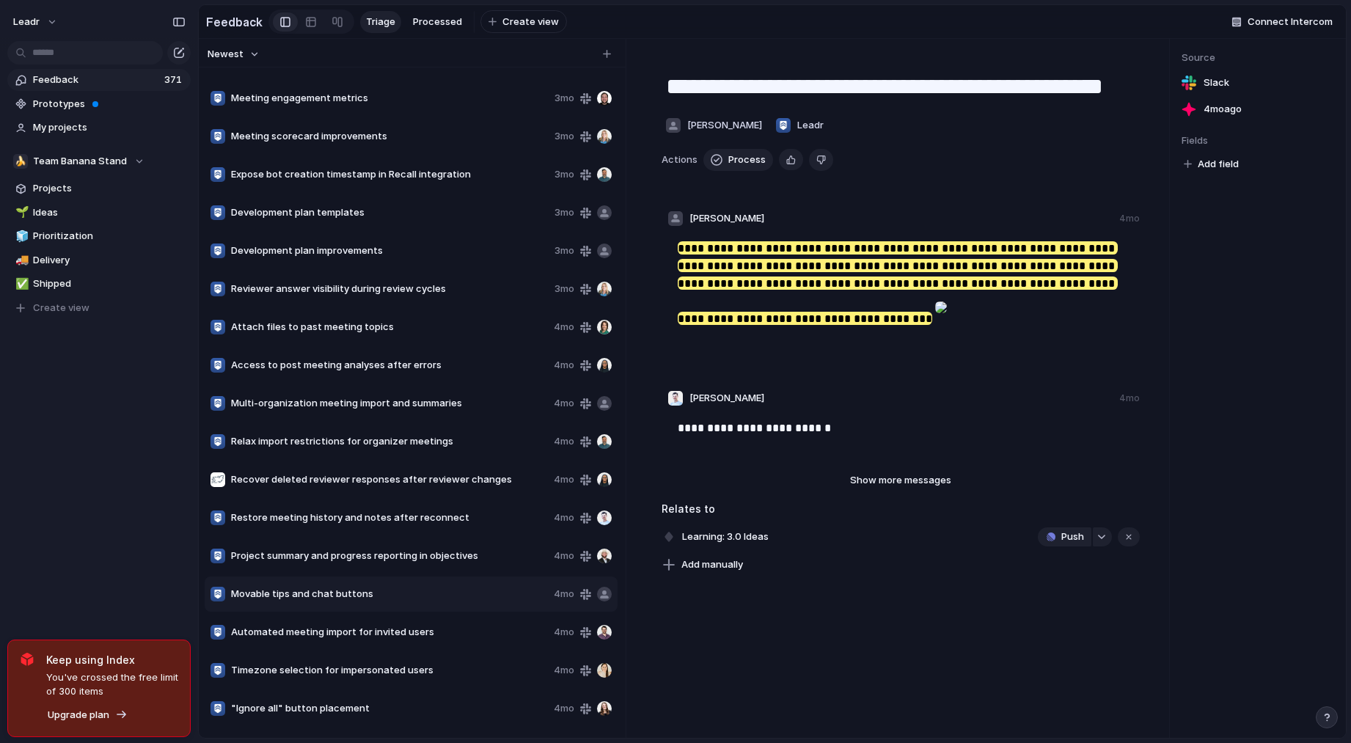
click at [507, 560] on span "Project summary and progress reporting in objectives" at bounding box center [389, 556] width 317 height 15
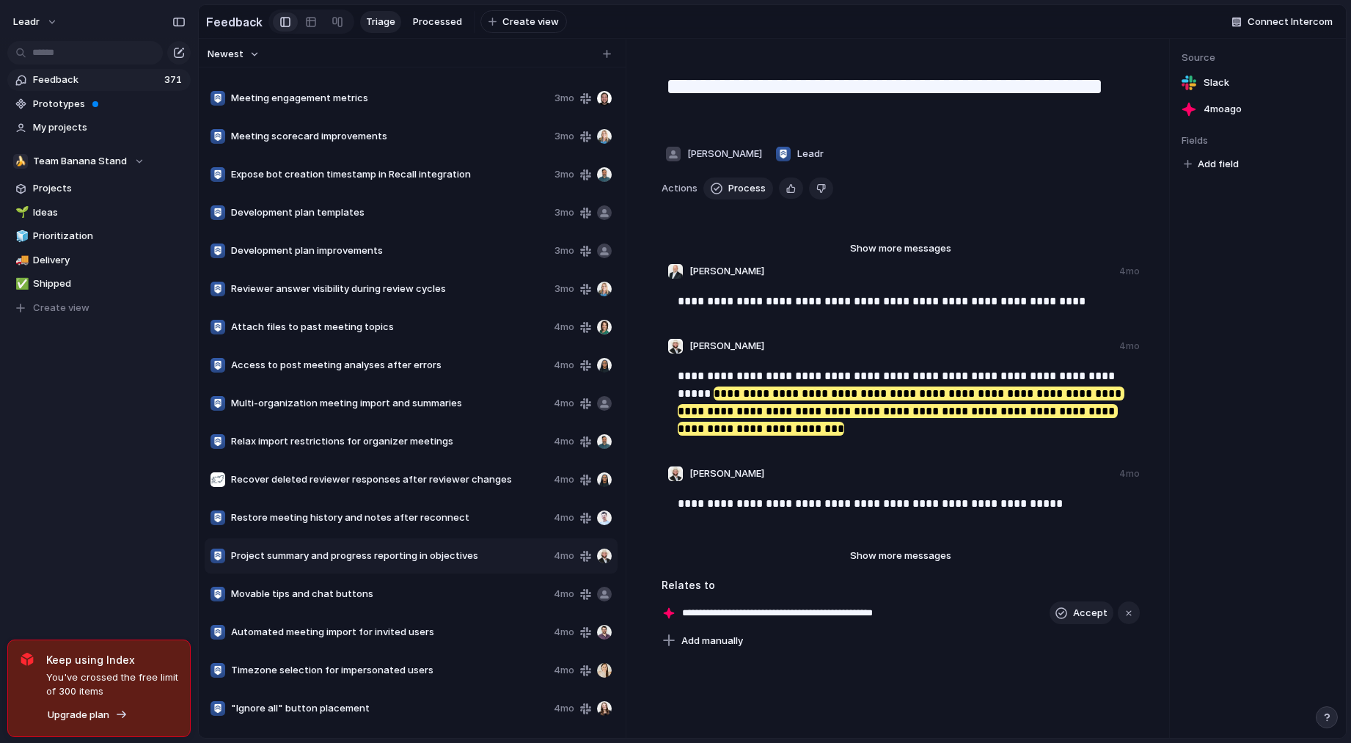
click at [464, 596] on span "Movable tips and chat buttons" at bounding box center [389, 594] width 317 height 15
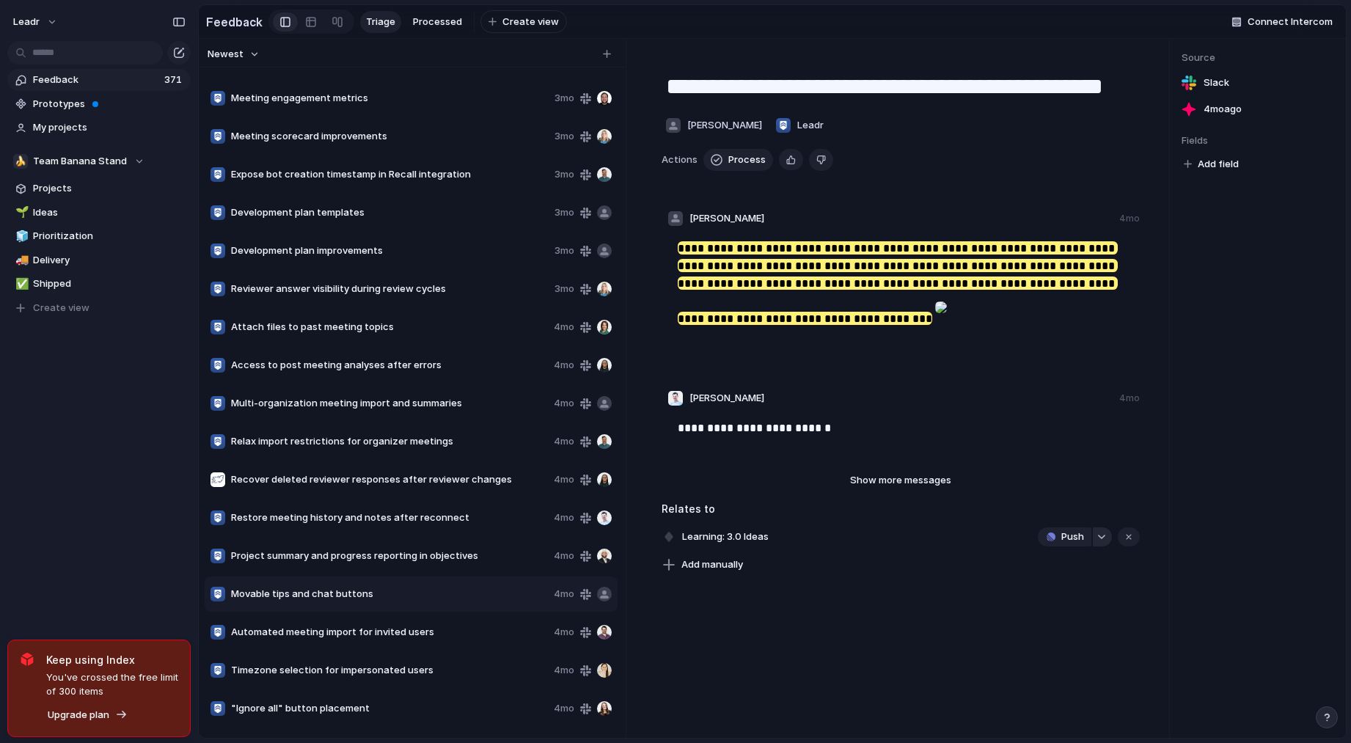
click at [1097, 540] on div "button" at bounding box center [1102, 537] width 10 height 6
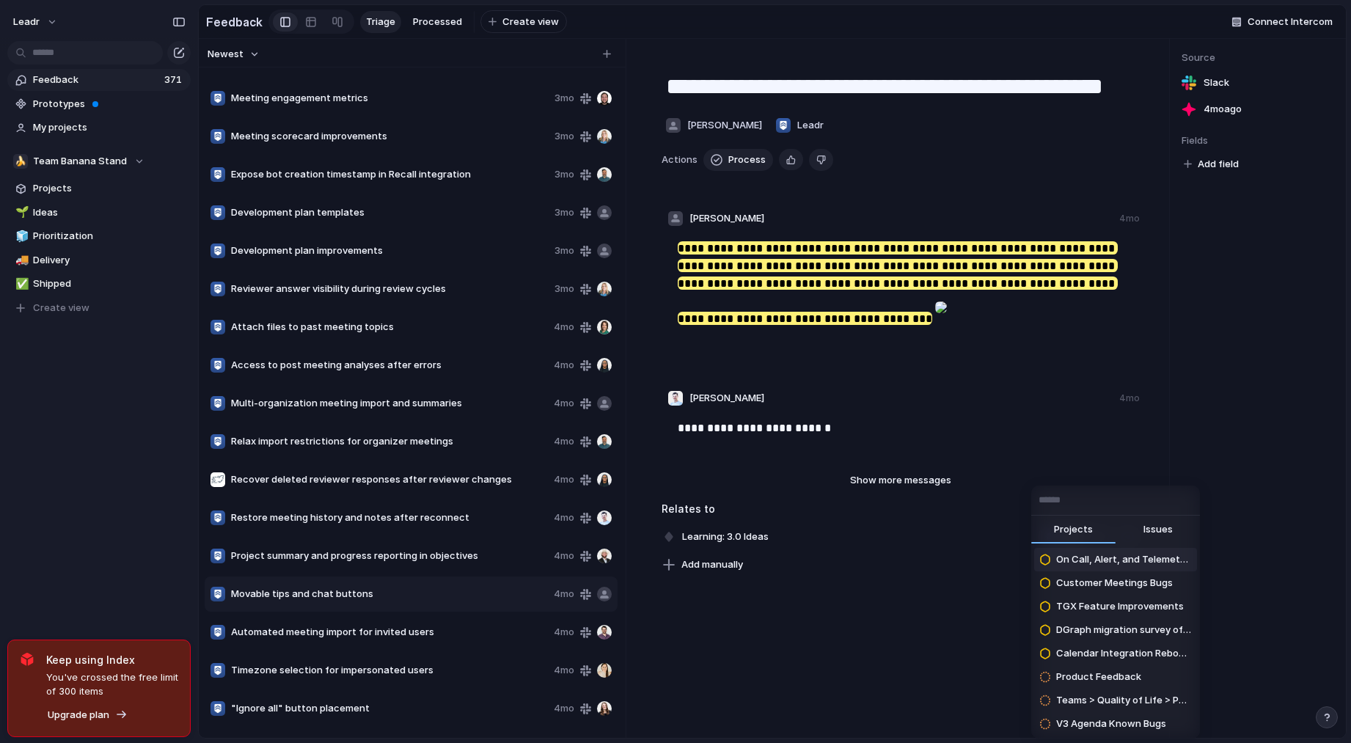
click at [1144, 533] on span "Issues" at bounding box center [1158, 529] width 29 height 15
click at [1086, 538] on button "Projects" at bounding box center [1073, 530] width 84 height 29
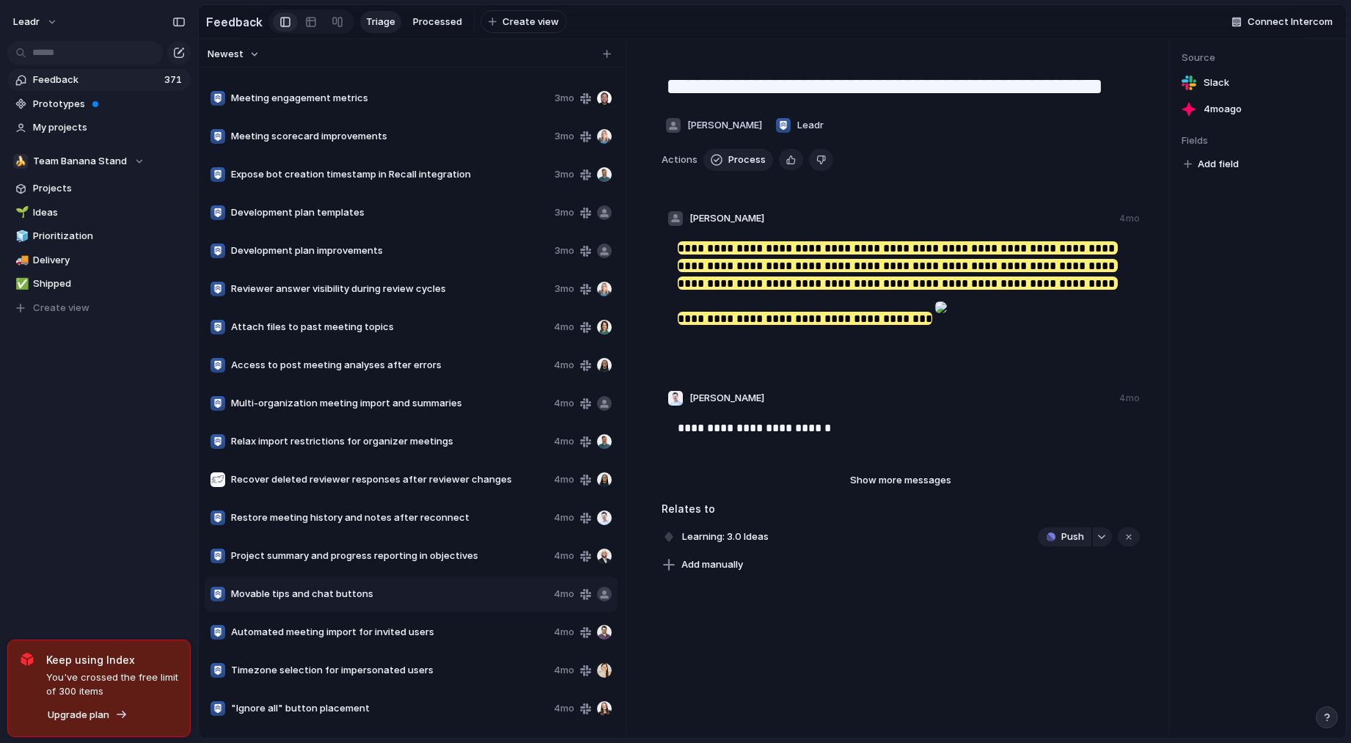
click at [925, 655] on div "**********" at bounding box center [901, 388] width 538 height 699
click at [875, 488] on span "Show more messages" at bounding box center [900, 480] width 101 height 15
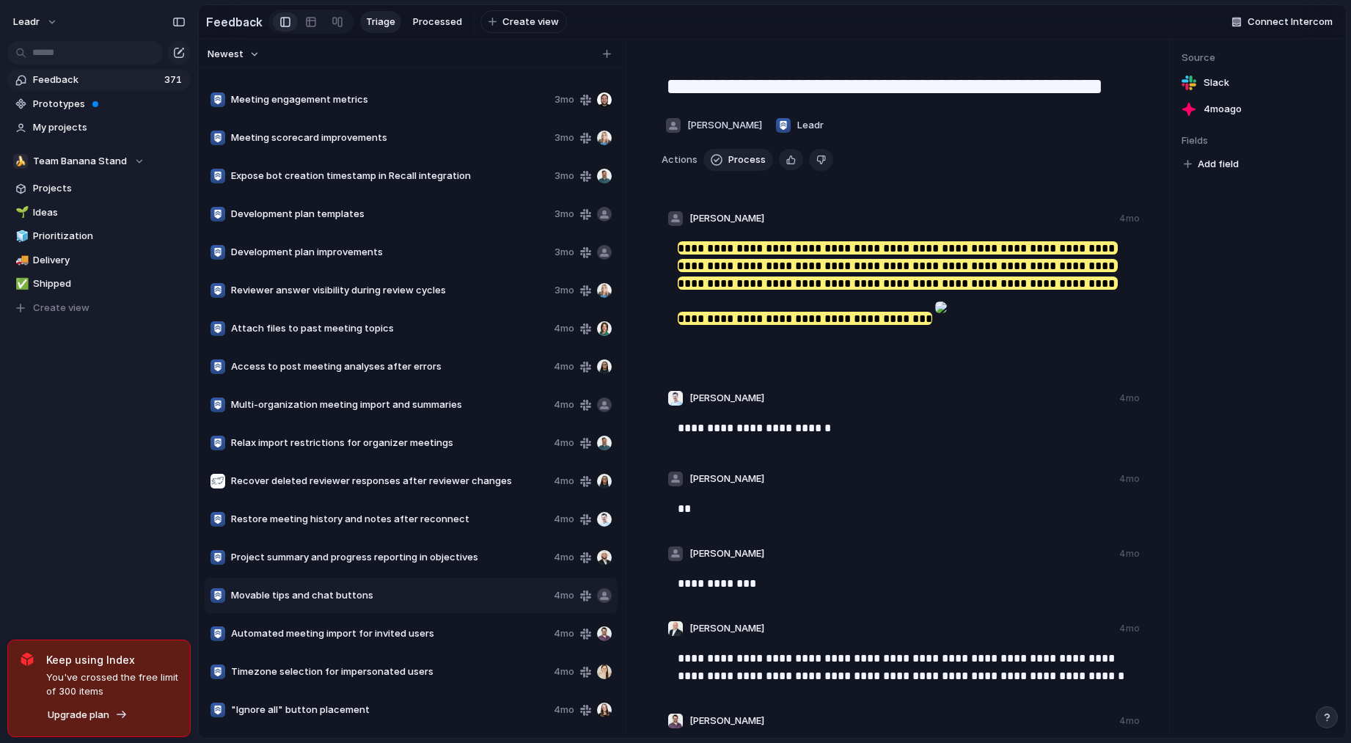
scroll to position [13493, 0]
click at [400, 525] on span "Restore meeting history and notes after reconnect" at bounding box center [389, 518] width 317 height 15
